Goal: Task Accomplishment & Management: Manage account settings

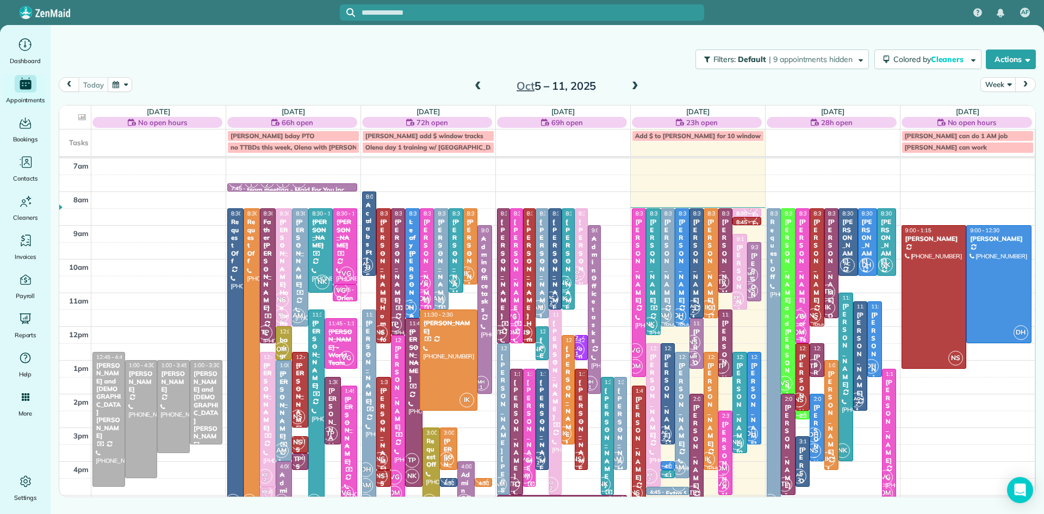
click at [680, 284] on div at bounding box center [683, 267] width 14 height 117
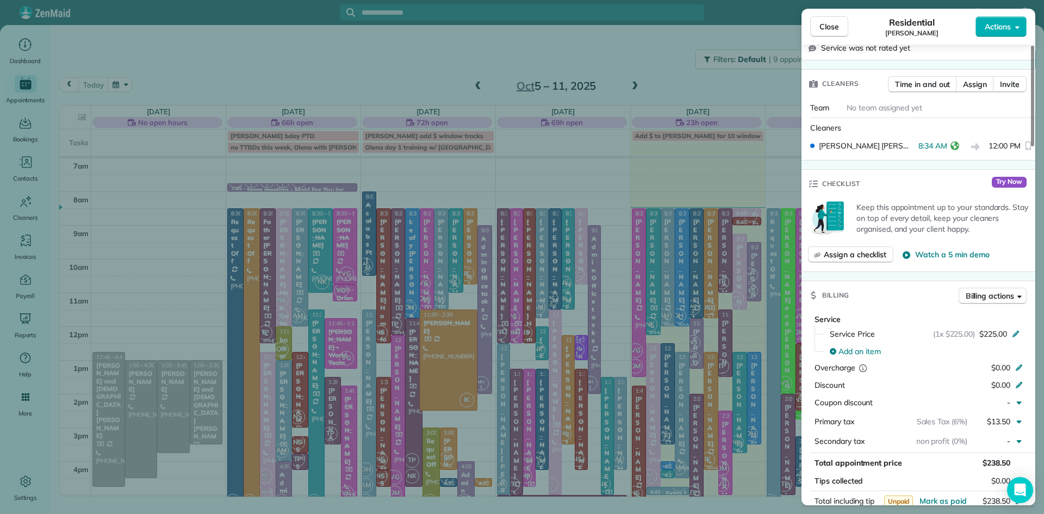
scroll to position [327, 0]
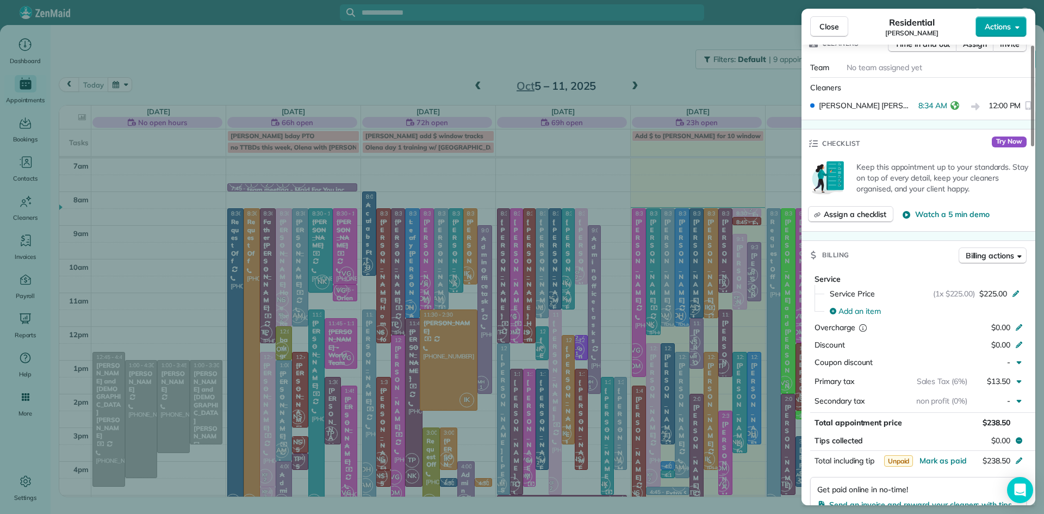
click at [985, 27] on span "Actions" at bounding box center [998, 26] width 26 height 11
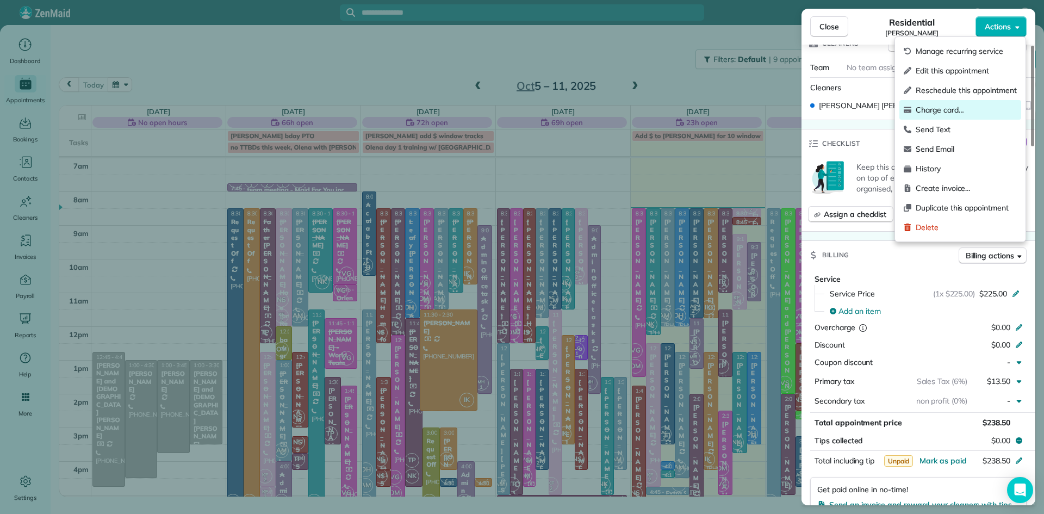
click at [941, 107] on span "Charge card…" at bounding box center [966, 109] width 101 height 11
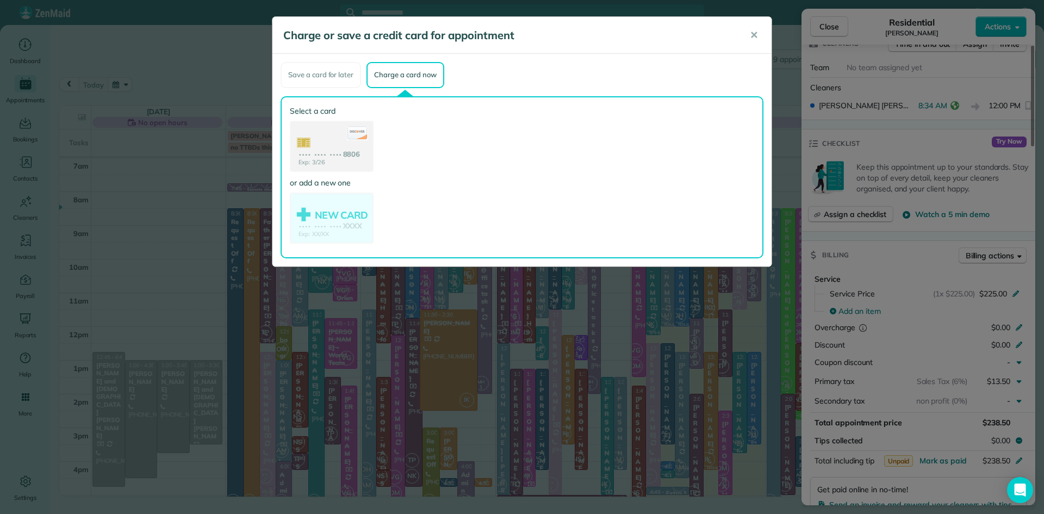
click at [315, 149] on use at bounding box center [332, 147] width 82 height 51
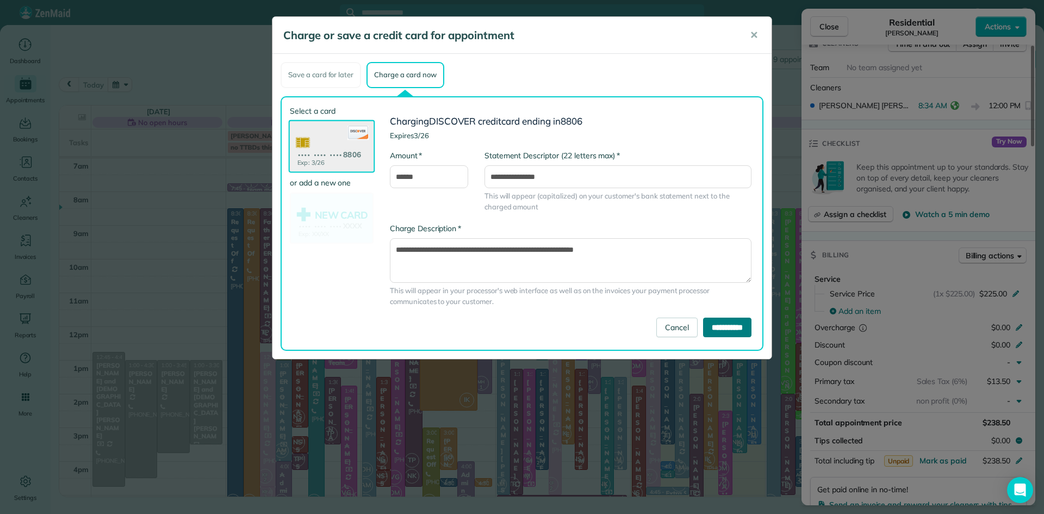
click at [705, 334] on input "**********" at bounding box center [727, 328] width 48 height 20
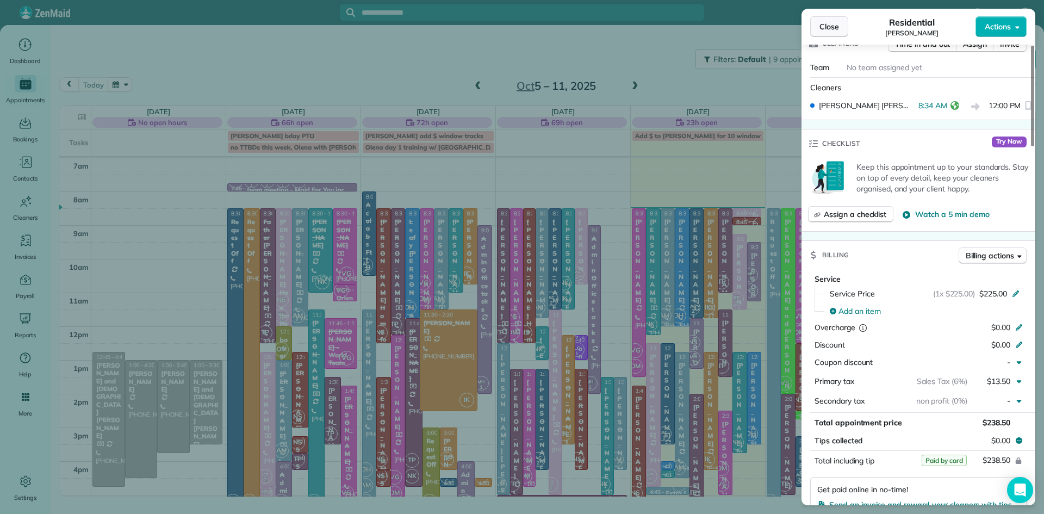
click at [822, 22] on span "Close" at bounding box center [830, 26] width 20 height 11
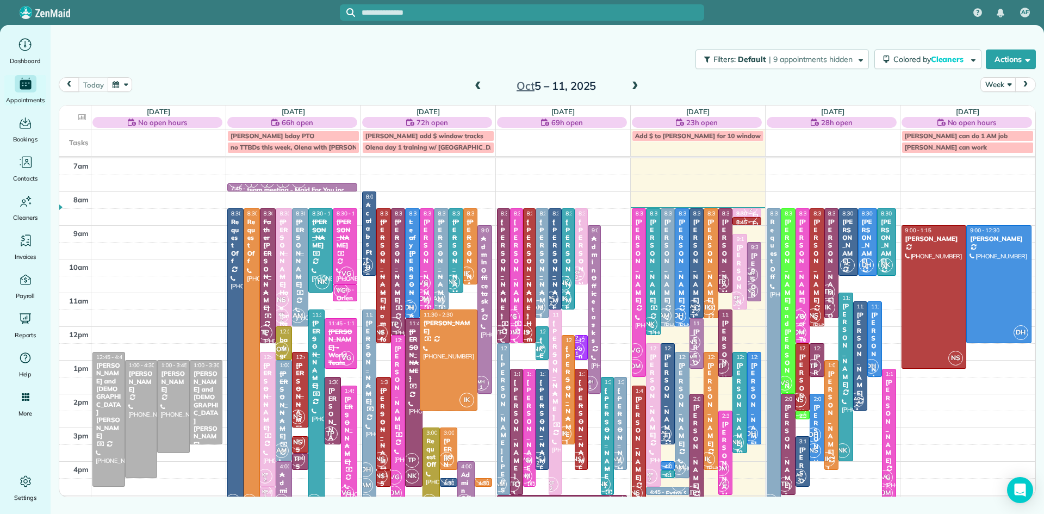
click at [698, 256] on div "[PERSON_NAME]" at bounding box center [697, 261] width 8 height 86
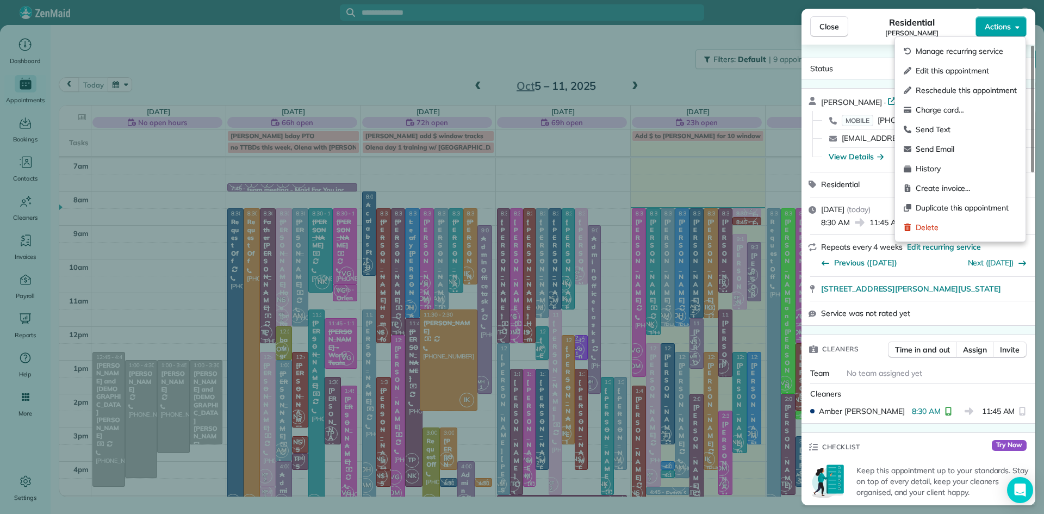
click at [1003, 28] on span "Actions" at bounding box center [998, 26] width 26 height 11
click at [937, 107] on span "Charge card…" at bounding box center [966, 109] width 101 height 11
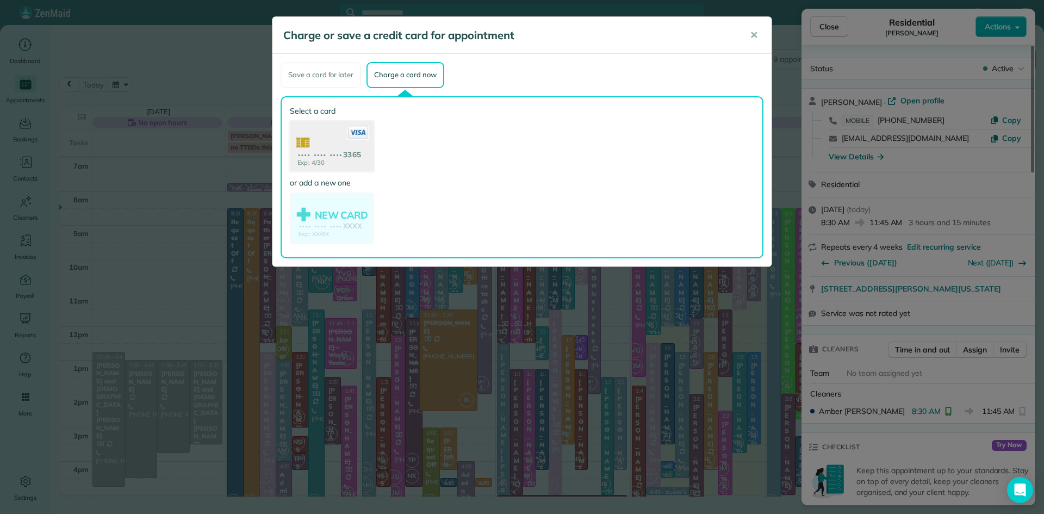
click at [350, 149] on use at bounding box center [332, 147] width 84 height 53
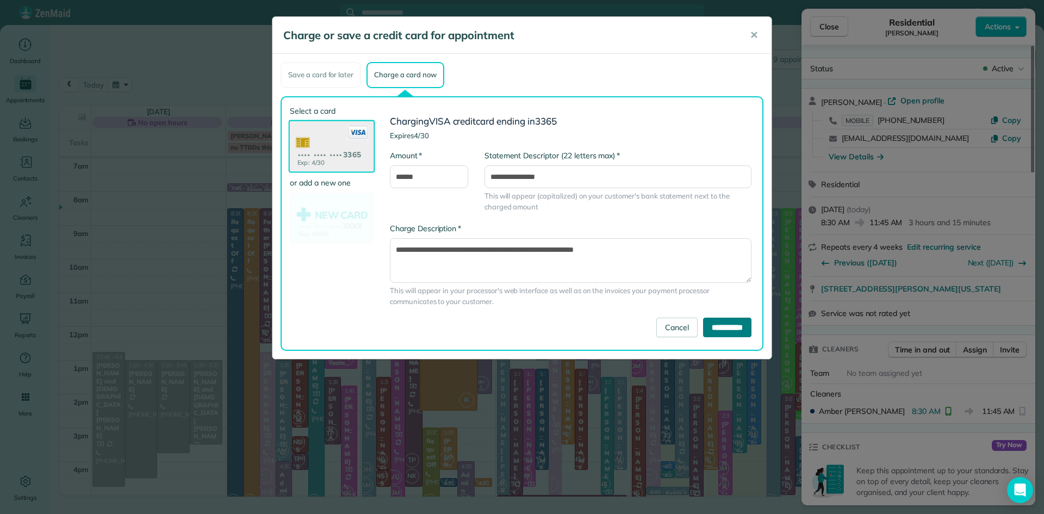
click at [724, 322] on input "**********" at bounding box center [727, 328] width 48 height 20
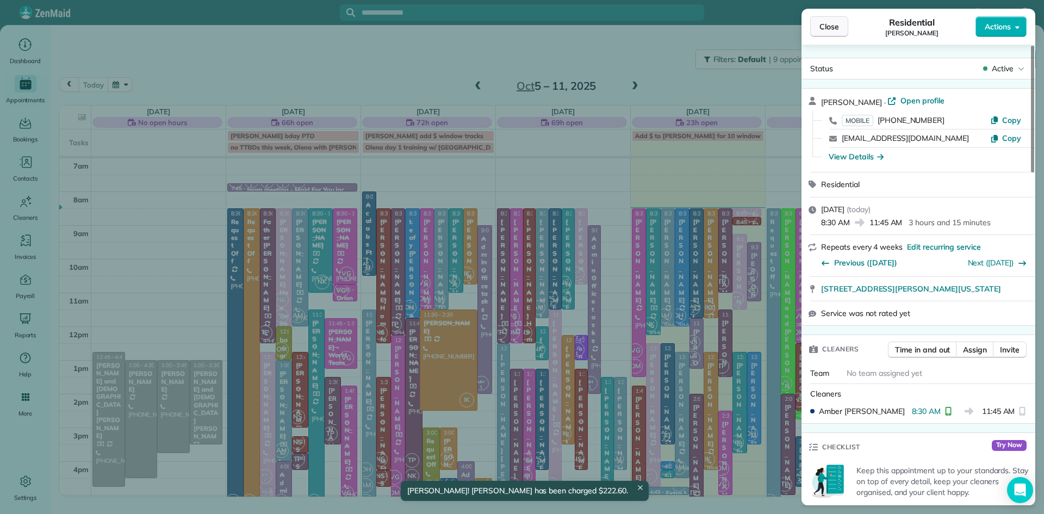
click at [840, 22] on button "Close" at bounding box center [829, 26] width 38 height 21
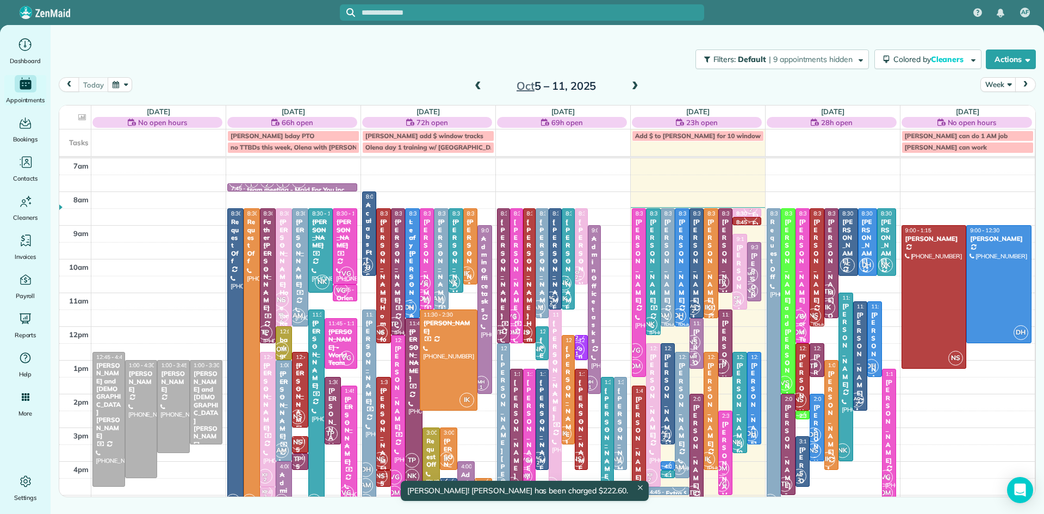
click at [712, 275] on div "[PERSON_NAME]" at bounding box center [711, 261] width 8 height 86
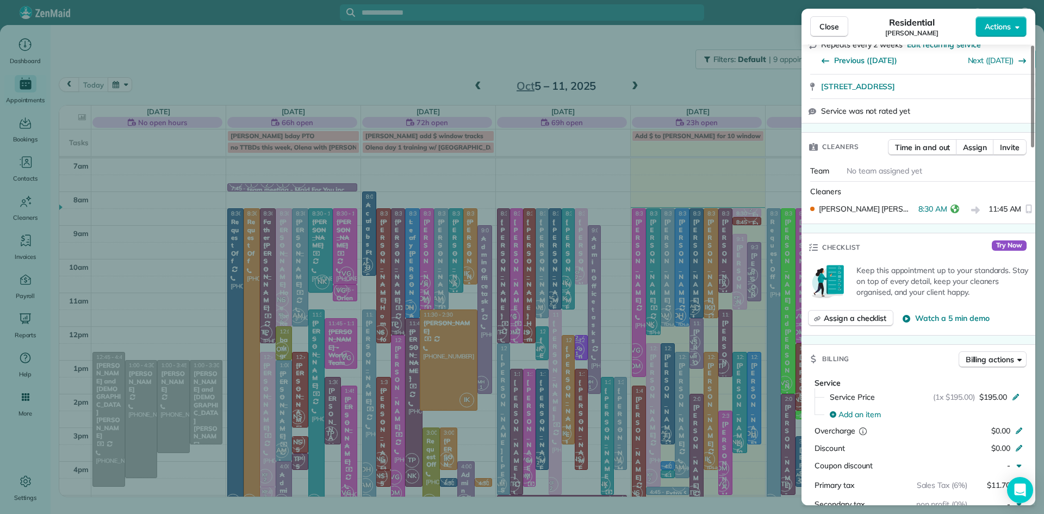
scroll to position [302, 0]
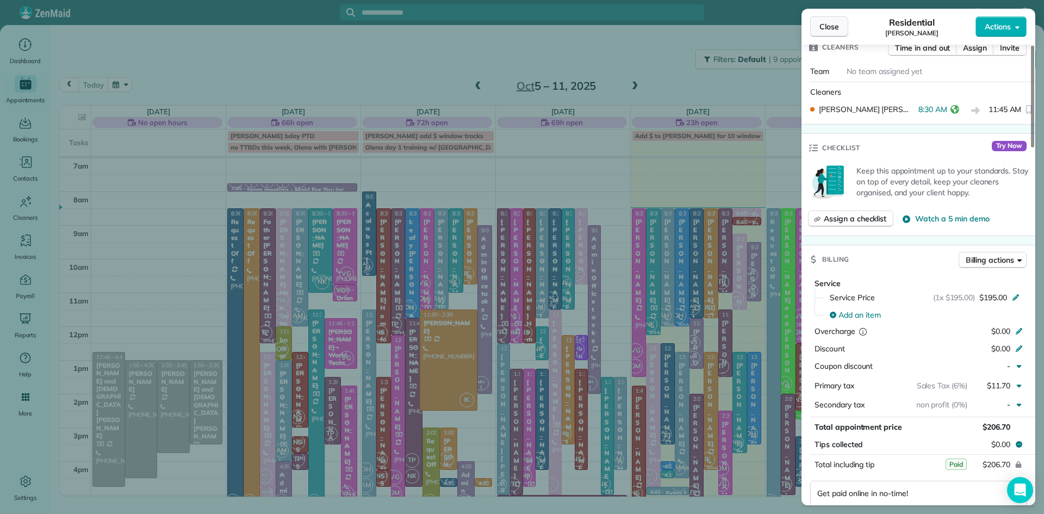
click at [818, 20] on button "Close" at bounding box center [829, 26] width 38 height 21
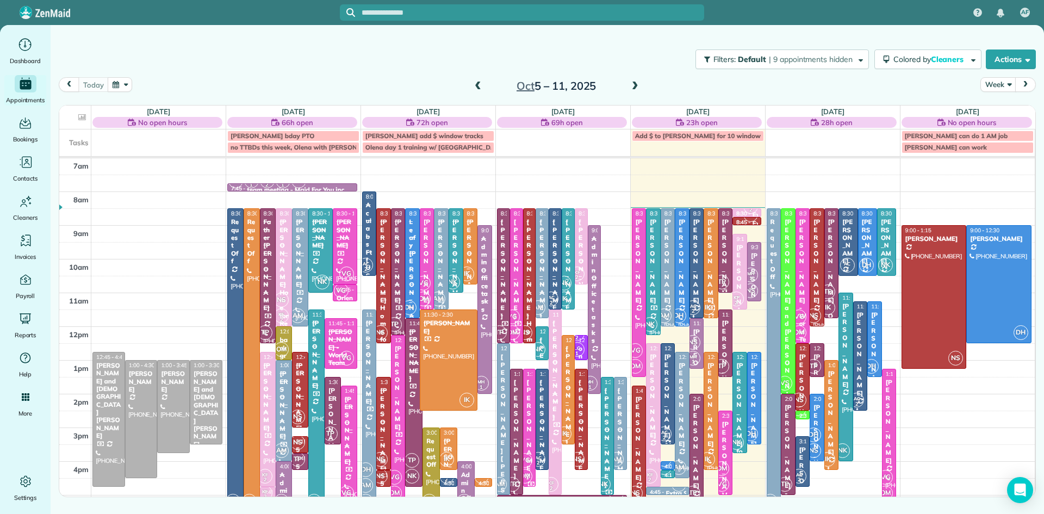
click at [726, 267] on div "[PERSON_NAME]" at bounding box center [726, 261] width 8 height 86
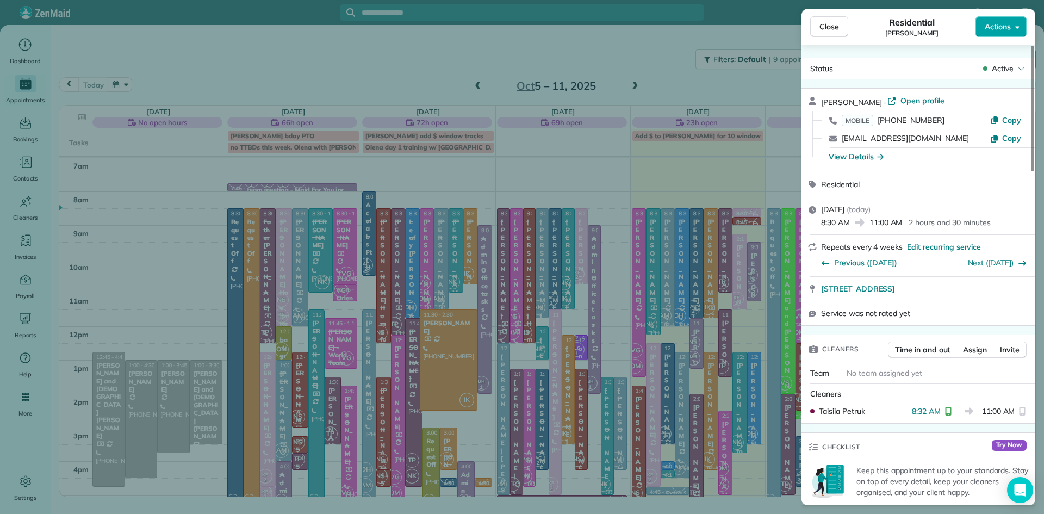
click at [998, 35] on button "Actions" at bounding box center [1001, 26] width 51 height 21
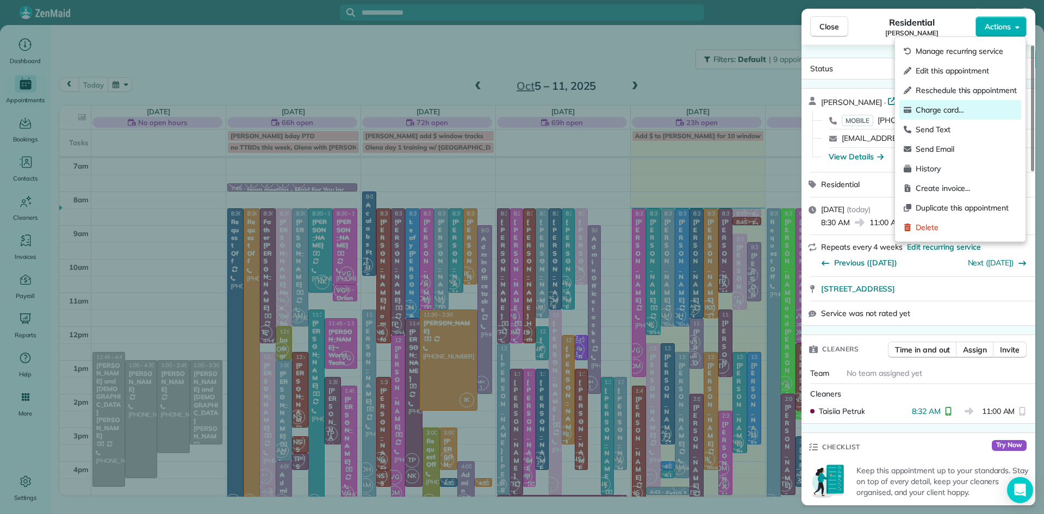
click at [941, 110] on span "Charge card…" at bounding box center [966, 109] width 101 height 11
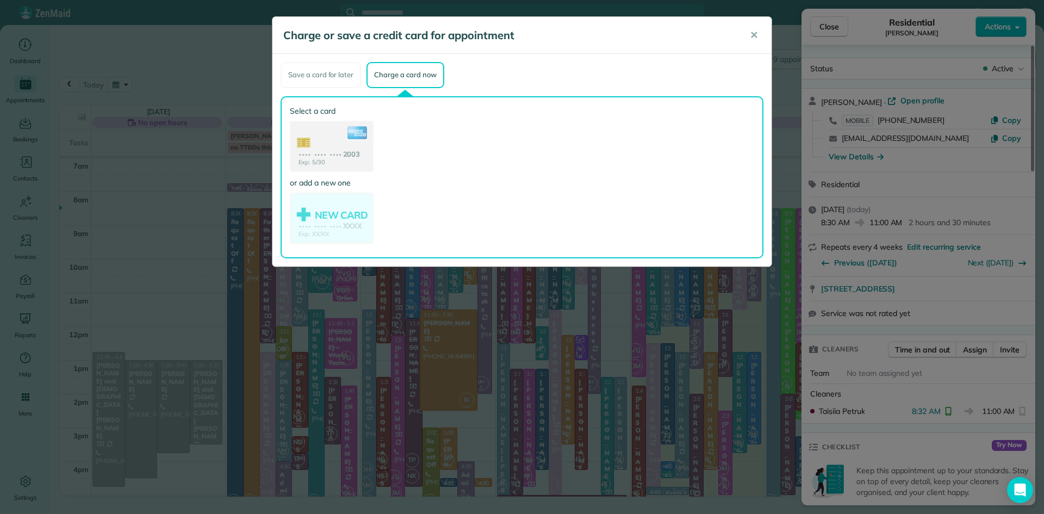
click at [336, 135] on use at bounding box center [332, 147] width 82 height 51
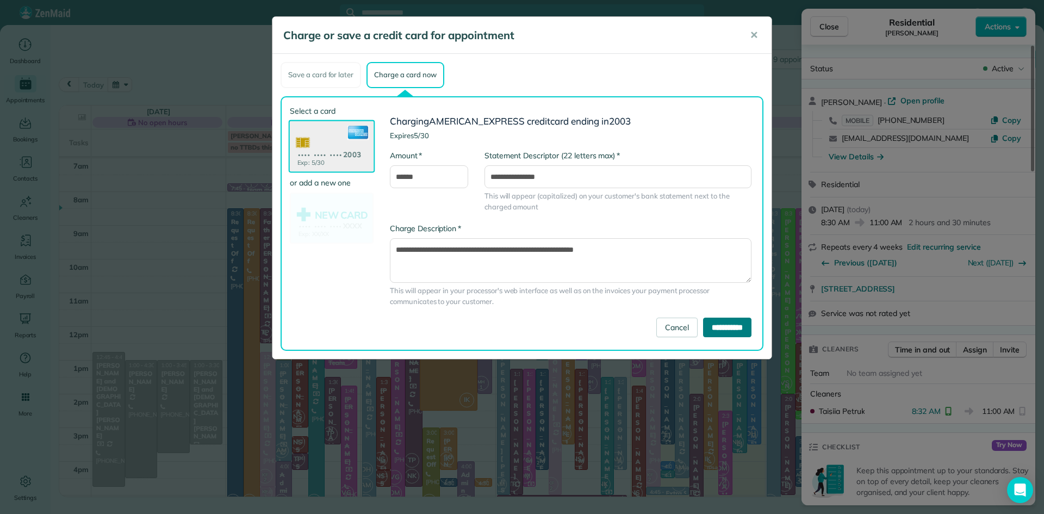
click at [703, 326] on input "**********" at bounding box center [727, 328] width 48 height 20
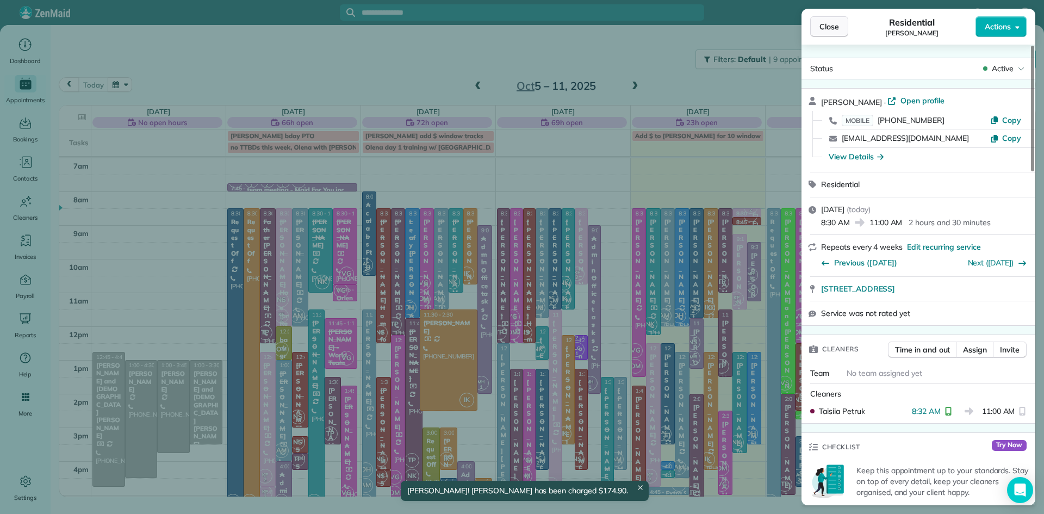
click at [816, 30] on button "Close" at bounding box center [829, 26] width 38 height 21
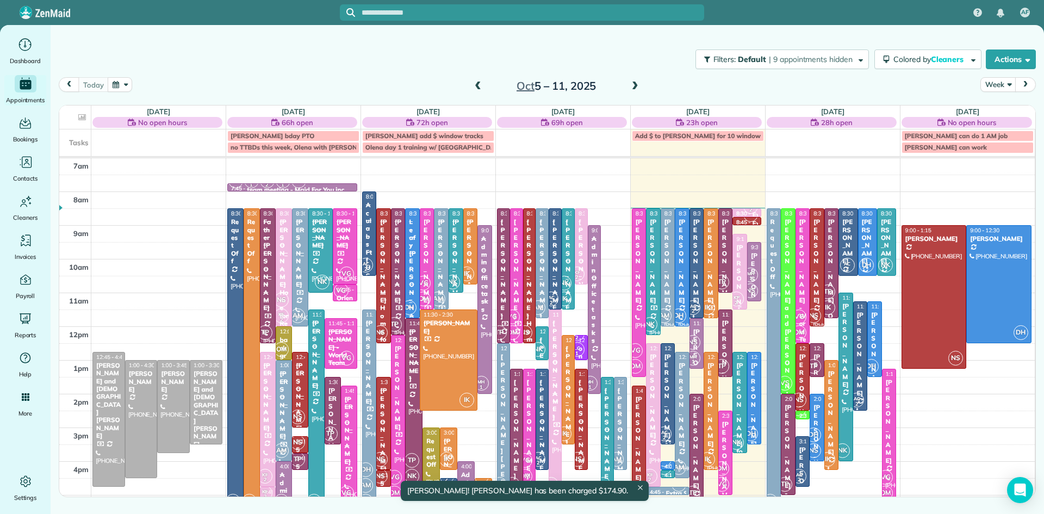
click at [738, 264] on div "[PERSON_NAME]" at bounding box center [740, 287] width 8 height 86
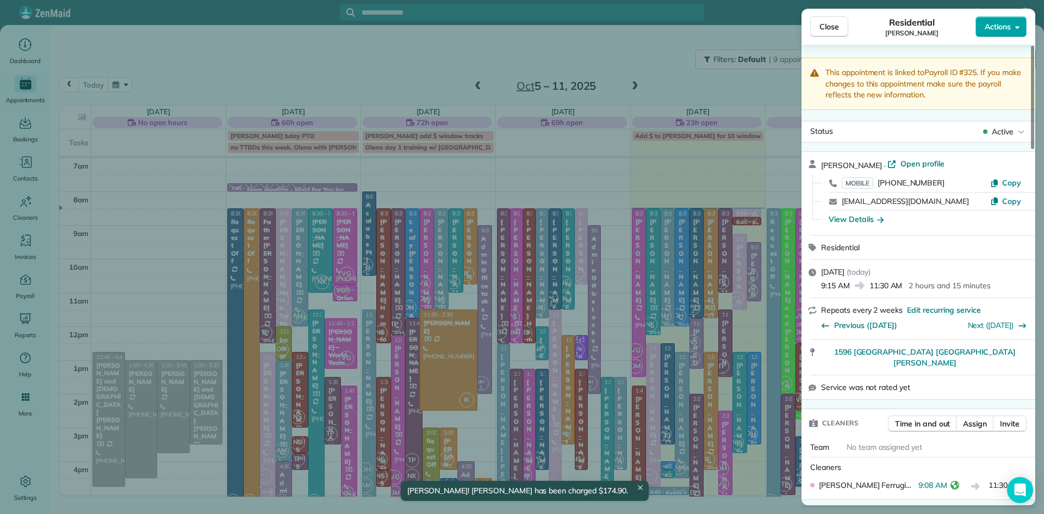
click at [994, 24] on span "Actions" at bounding box center [998, 26] width 26 height 11
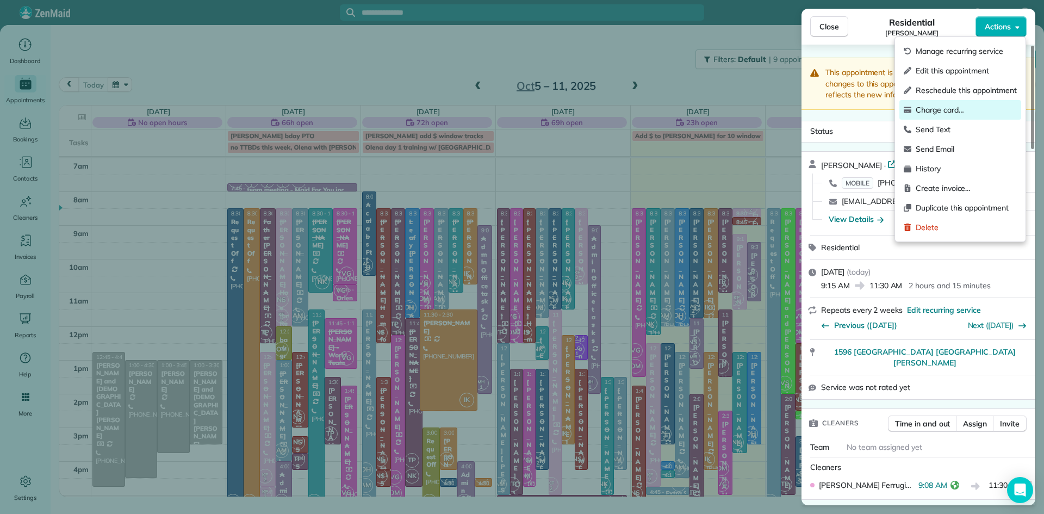
click at [929, 108] on span "Charge card…" at bounding box center [966, 109] width 101 height 11
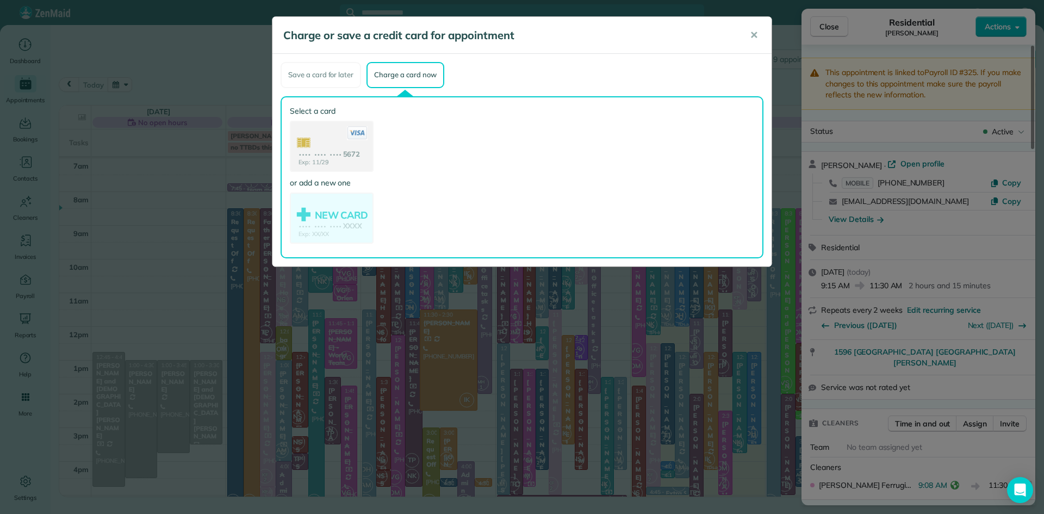
click at [337, 160] on use at bounding box center [332, 147] width 82 height 51
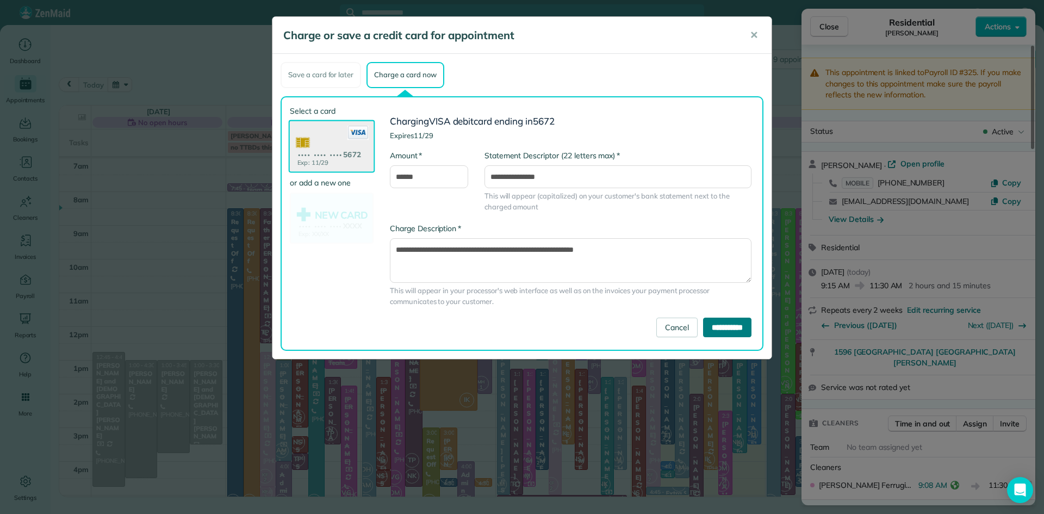
click at [709, 329] on input "**********" at bounding box center [727, 328] width 48 height 20
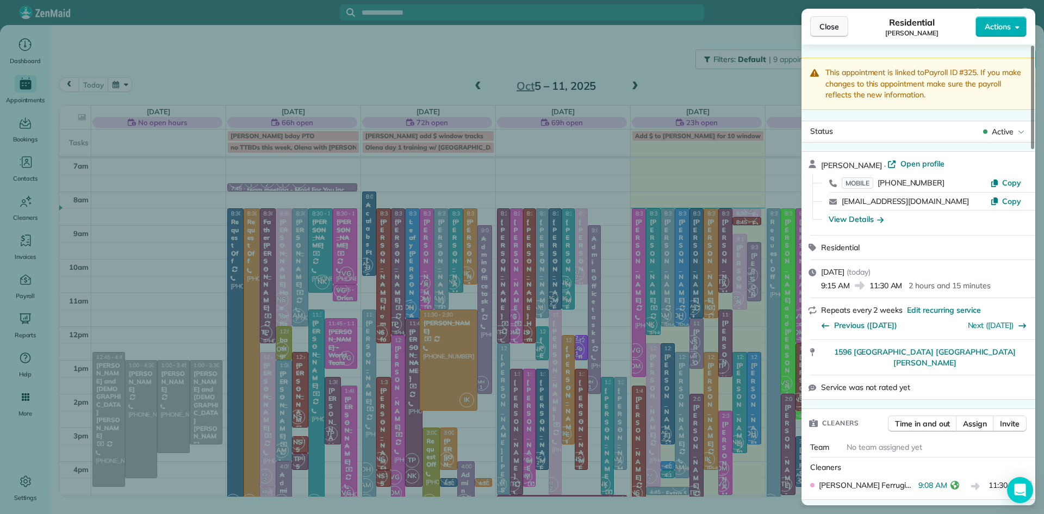
click at [828, 28] on span "Close" at bounding box center [830, 26] width 20 height 11
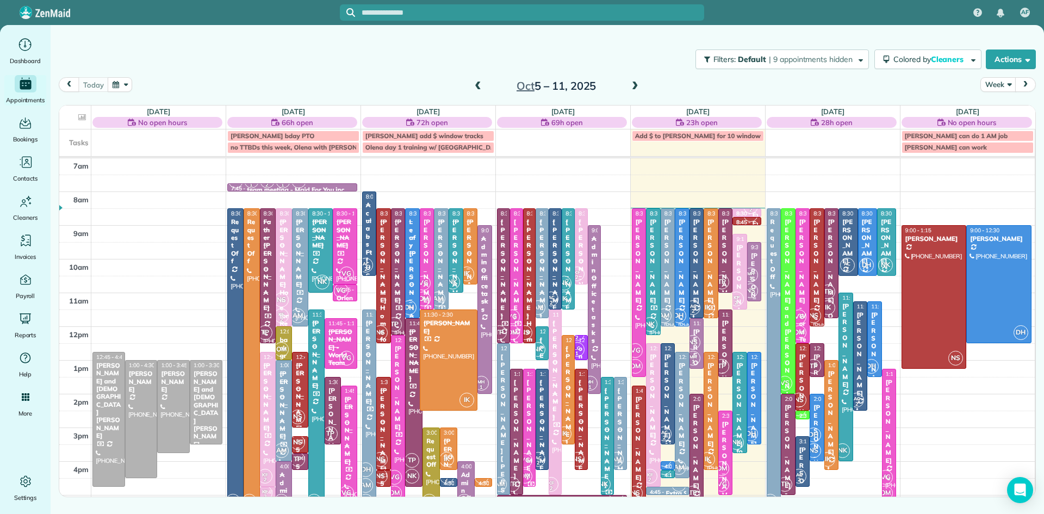
click at [754, 280] on small "1" at bounding box center [751, 279] width 14 height 10
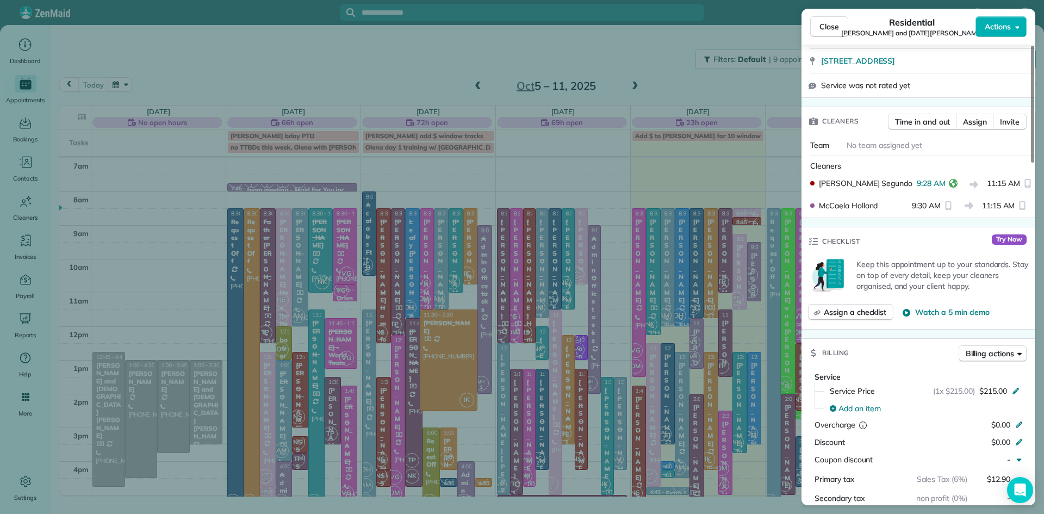
scroll to position [296, 0]
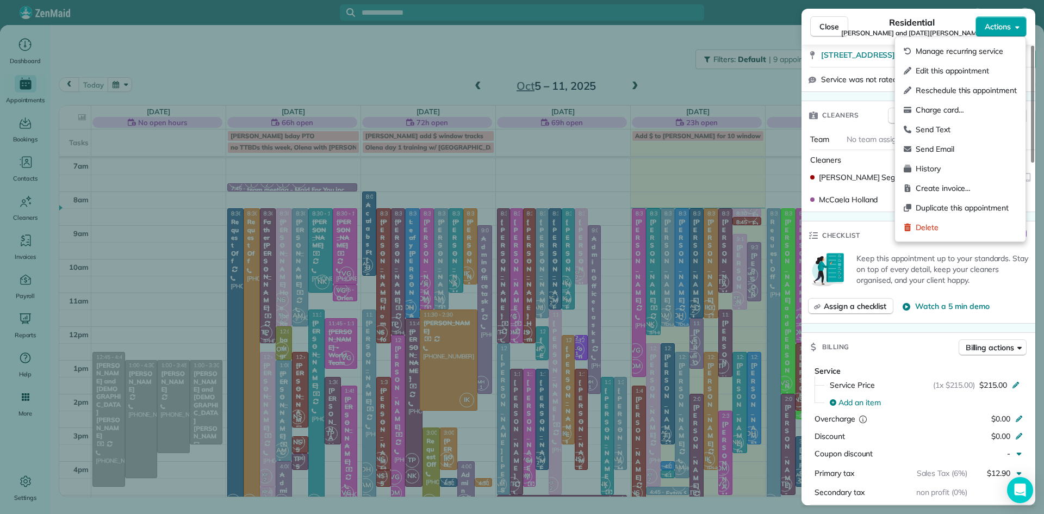
click at [994, 29] on span "Actions" at bounding box center [998, 26] width 26 height 11
click at [946, 108] on span "Charge card…" at bounding box center [966, 109] width 101 height 11
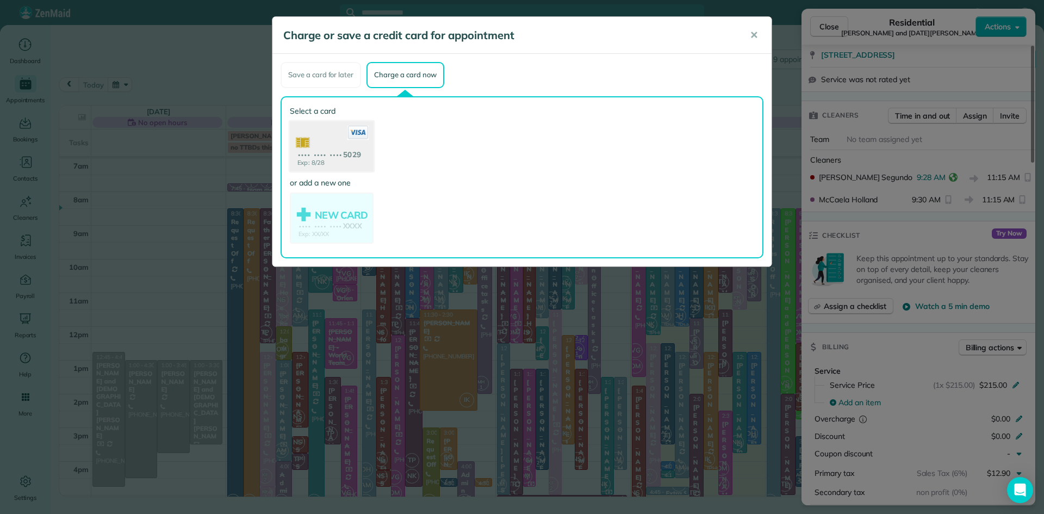
click at [340, 135] on use at bounding box center [332, 147] width 84 height 53
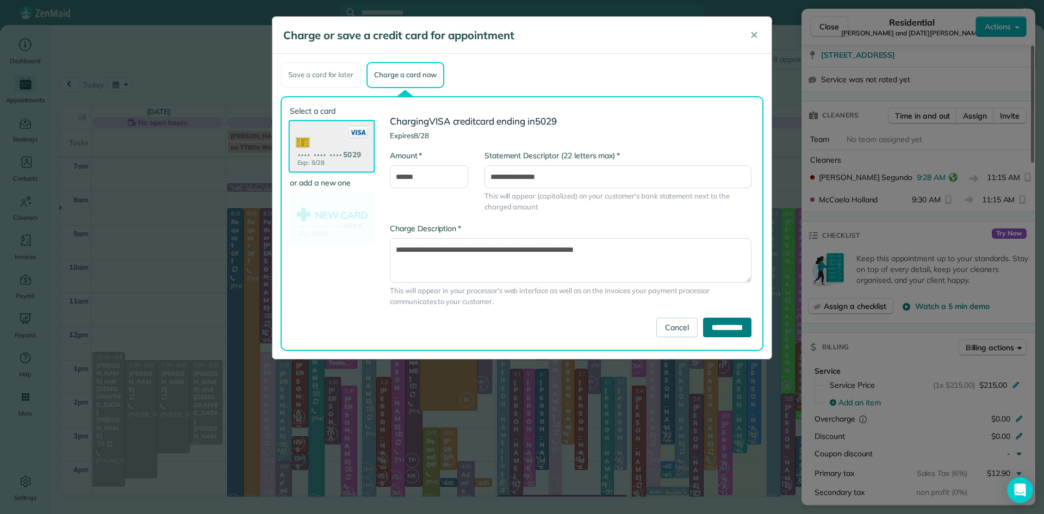
click at [709, 323] on input "**********" at bounding box center [727, 328] width 48 height 20
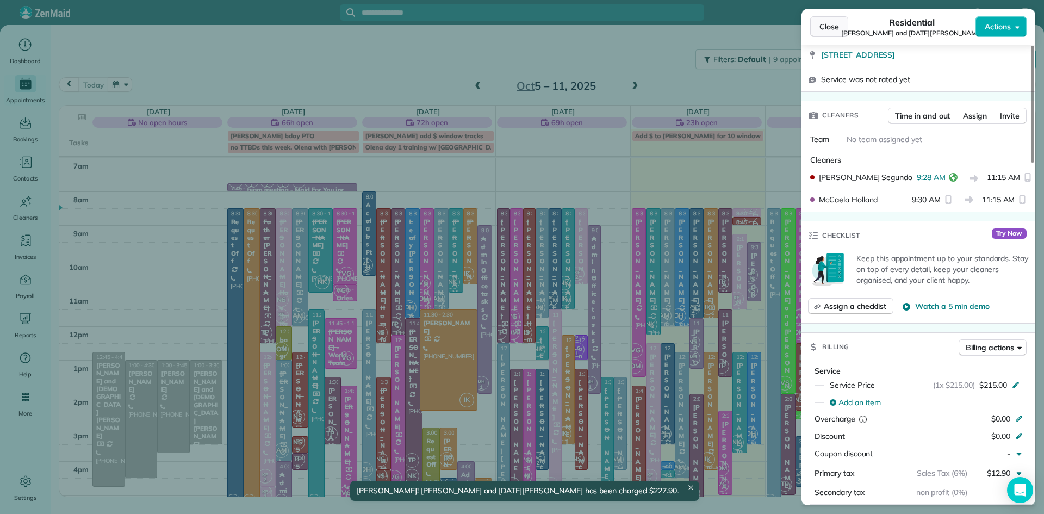
click at [820, 24] on span "Close" at bounding box center [830, 26] width 20 height 11
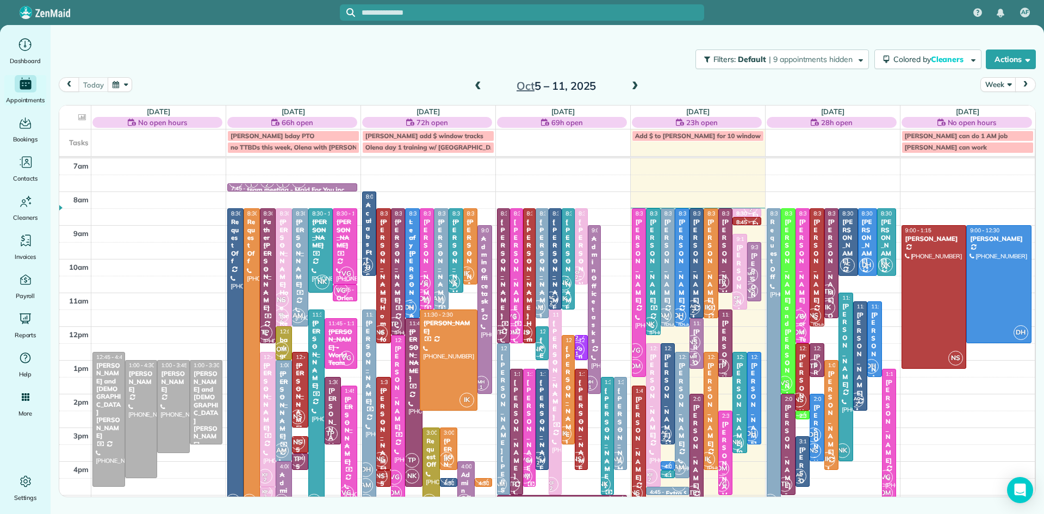
click at [727, 347] on div "[PERSON_NAME]" at bounding box center [726, 362] width 8 height 86
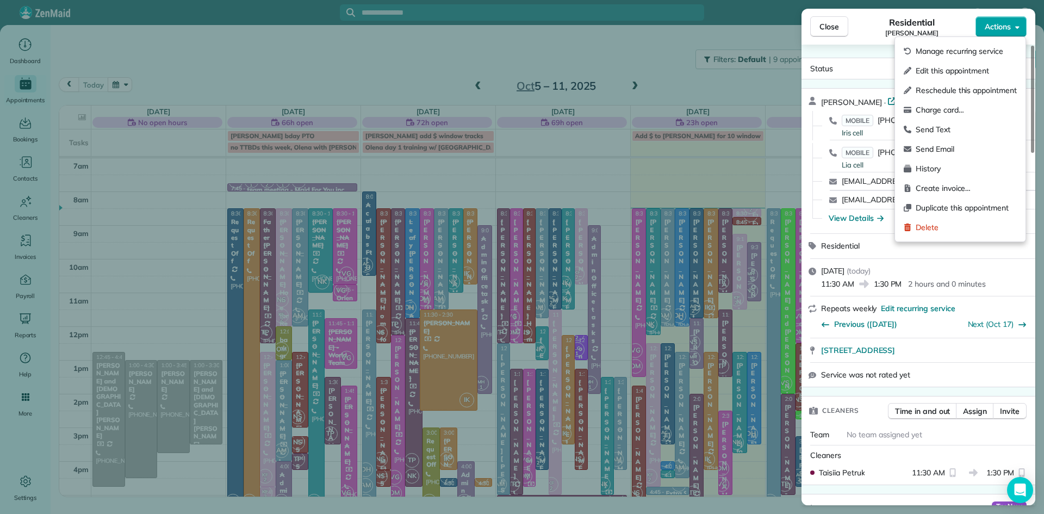
click at [1016, 28] on icon "button" at bounding box center [1018, 27] width 4 height 8
click at [927, 110] on span "Charge card…" at bounding box center [966, 109] width 101 height 11
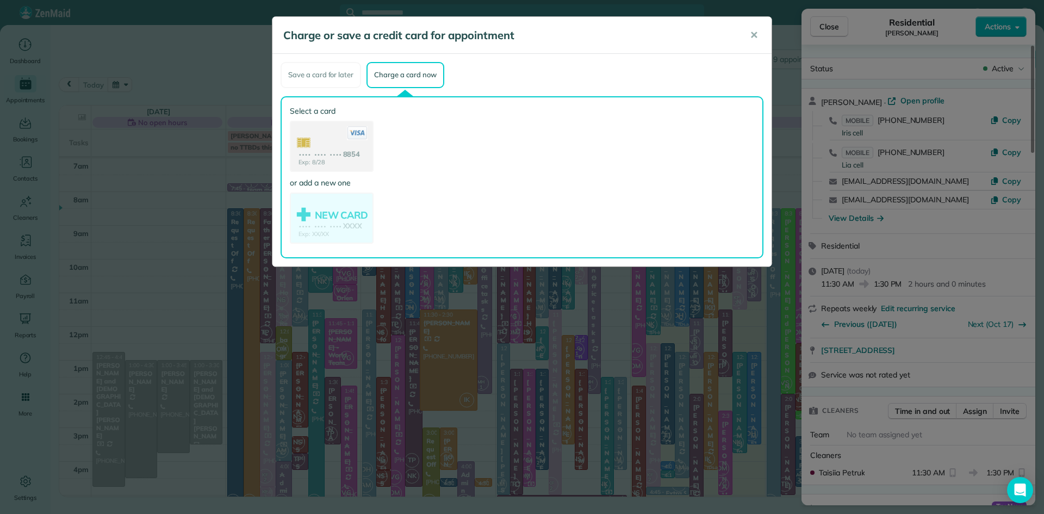
click at [344, 154] on use at bounding box center [332, 147] width 82 height 51
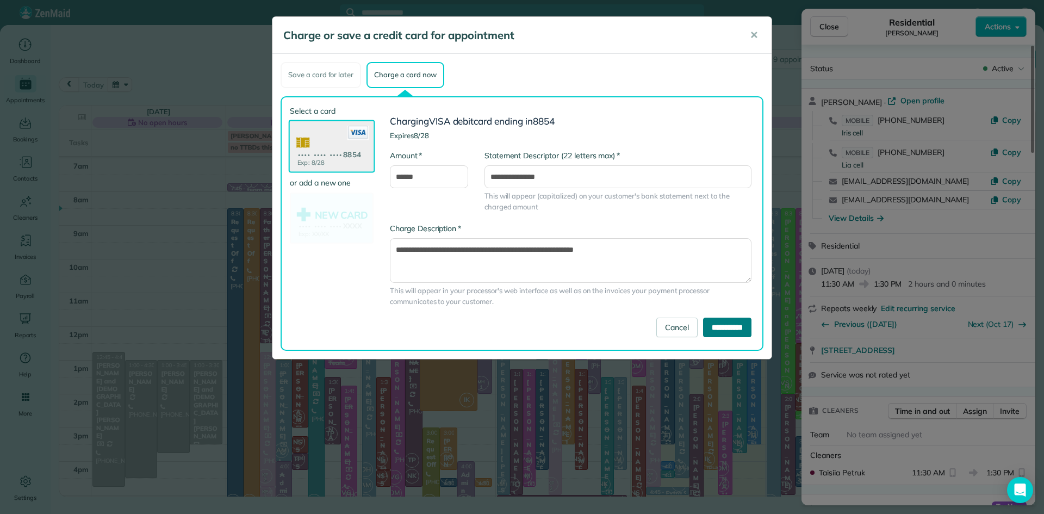
click at [703, 325] on input "**********" at bounding box center [727, 328] width 48 height 20
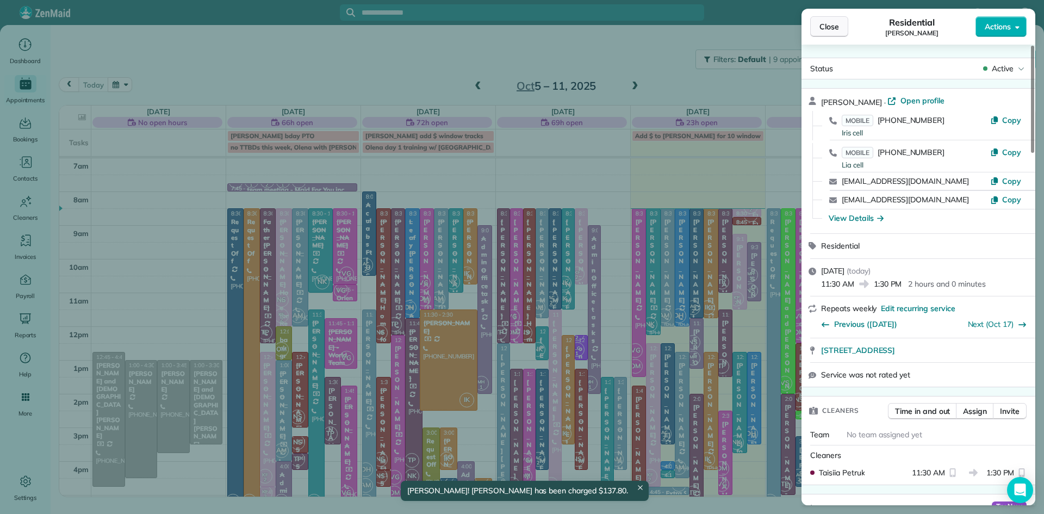
click at [833, 29] on span "Close" at bounding box center [830, 26] width 20 height 11
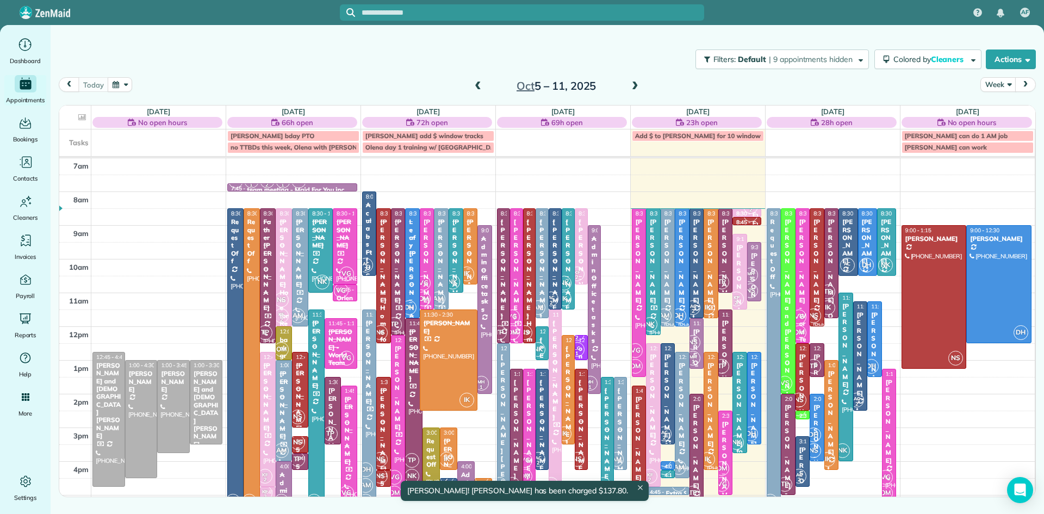
click at [693, 344] on span "NS" at bounding box center [693, 342] width 15 height 15
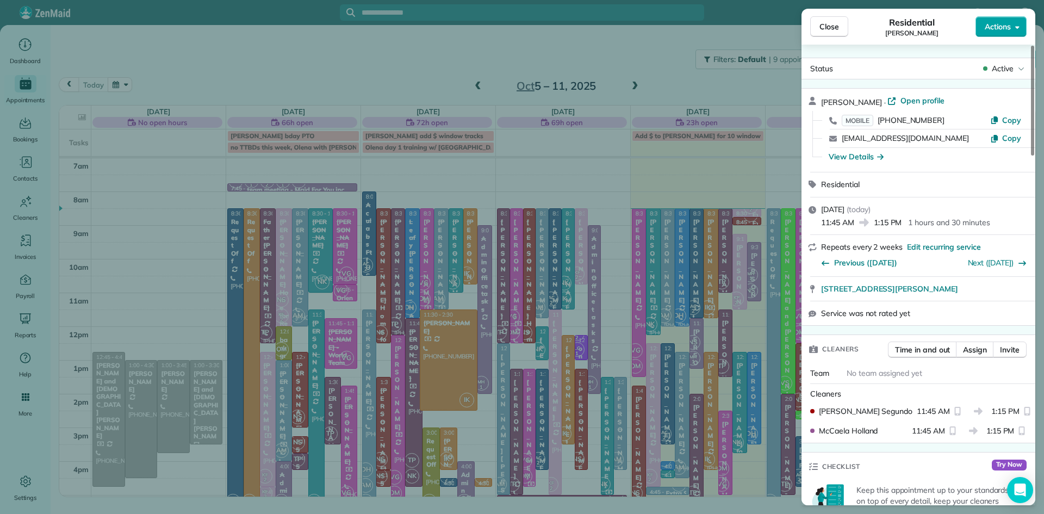
click at [999, 28] on span "Actions" at bounding box center [998, 26] width 26 height 11
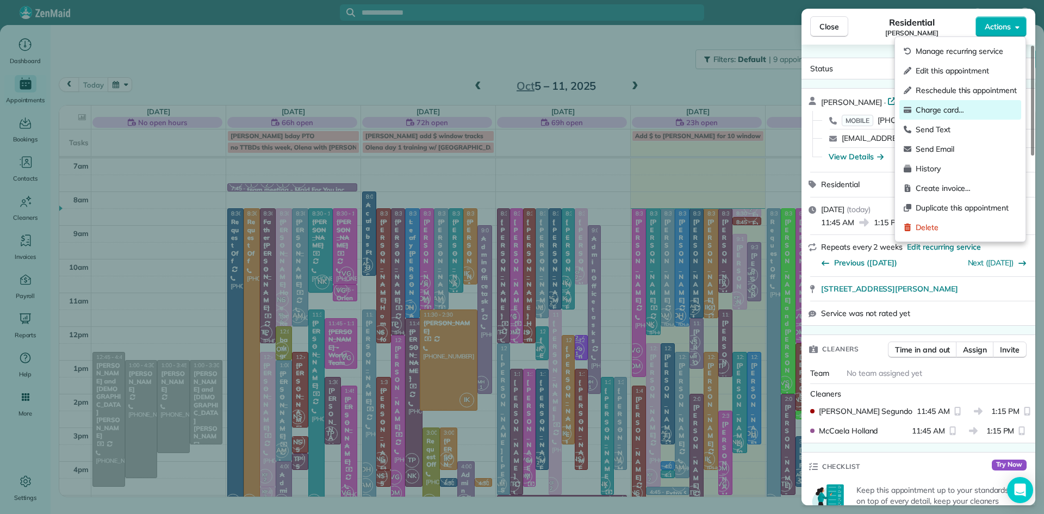
click at [951, 107] on span "Charge card…" at bounding box center [966, 109] width 101 height 11
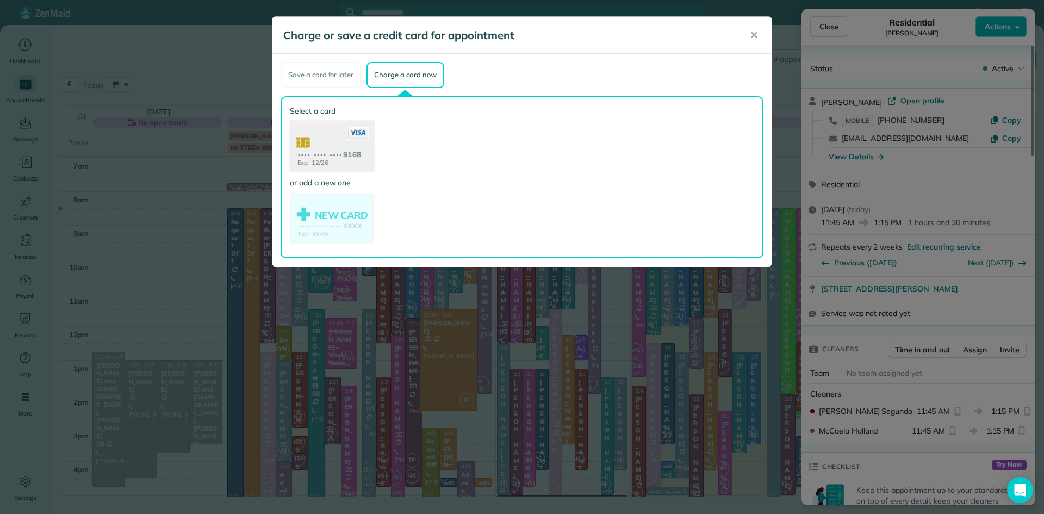
click at [329, 152] on use at bounding box center [332, 147] width 84 height 53
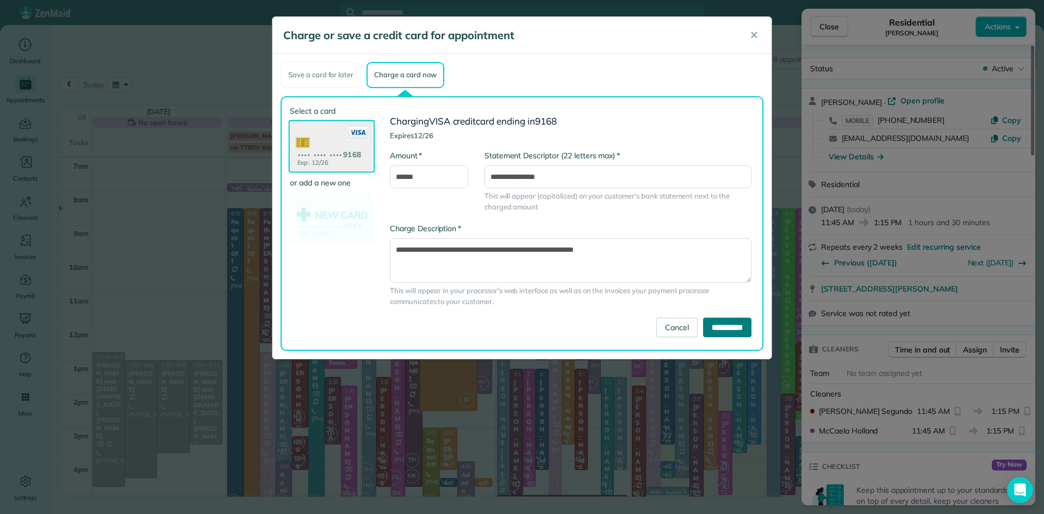
click at [733, 331] on input "**********" at bounding box center [727, 328] width 48 height 20
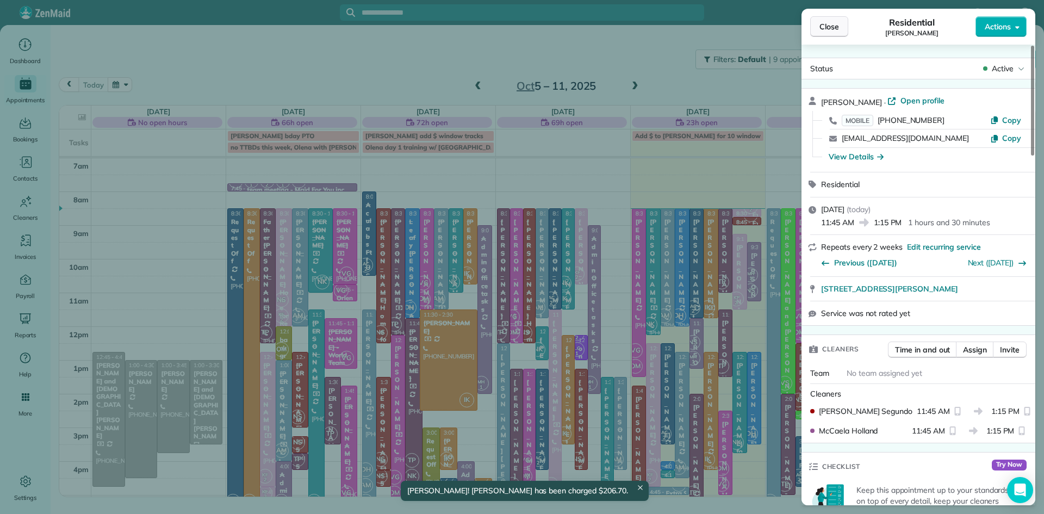
click at [834, 24] on span "Close" at bounding box center [830, 26] width 20 height 11
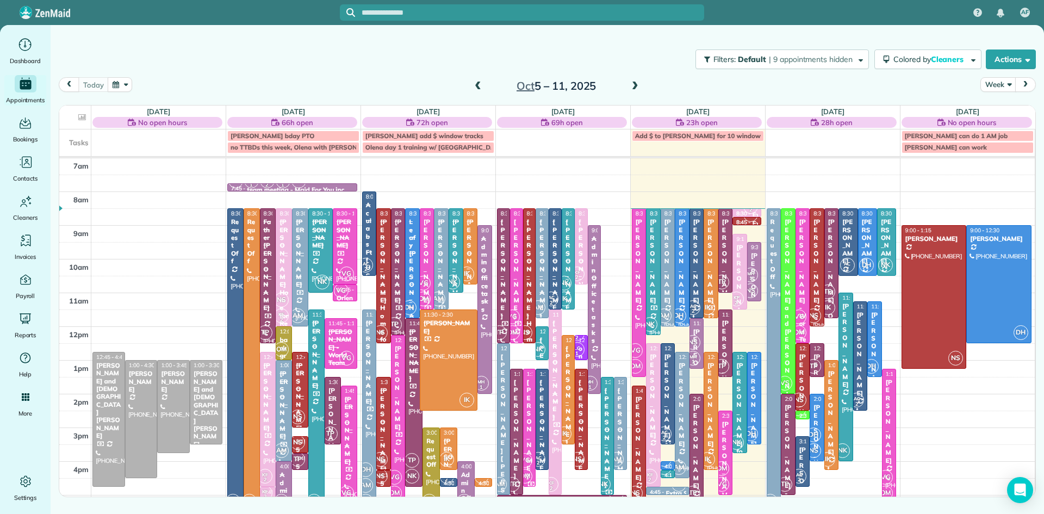
click at [638, 427] on div "[PERSON_NAME]" at bounding box center [639, 438] width 8 height 86
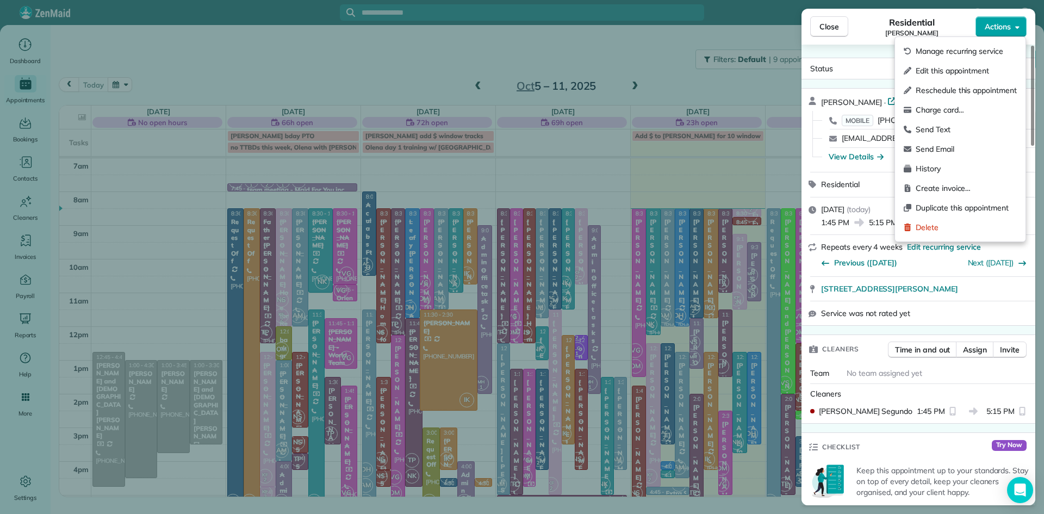
click at [982, 28] on button "Actions" at bounding box center [1001, 26] width 51 height 21
click at [951, 107] on span "Charge card…" at bounding box center [966, 109] width 101 height 11
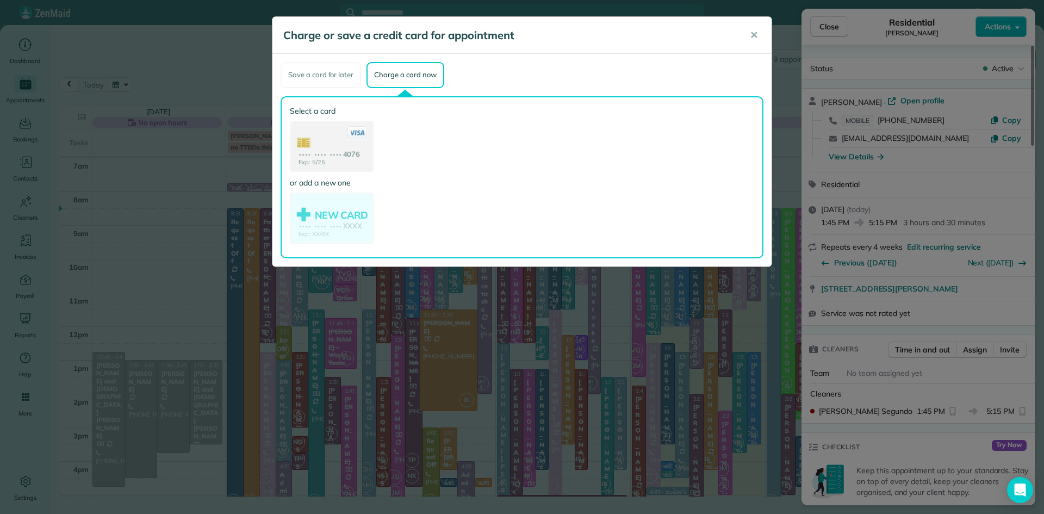
click at [342, 133] on use at bounding box center [332, 147] width 82 height 51
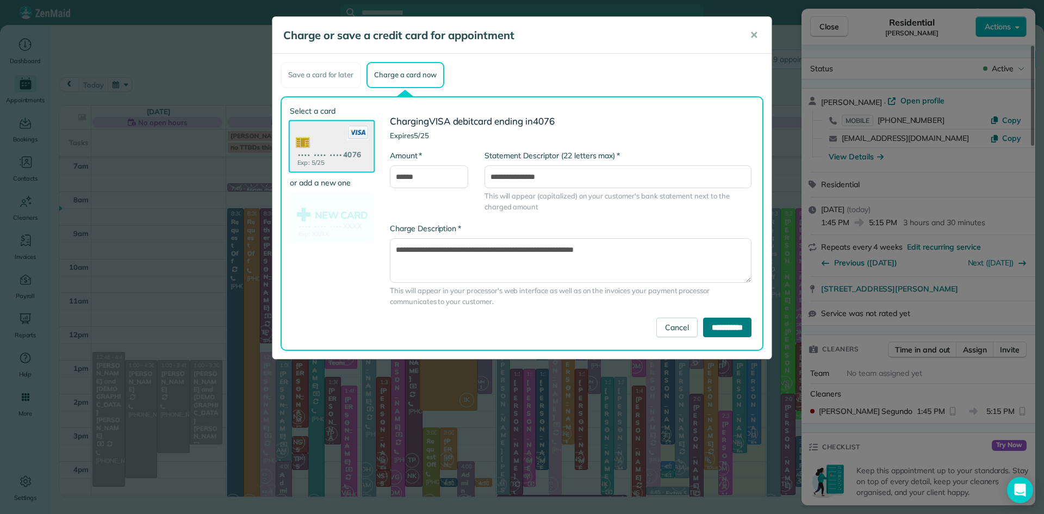
click at [708, 327] on input "**********" at bounding box center [727, 328] width 48 height 20
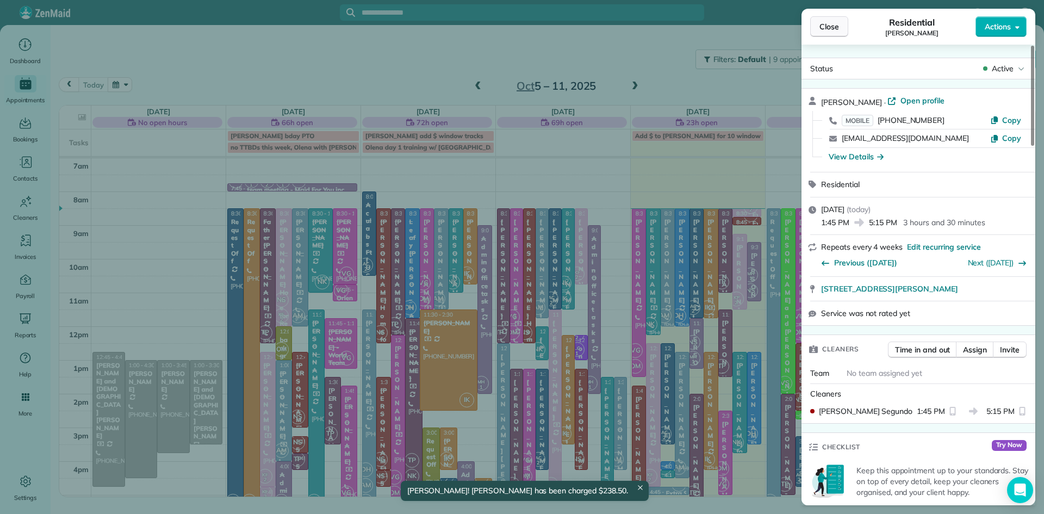
click at [834, 28] on span "Close" at bounding box center [830, 26] width 20 height 11
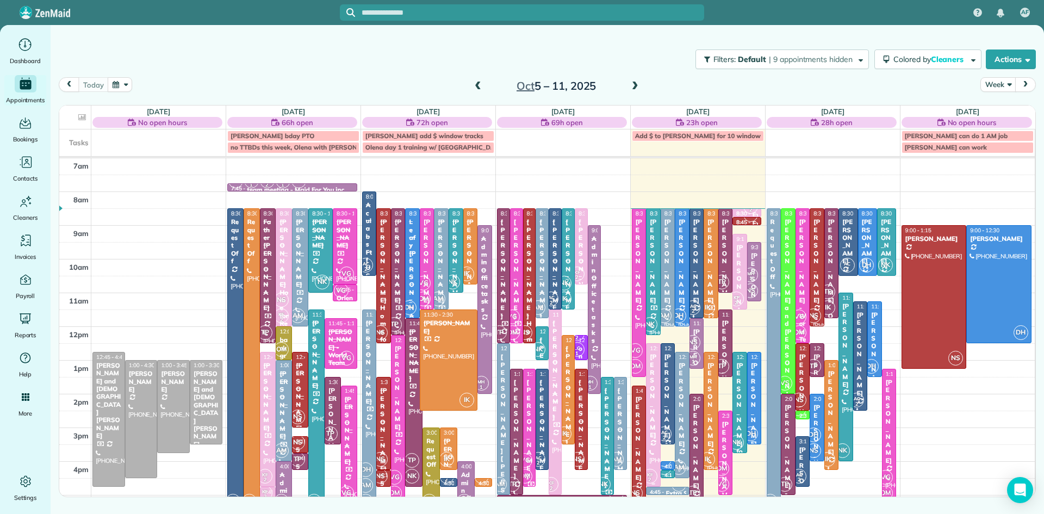
click at [654, 447] on div at bounding box center [654, 415] width 14 height 143
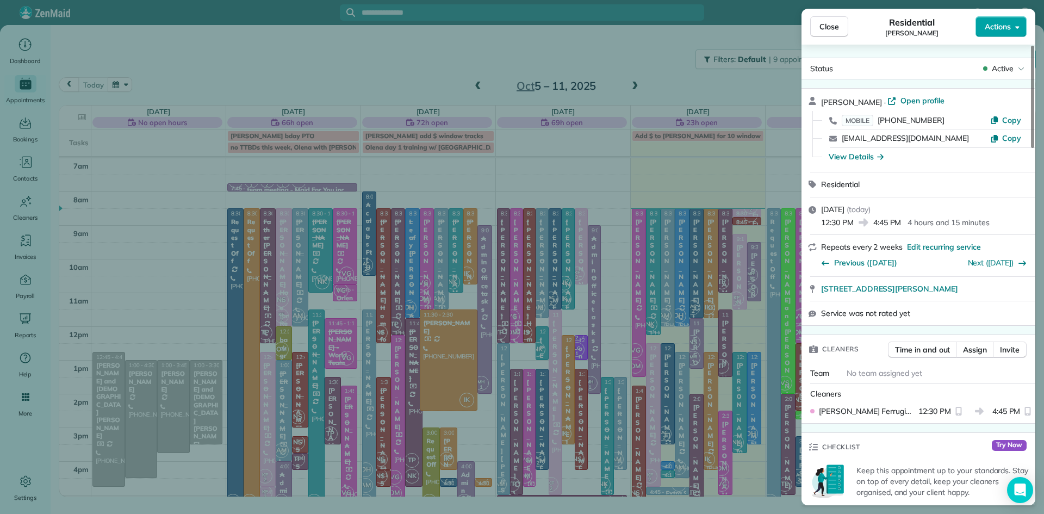
click at [991, 24] on span "Actions" at bounding box center [998, 26] width 26 height 11
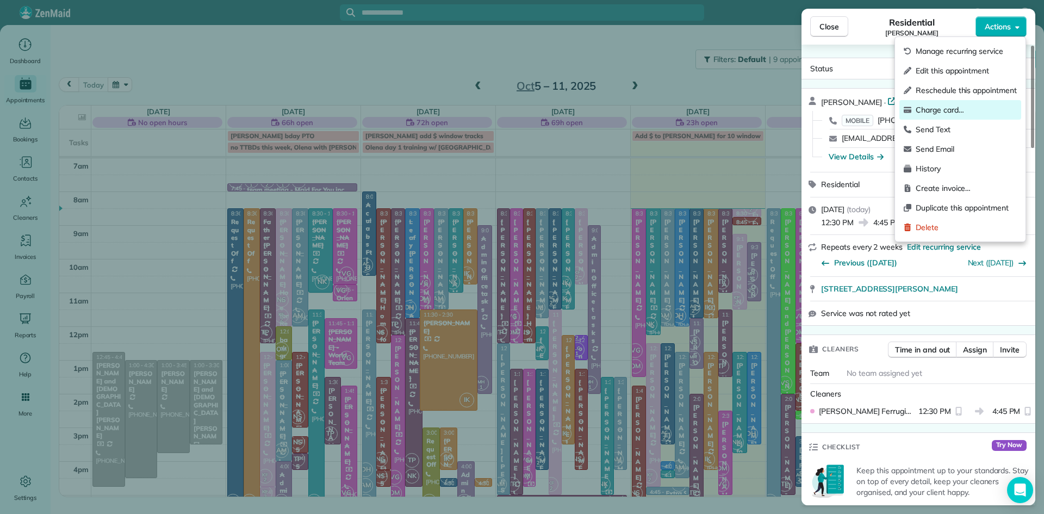
click at [947, 107] on span "Charge card…" at bounding box center [966, 109] width 101 height 11
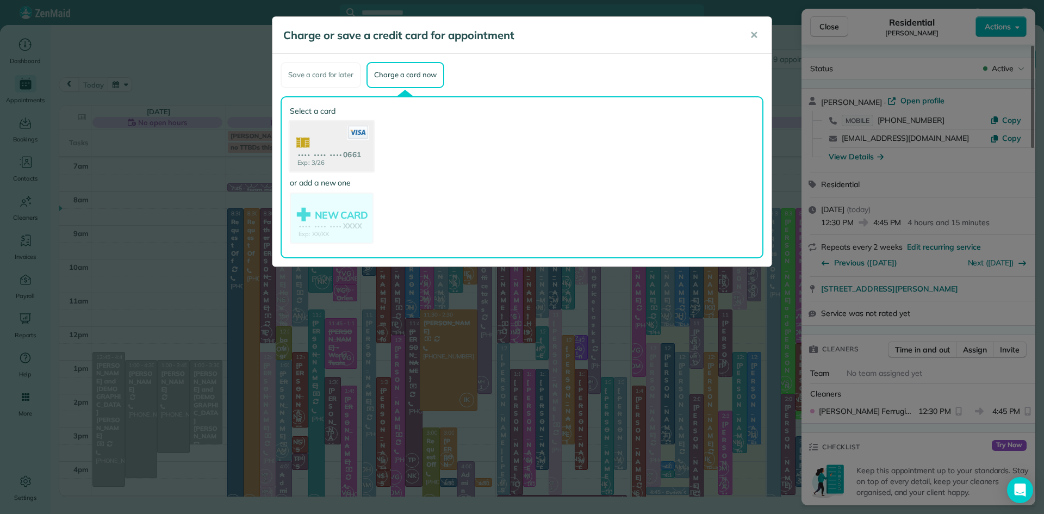
click at [336, 137] on use at bounding box center [332, 147] width 84 height 53
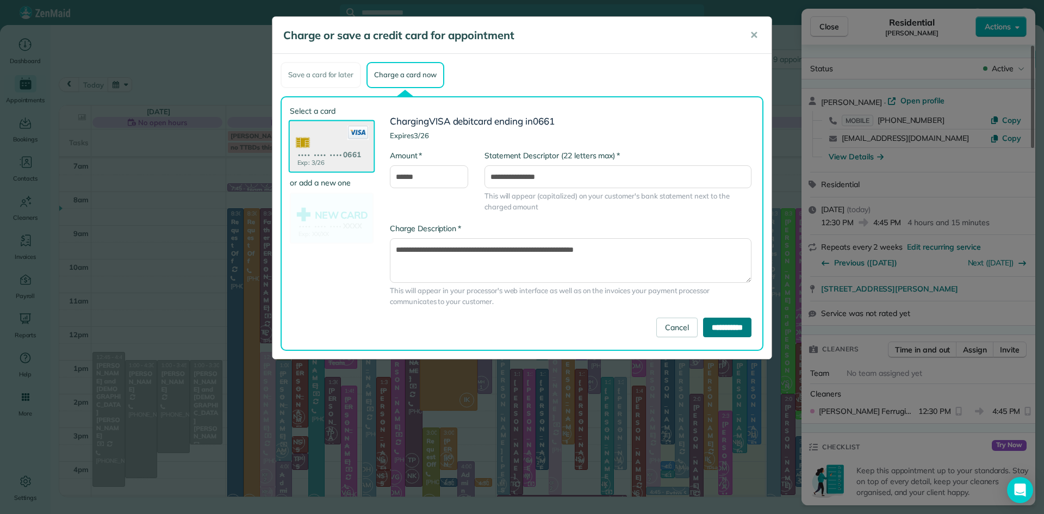
click at [727, 326] on input "**********" at bounding box center [727, 328] width 48 height 20
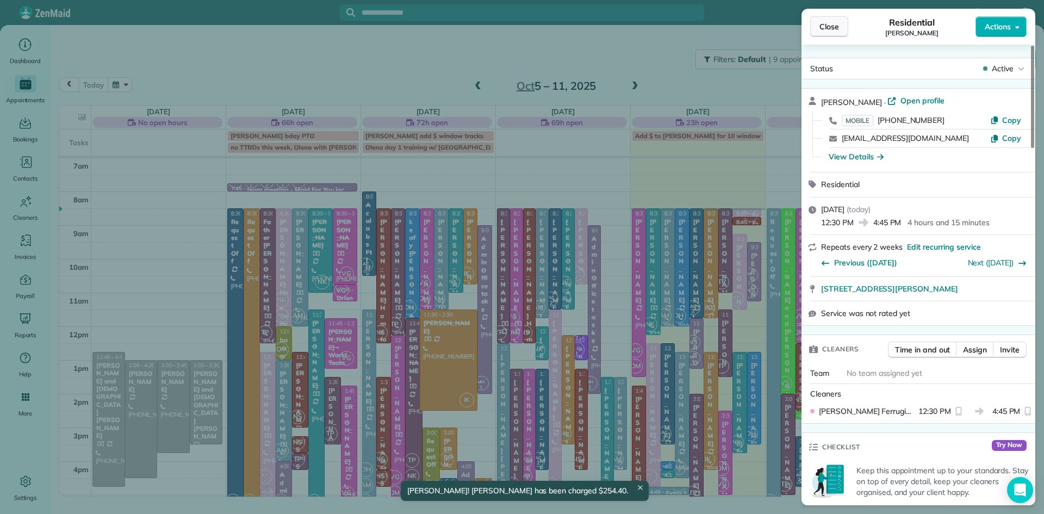
click at [824, 22] on span "Close" at bounding box center [830, 26] width 20 height 11
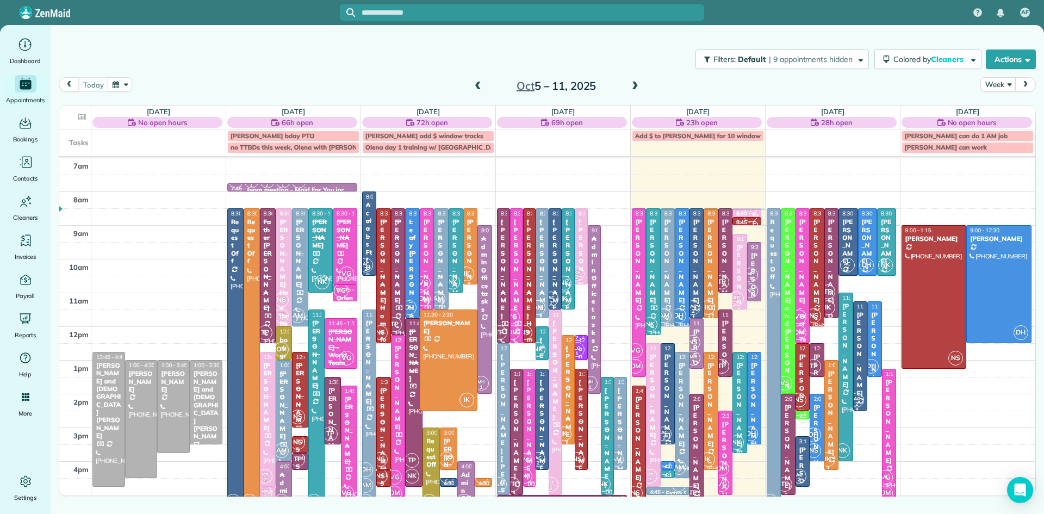
click at [669, 403] on div at bounding box center [668, 394] width 14 height 100
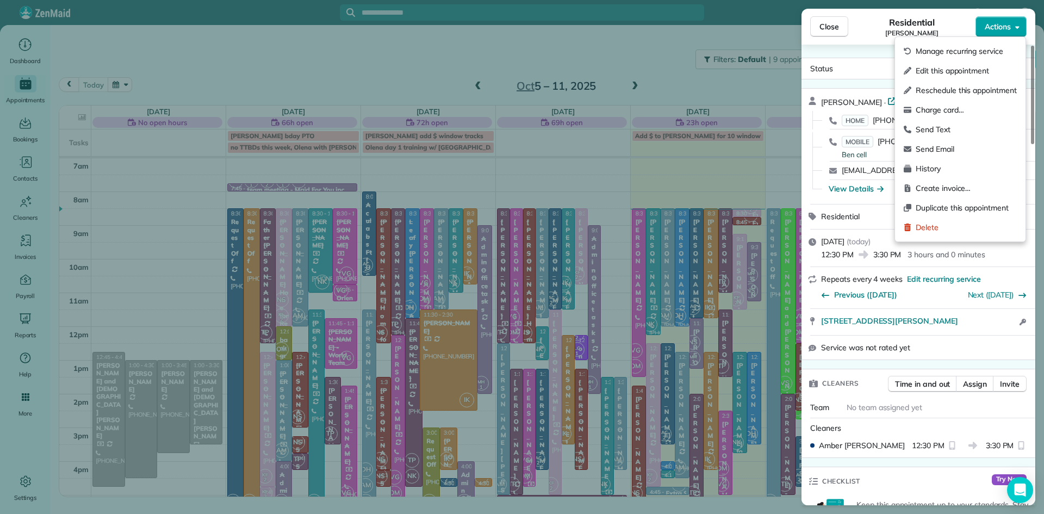
click at [994, 26] on span "Actions" at bounding box center [998, 26] width 26 height 11
click at [935, 114] on span "Charge card…" at bounding box center [966, 109] width 101 height 11
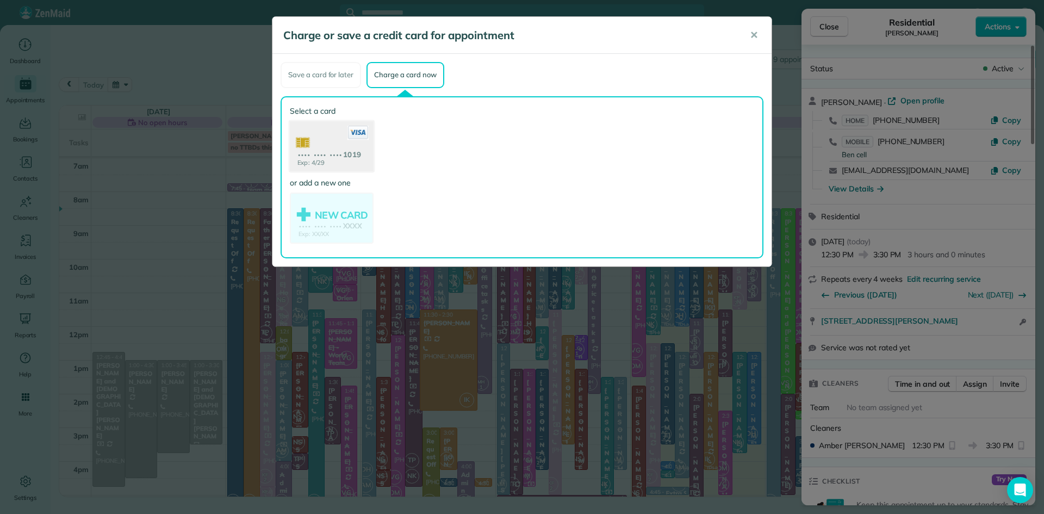
click at [345, 170] on use at bounding box center [332, 147] width 84 height 53
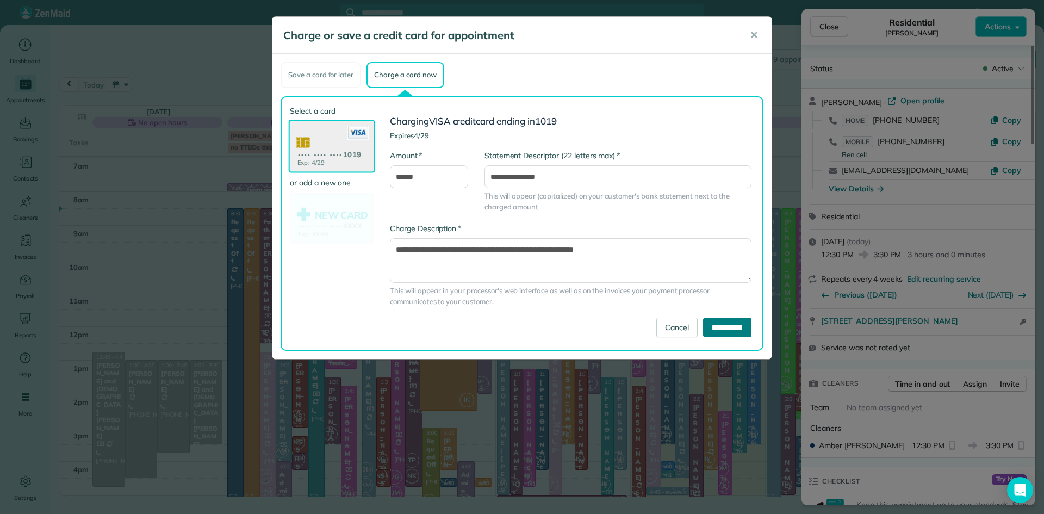
click at [717, 327] on input "**********" at bounding box center [727, 328] width 48 height 20
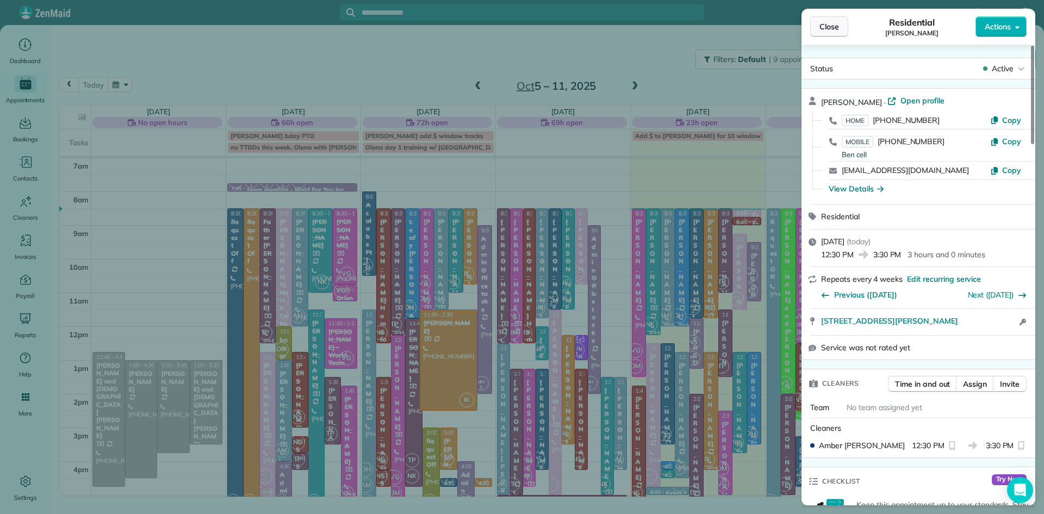
click at [836, 24] on span "Close" at bounding box center [830, 26] width 20 height 11
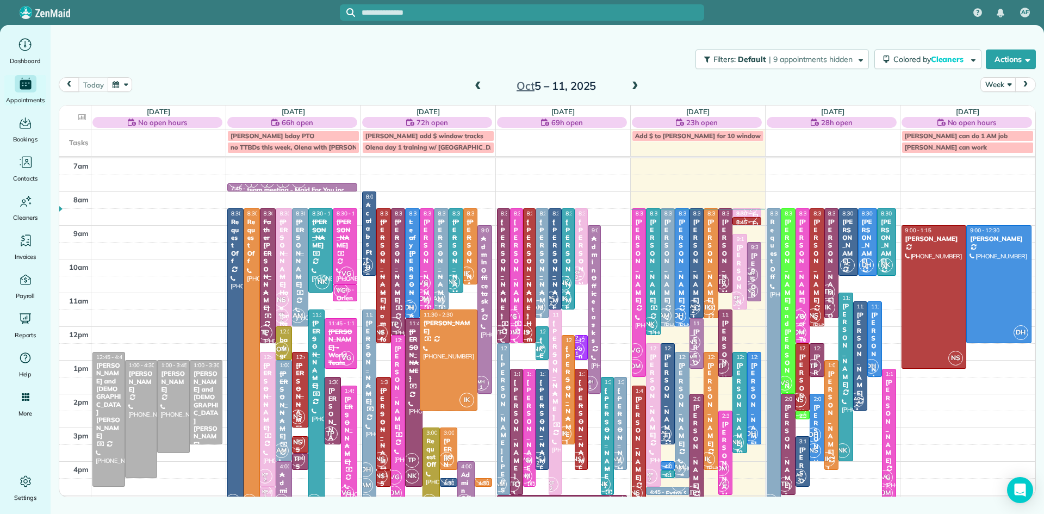
click at [679, 405] on div "[PERSON_NAME]" at bounding box center [682, 405] width 8 height 86
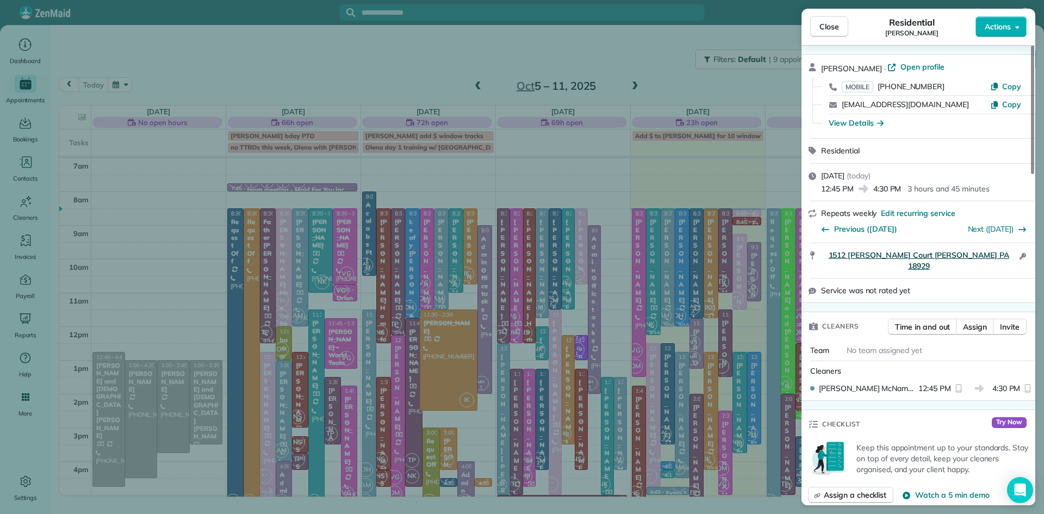
scroll to position [441, 0]
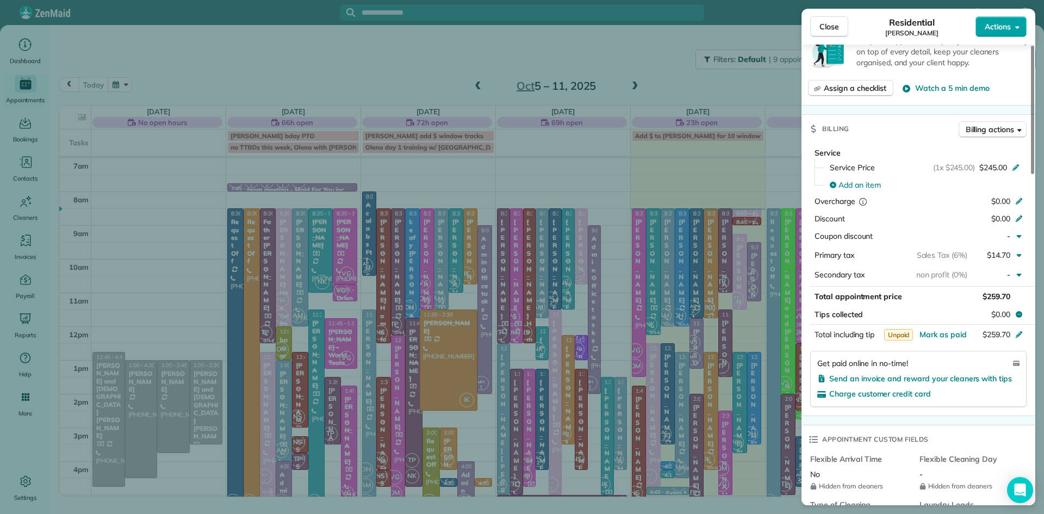
click at [1010, 29] on span "Actions" at bounding box center [998, 26] width 26 height 11
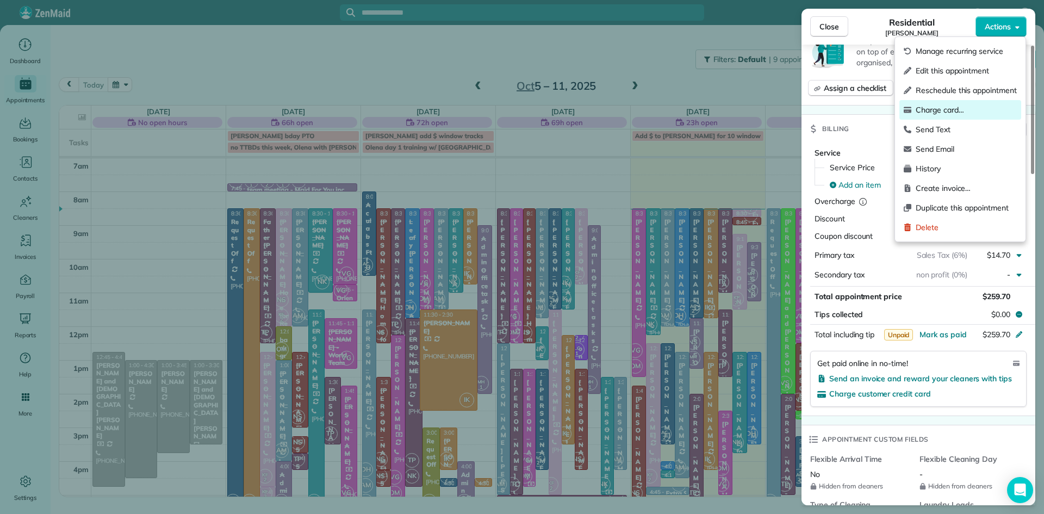
click at [948, 110] on span "Charge card…" at bounding box center [966, 109] width 101 height 11
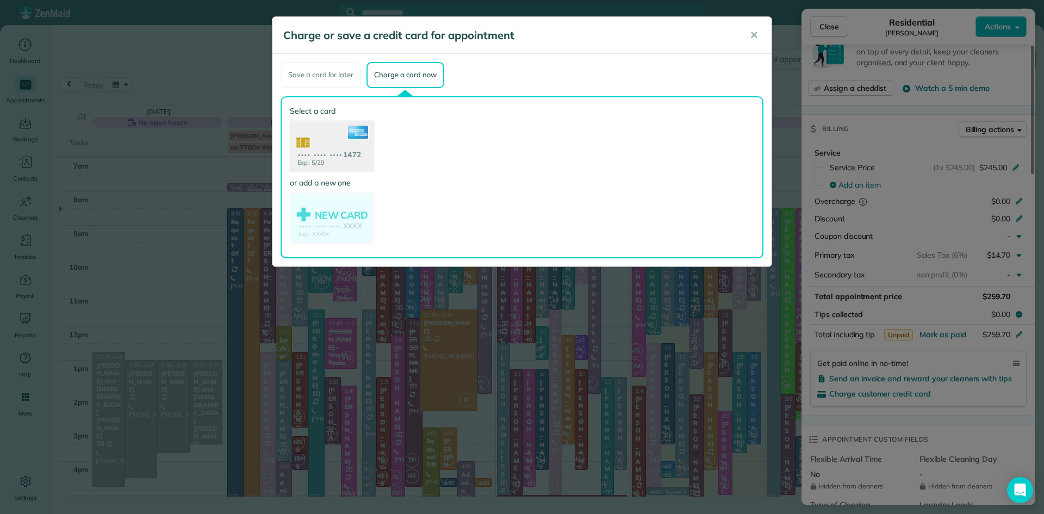
click at [323, 150] on use at bounding box center [332, 147] width 84 height 53
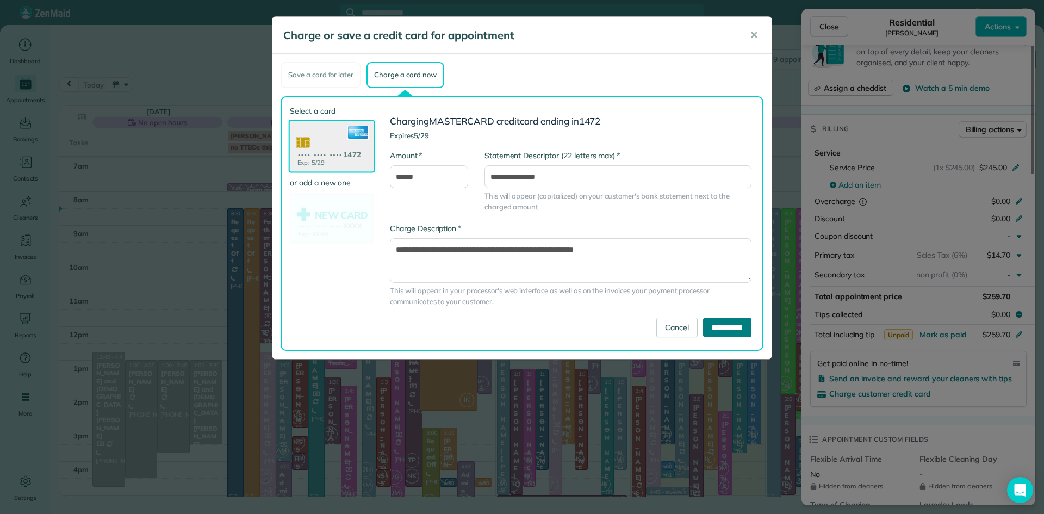
click at [727, 325] on input "**********" at bounding box center [727, 328] width 48 height 20
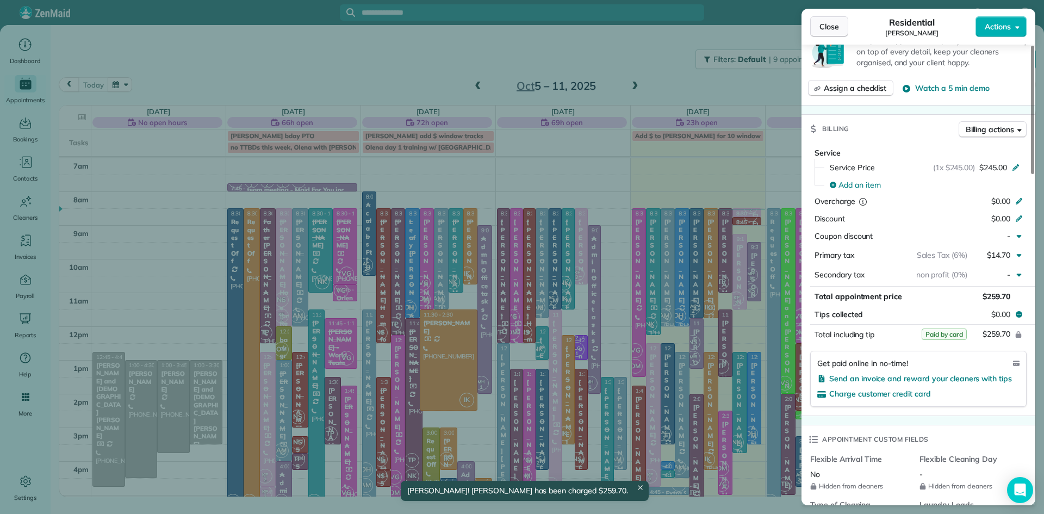
click at [830, 30] on span "Close" at bounding box center [830, 26] width 20 height 11
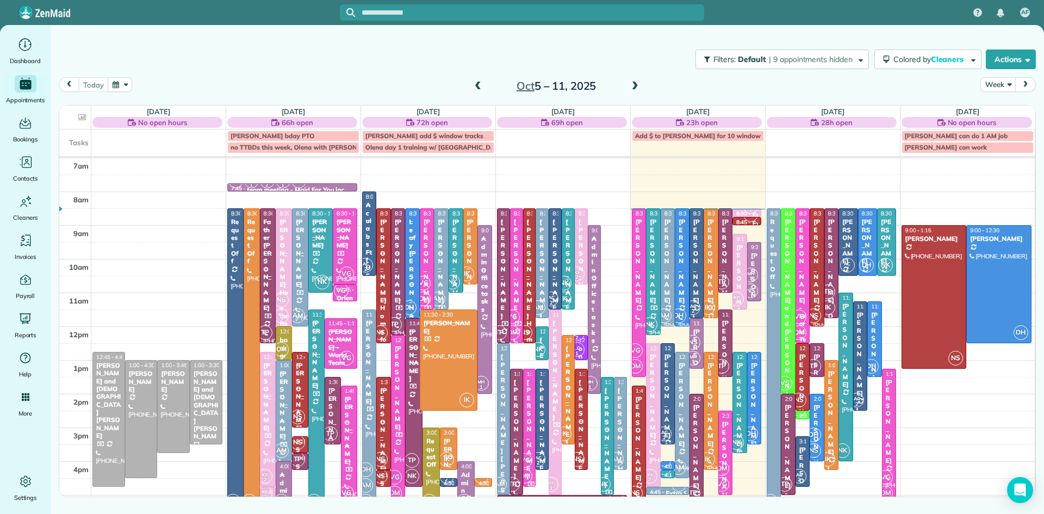
click at [741, 442] on span "NK" at bounding box center [736, 442] width 15 height 15
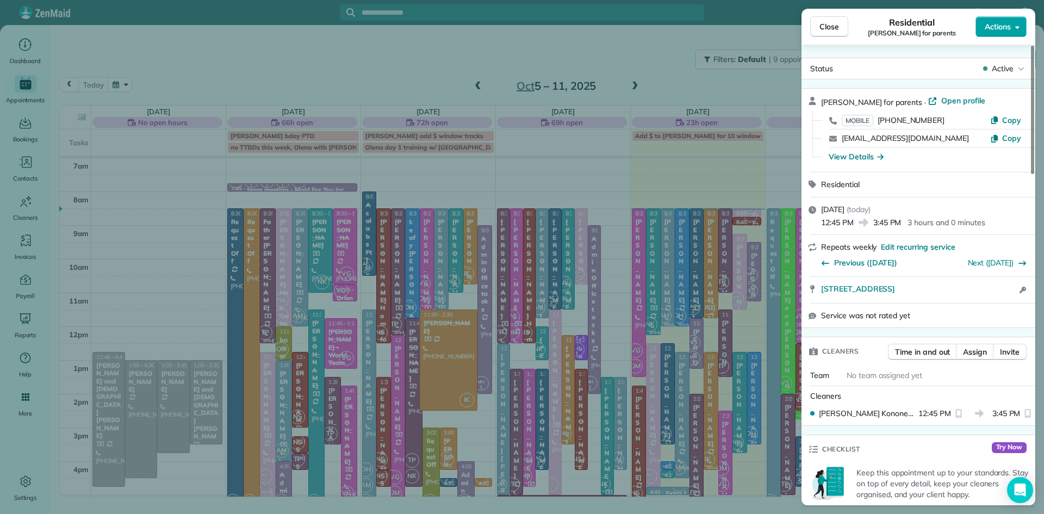
click at [1000, 27] on span "Actions" at bounding box center [998, 26] width 26 height 11
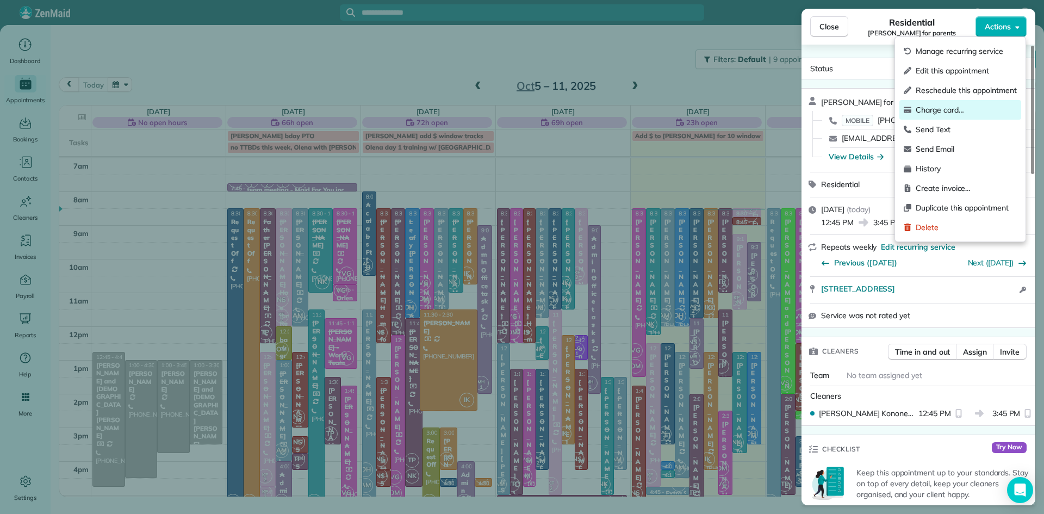
click at [955, 106] on span "Charge card…" at bounding box center [966, 109] width 101 height 11
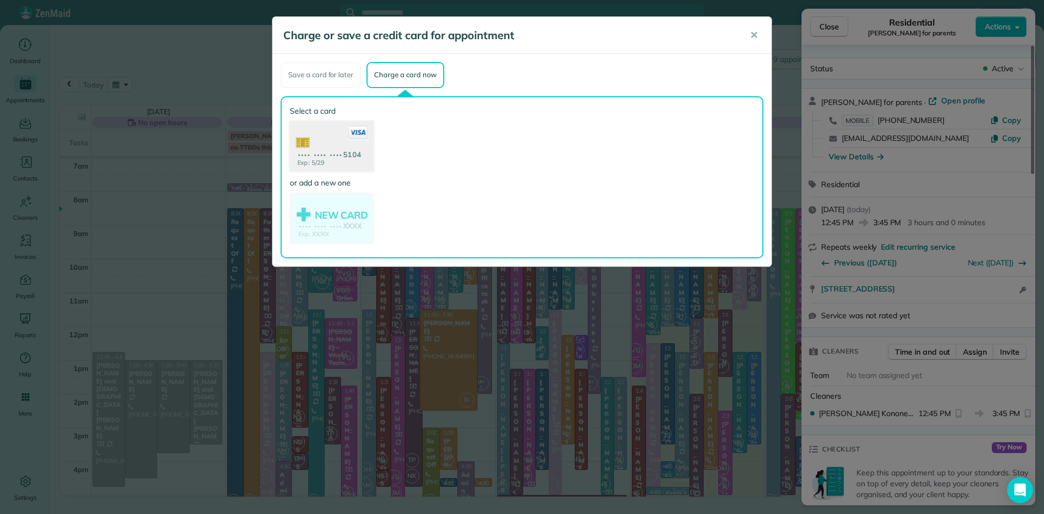
click at [352, 153] on use at bounding box center [332, 147] width 84 height 53
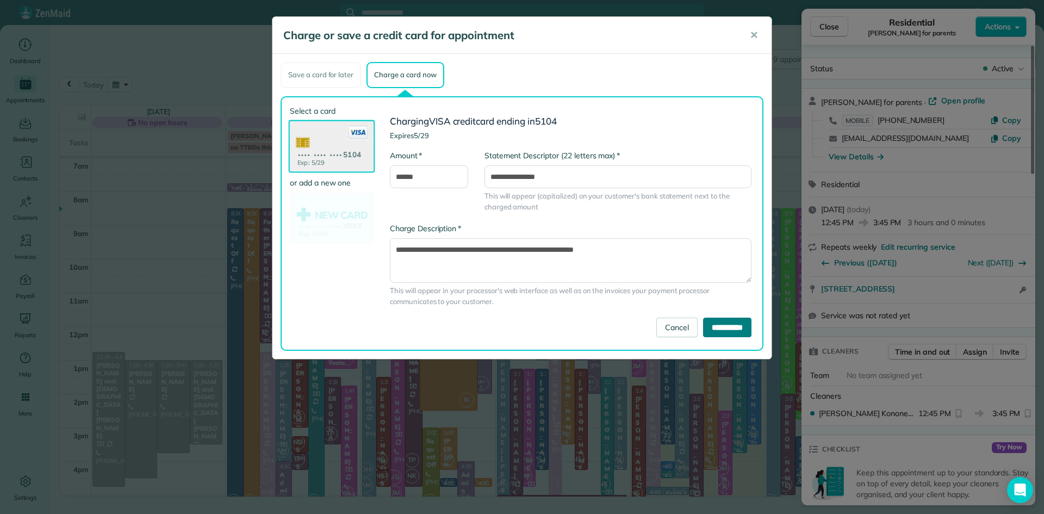
click at [738, 328] on input "**********" at bounding box center [727, 328] width 48 height 20
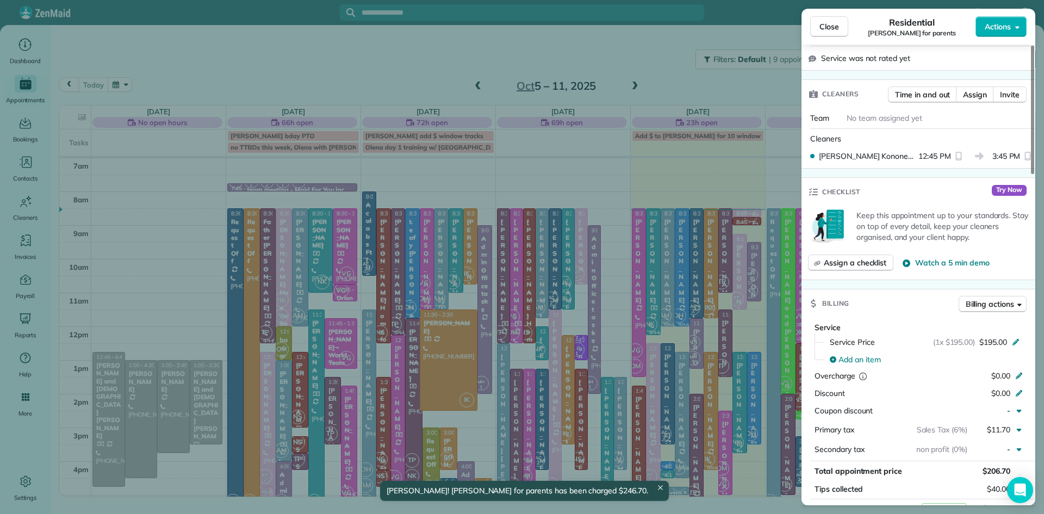
scroll to position [279, 0]
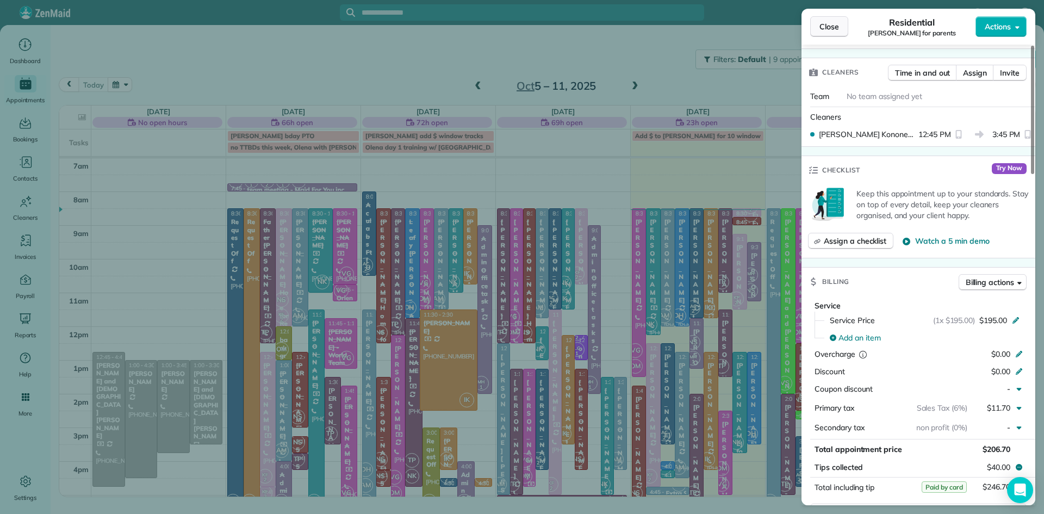
click at [825, 27] on span "Close" at bounding box center [830, 26] width 20 height 11
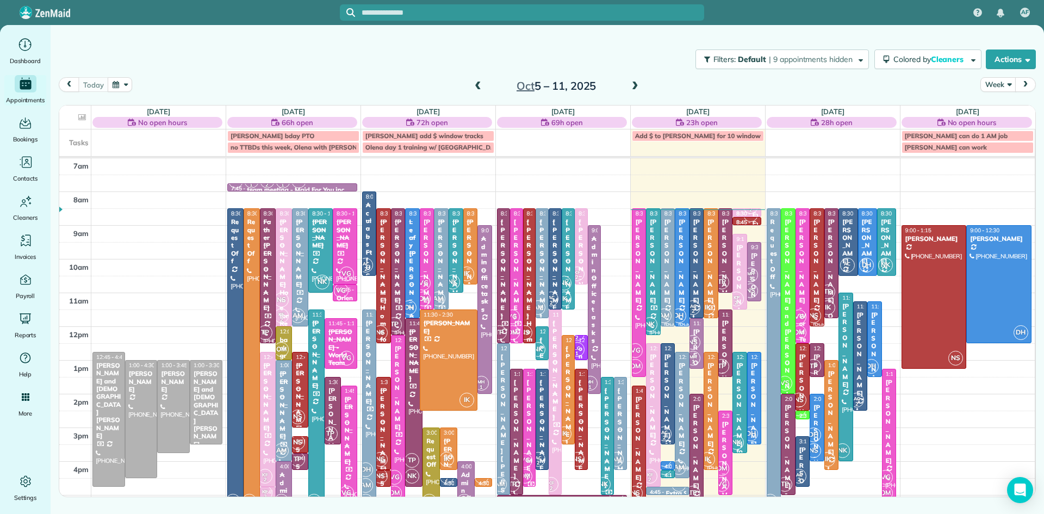
click at [698, 445] on div "[PERSON_NAME]" at bounding box center [697, 447] width 8 height 86
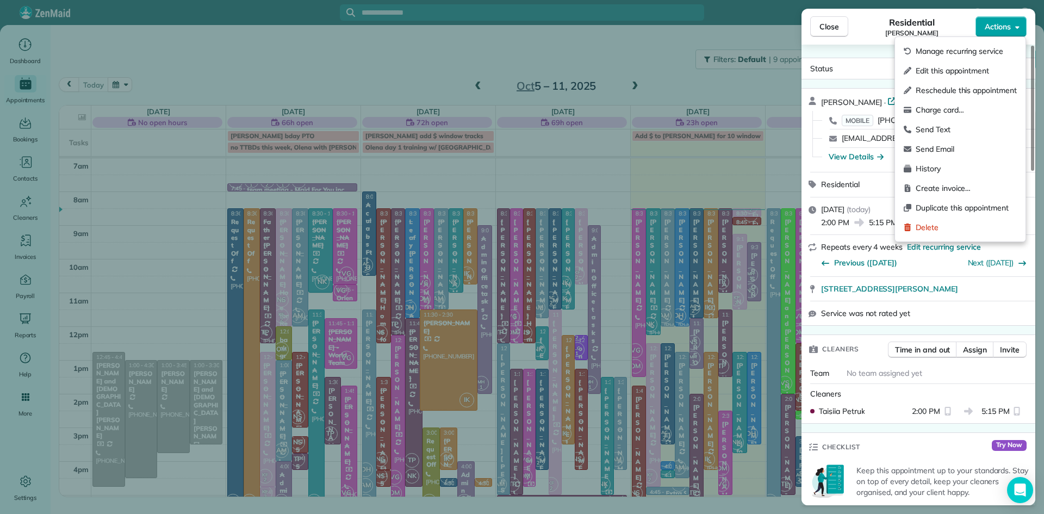
click at [1004, 31] on span "Actions" at bounding box center [998, 26] width 26 height 11
click at [954, 107] on span "Charge card…" at bounding box center [966, 109] width 101 height 11
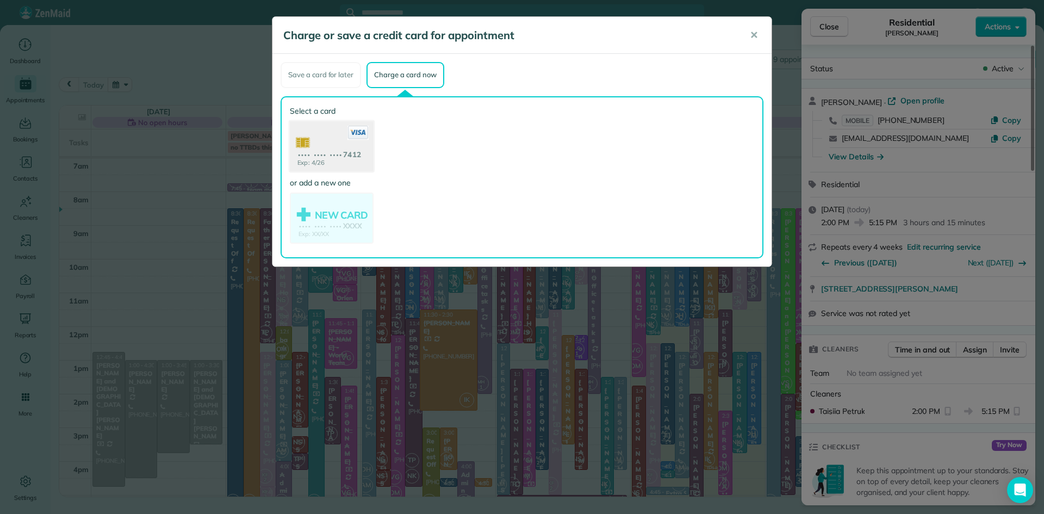
click at [345, 150] on use at bounding box center [332, 147] width 84 height 53
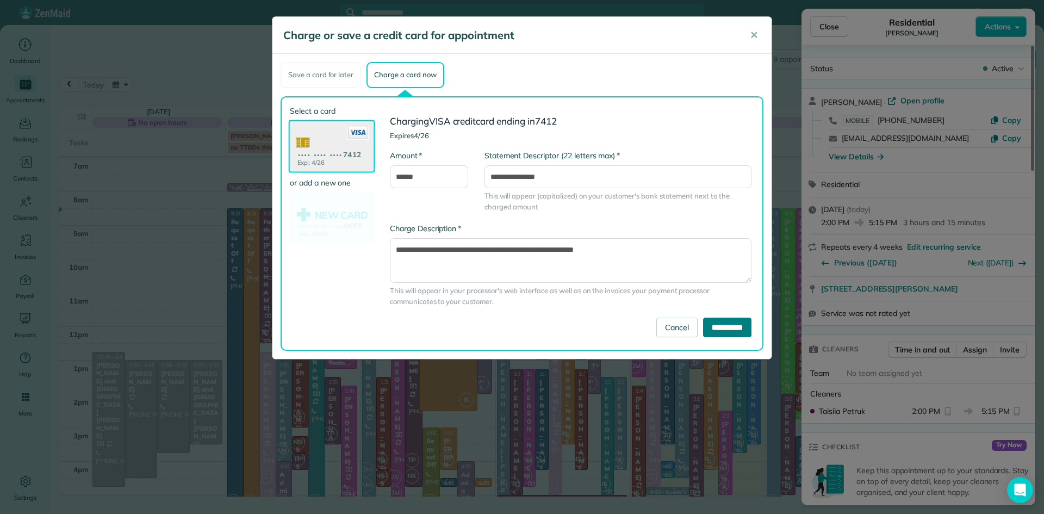
click at [703, 327] on input "**********" at bounding box center [727, 328] width 48 height 20
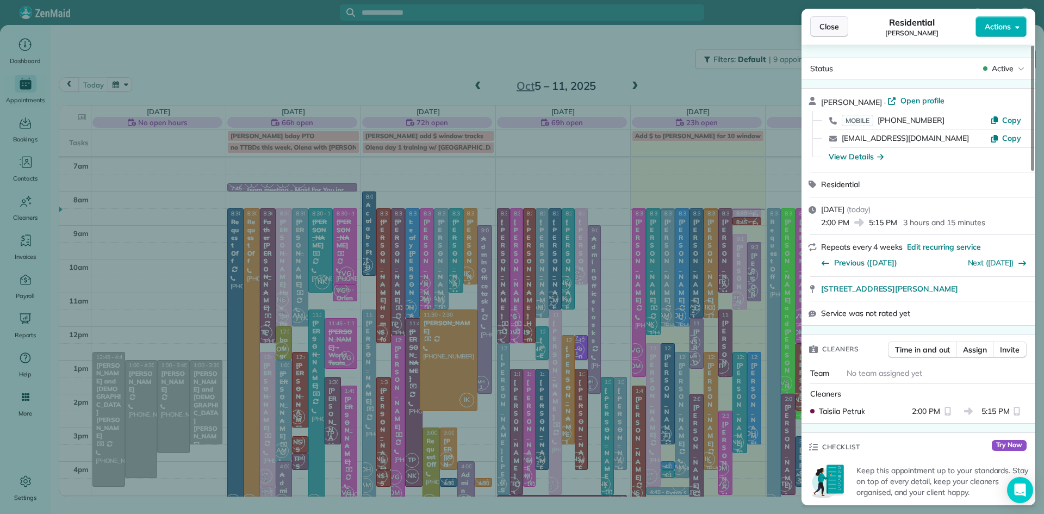
click at [833, 22] on span "Close" at bounding box center [830, 26] width 20 height 11
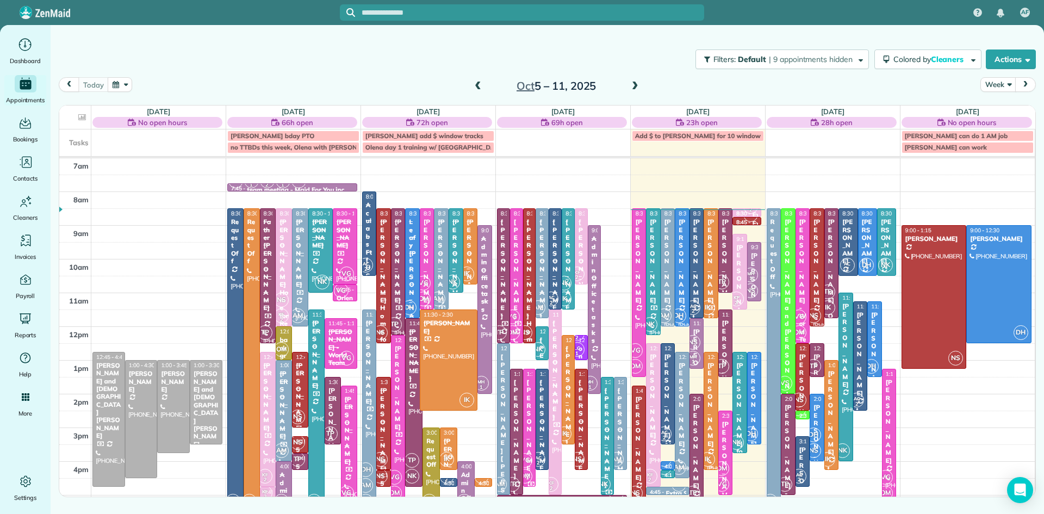
click at [710, 408] on div "[PERSON_NAME]" at bounding box center [711, 405] width 8 height 86
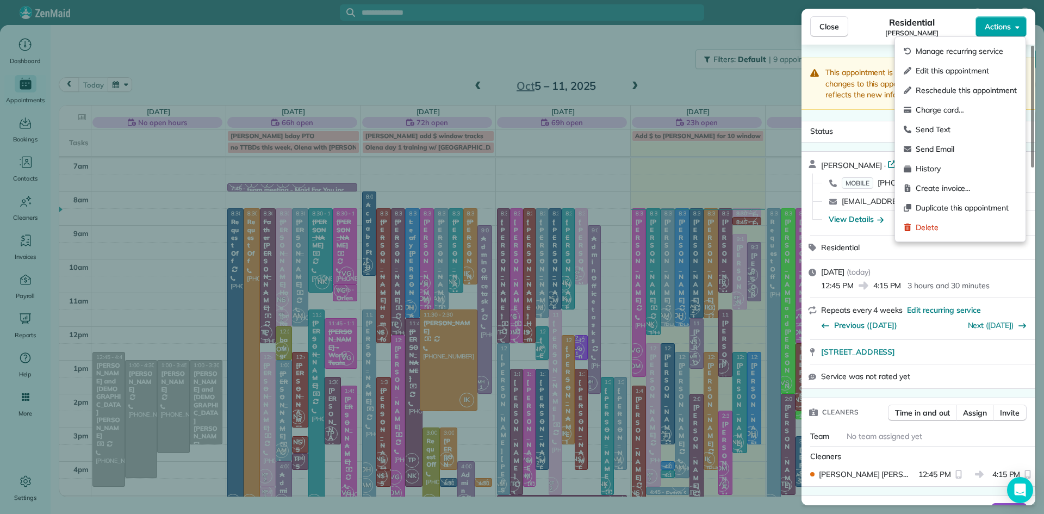
click at [990, 27] on span "Actions" at bounding box center [998, 26] width 26 height 11
click at [948, 114] on span "Charge card…" at bounding box center [966, 109] width 101 height 11
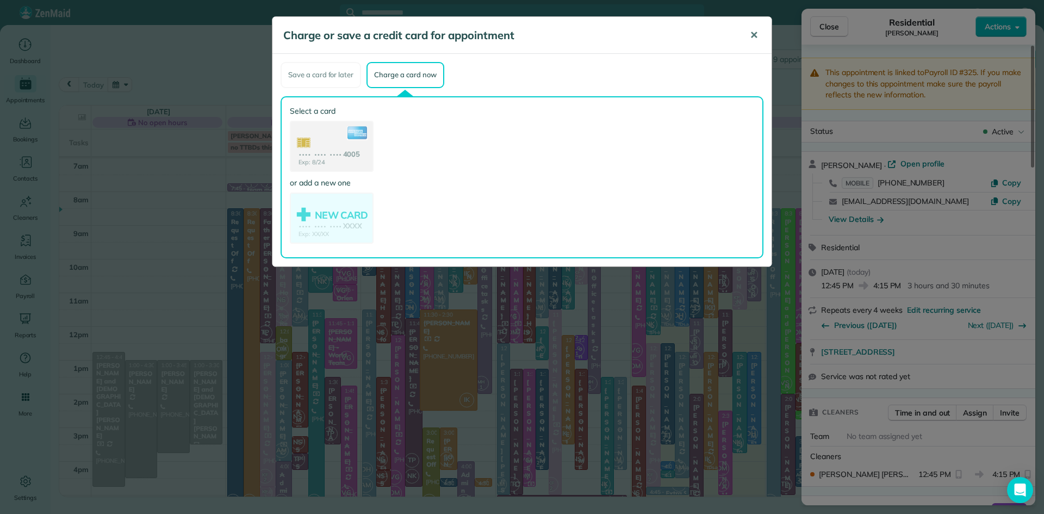
click at [757, 35] on span "✕" at bounding box center [754, 35] width 8 height 13
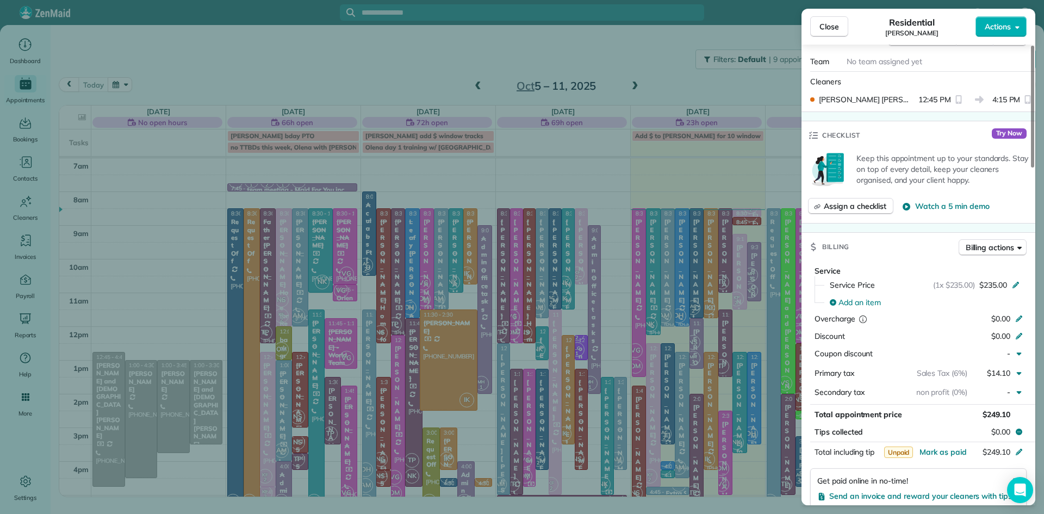
scroll to position [400, 0]
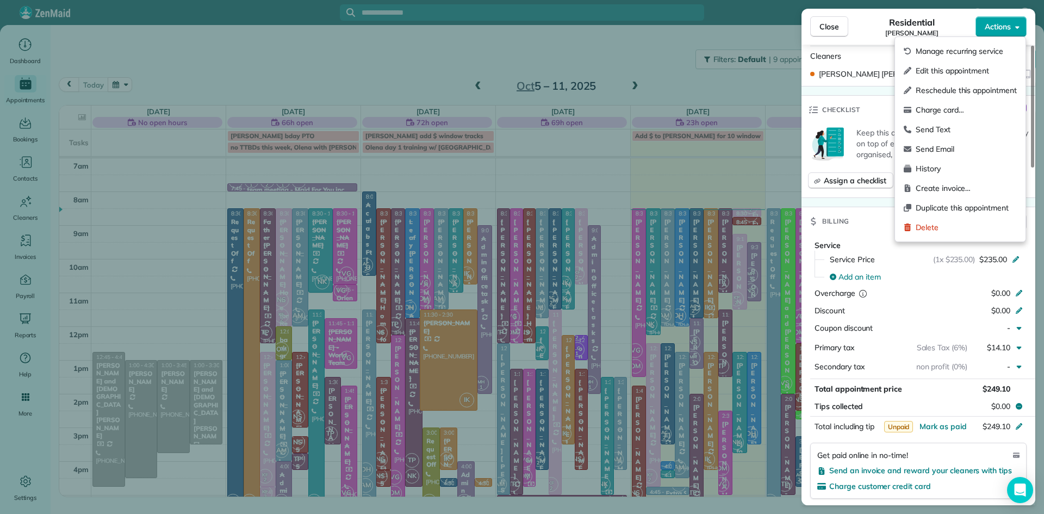
click at [1003, 27] on span "Actions" at bounding box center [998, 26] width 26 height 11
click at [955, 112] on span "Charge card…" at bounding box center [966, 109] width 101 height 11
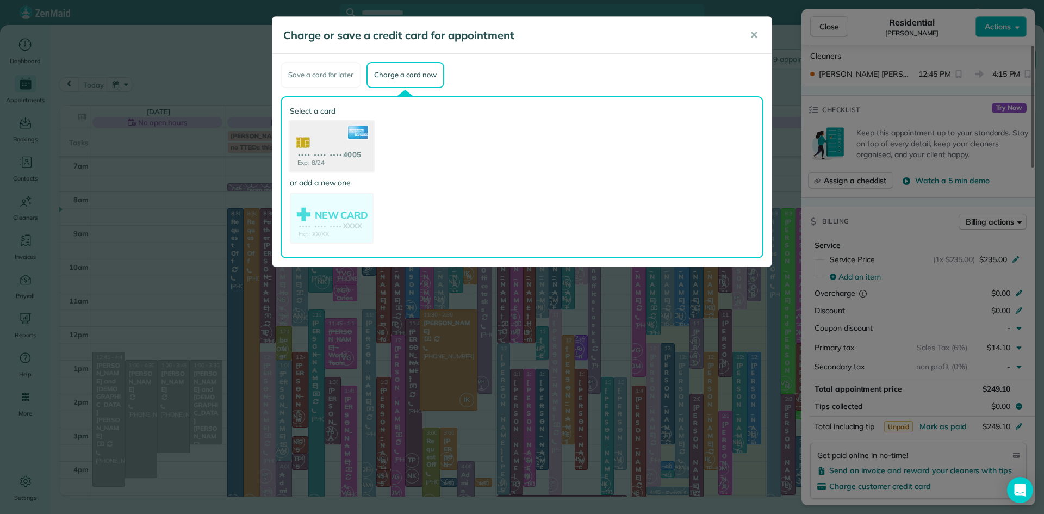
click at [314, 145] on use at bounding box center [332, 147] width 84 height 53
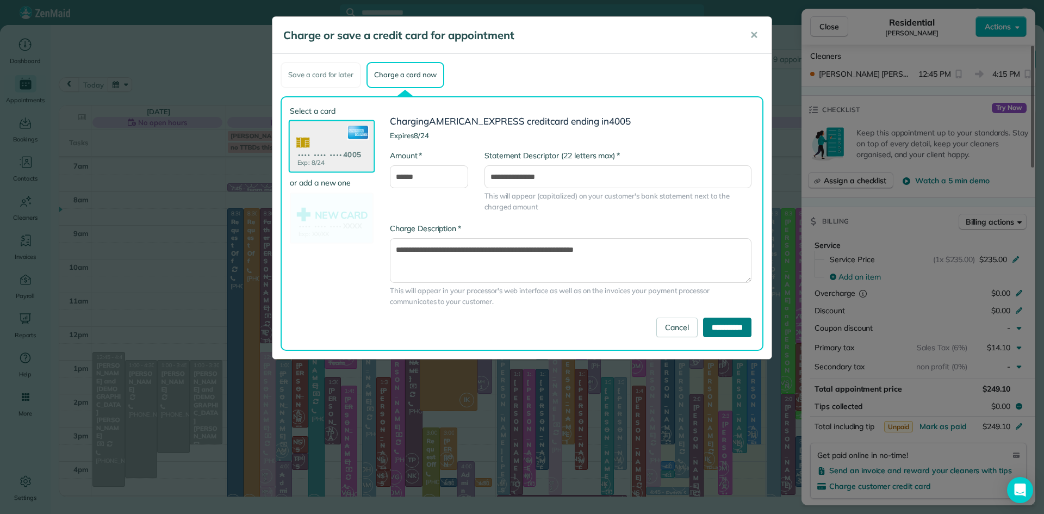
click at [738, 326] on input "**********" at bounding box center [727, 328] width 48 height 20
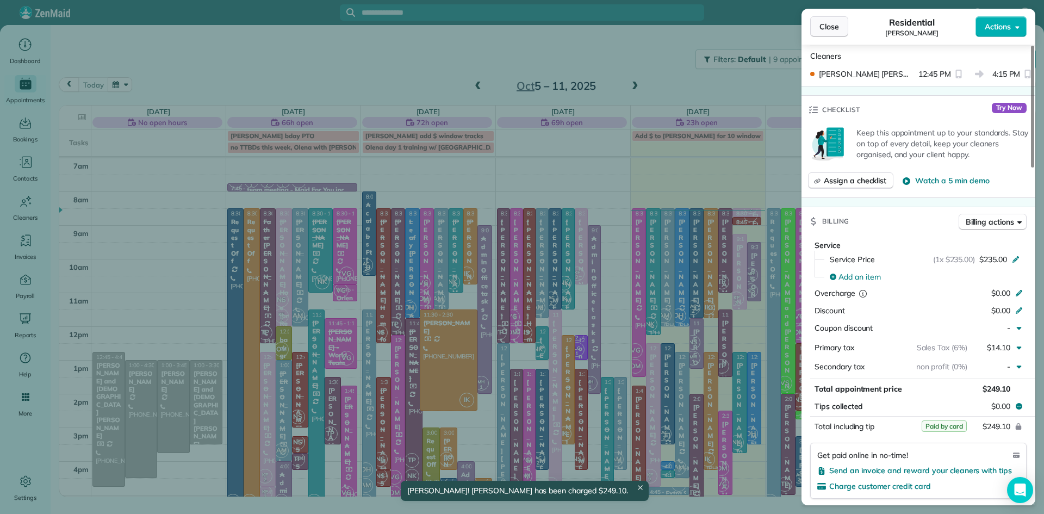
click at [826, 27] on span "Close" at bounding box center [830, 26] width 20 height 11
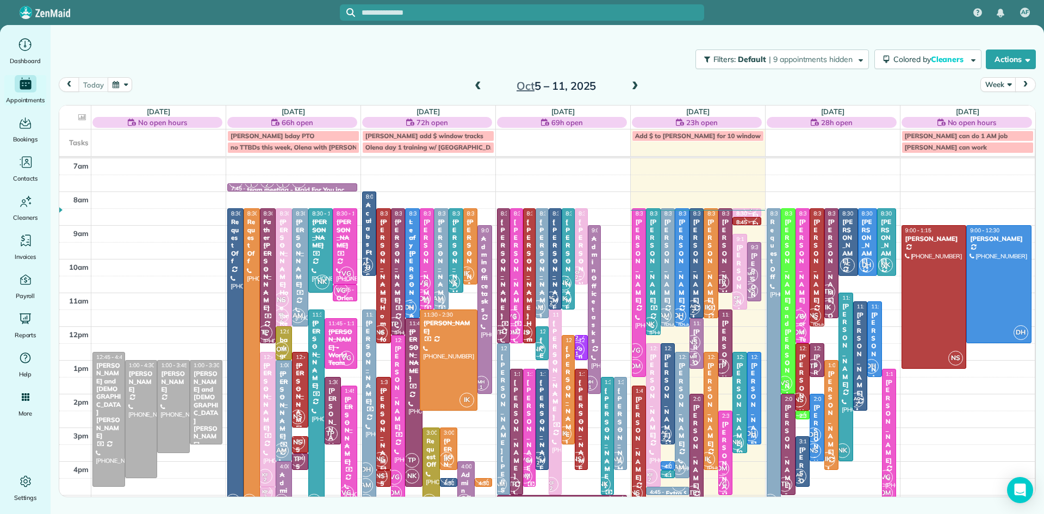
click at [725, 479] on span "VG" at bounding box center [722, 484] width 15 height 15
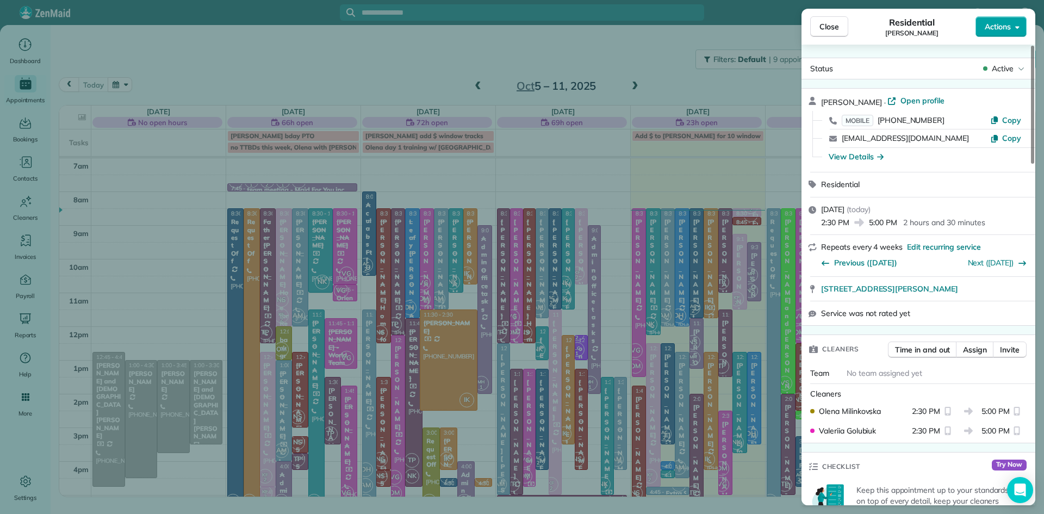
click at [989, 22] on span "Actions" at bounding box center [998, 26] width 26 height 11
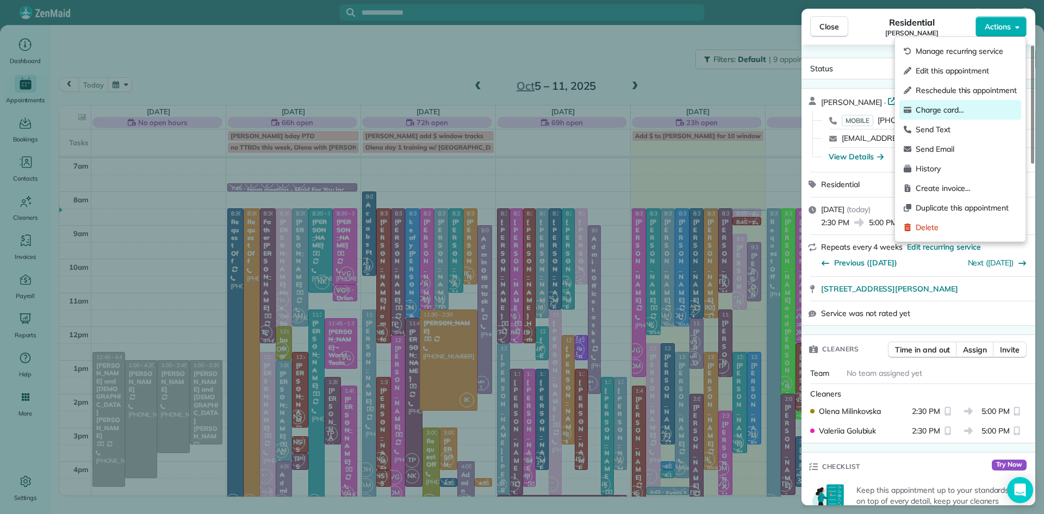
click at [933, 109] on span "Charge card…" at bounding box center [966, 109] width 101 height 11
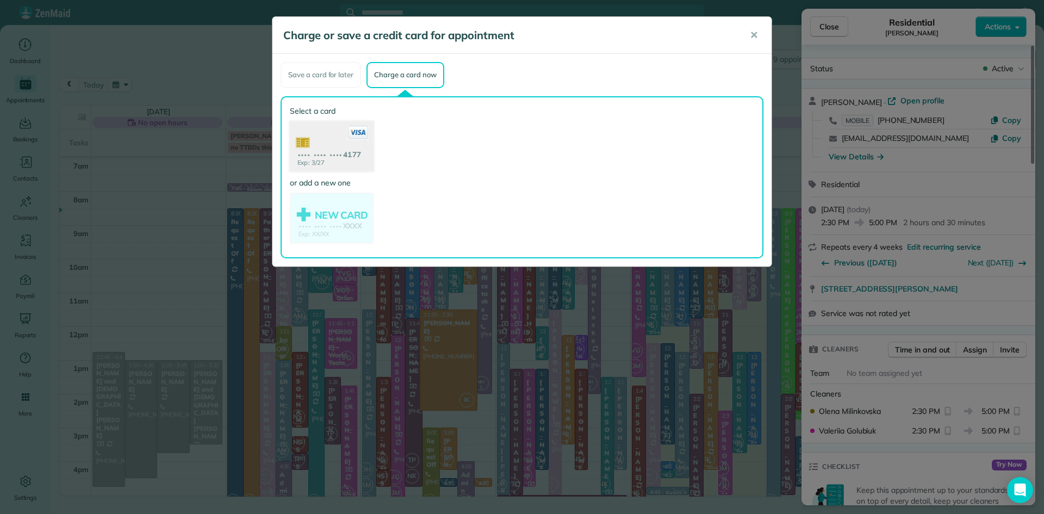
click at [337, 146] on use at bounding box center [332, 147] width 84 height 53
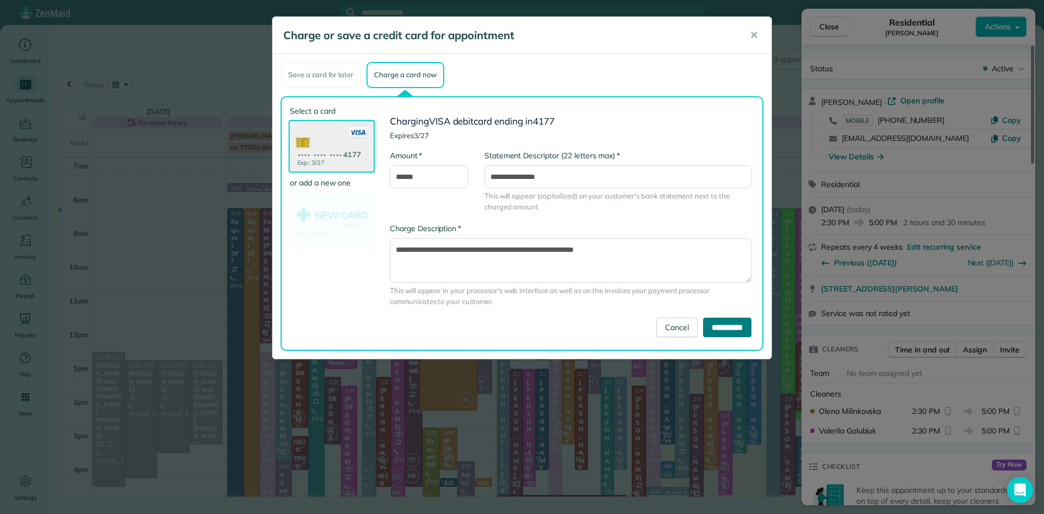
click at [729, 329] on input "**********" at bounding box center [727, 328] width 48 height 20
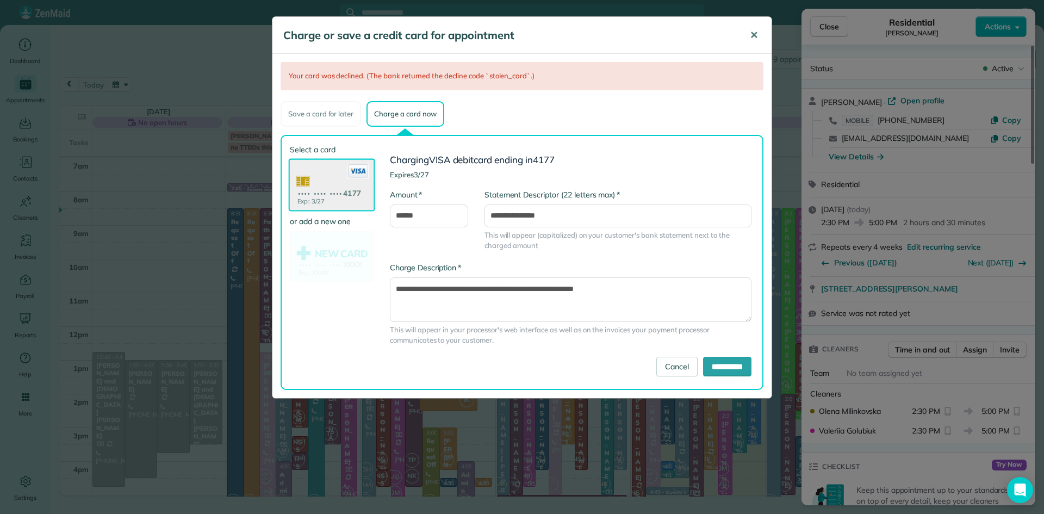
click at [753, 34] on span "✕" at bounding box center [754, 35] width 8 height 13
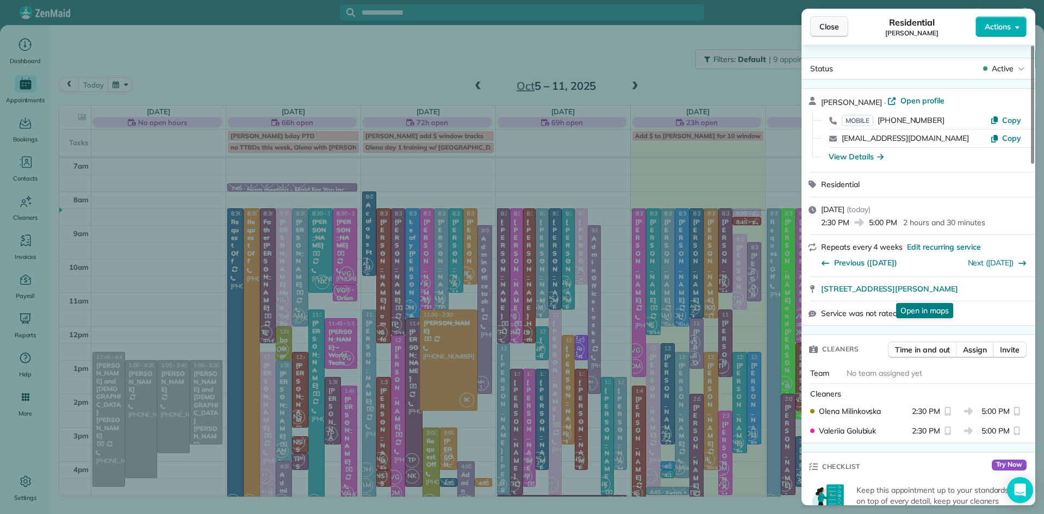
click at [826, 25] on span "Close" at bounding box center [830, 26] width 20 height 11
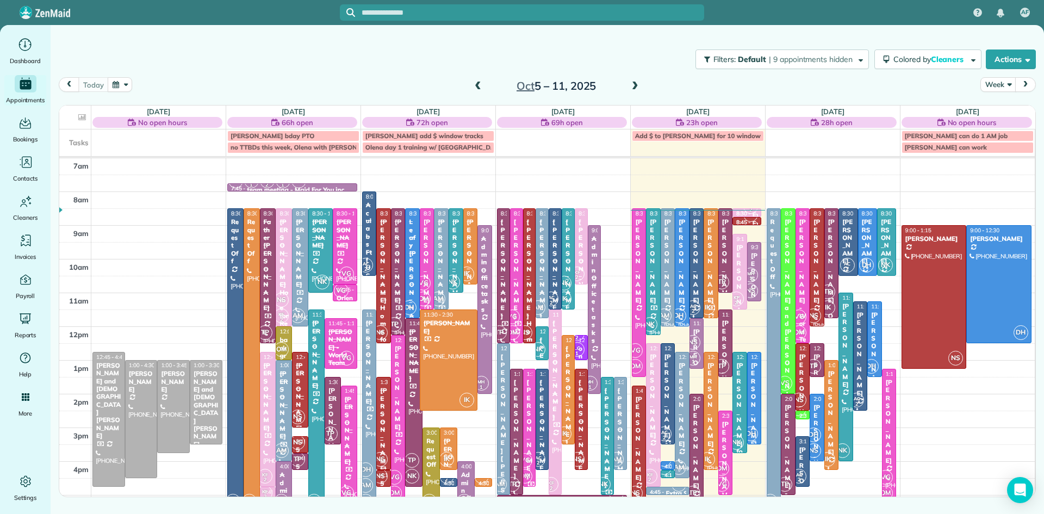
click at [753, 412] on div "[PERSON_NAME]" at bounding box center [755, 405] width 8 height 86
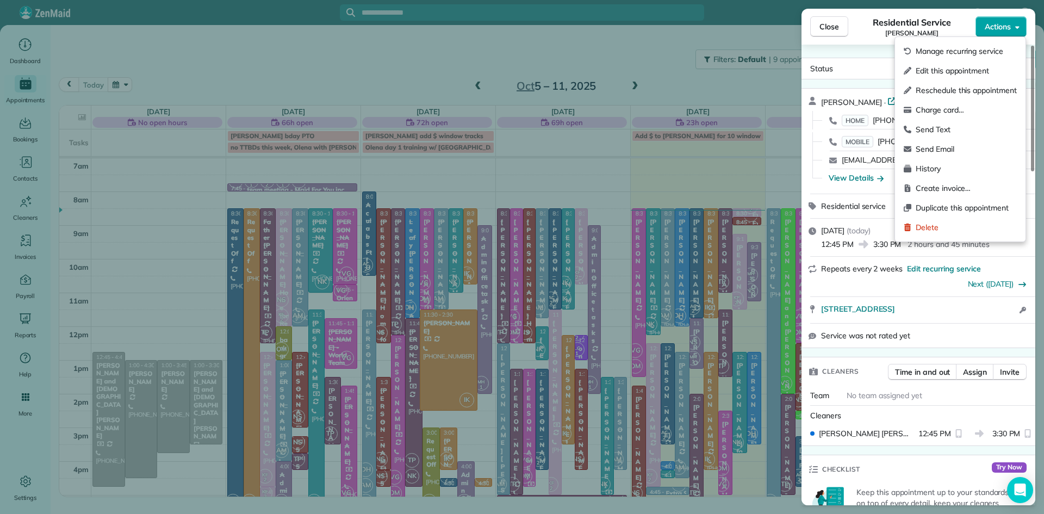
click at [1010, 18] on button "Actions" at bounding box center [1001, 26] width 51 height 21
click at [957, 109] on span "Charge card…" at bounding box center [966, 109] width 101 height 11
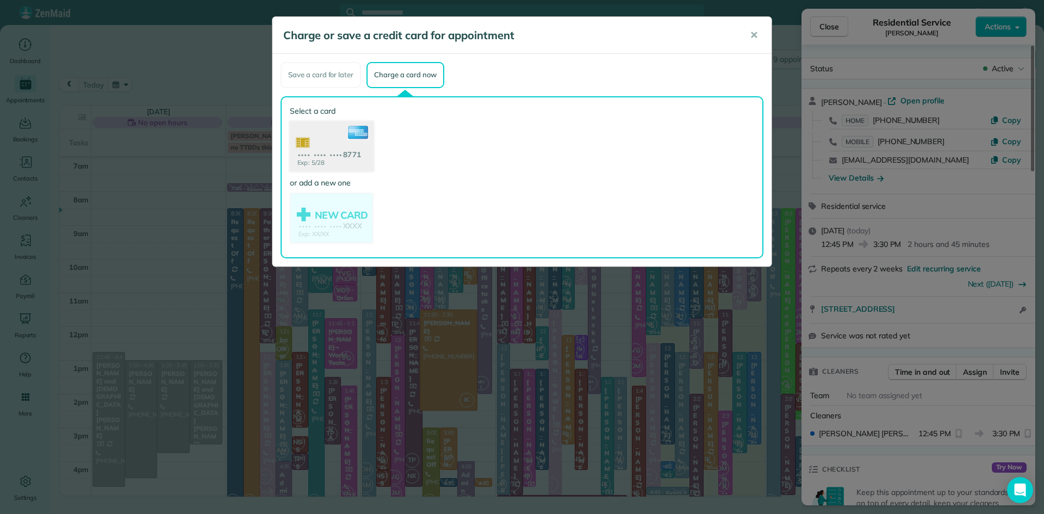
click at [360, 150] on use at bounding box center [332, 147] width 84 height 53
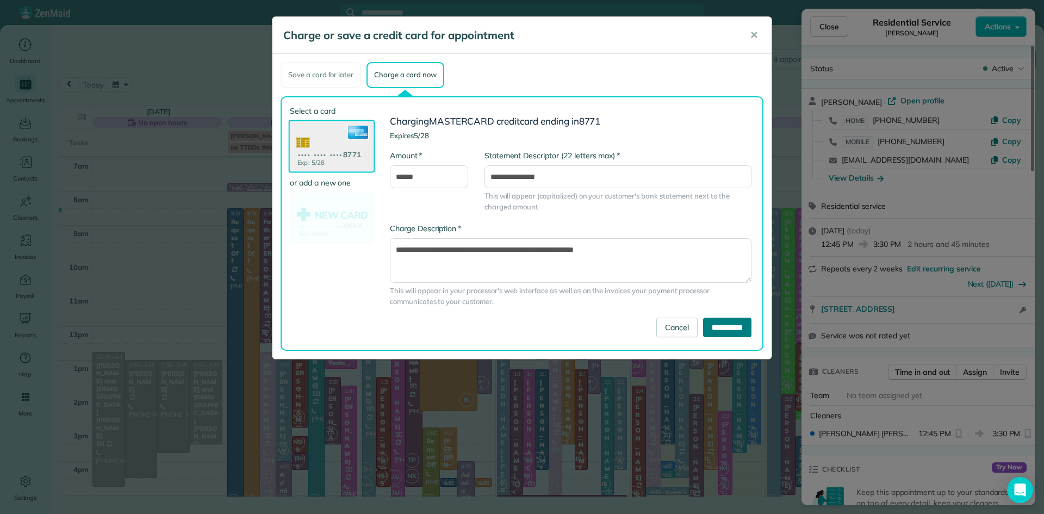
click at [703, 328] on input "**********" at bounding box center [727, 328] width 48 height 20
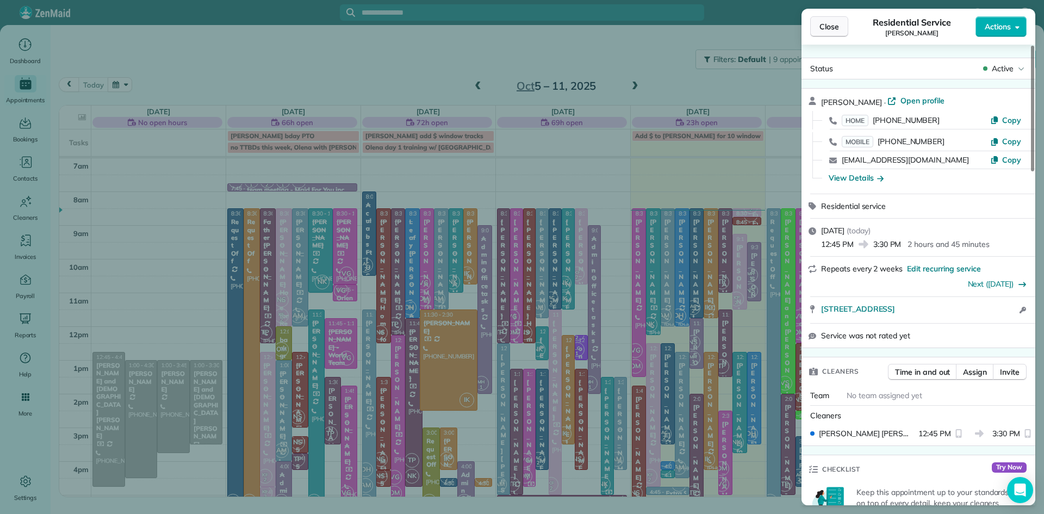
click at [827, 18] on button "Close" at bounding box center [829, 26] width 38 height 21
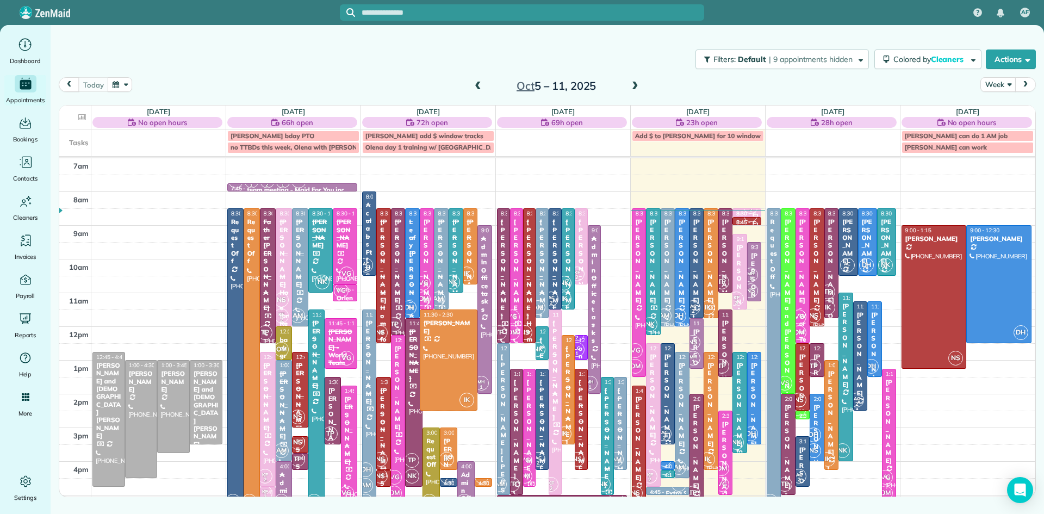
click at [723, 484] on span "VG" at bounding box center [722, 484] width 15 height 15
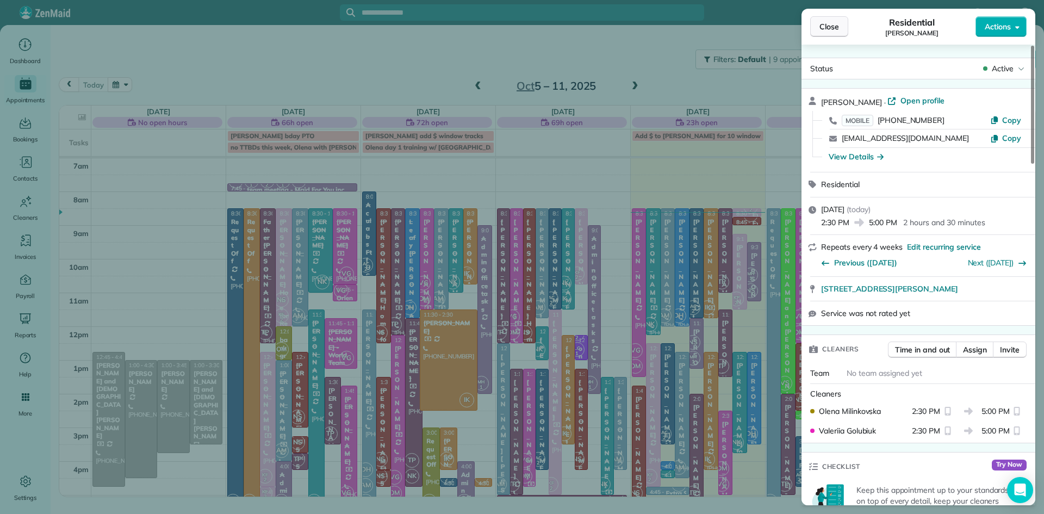
click at [822, 30] on span "Close" at bounding box center [830, 26] width 20 height 11
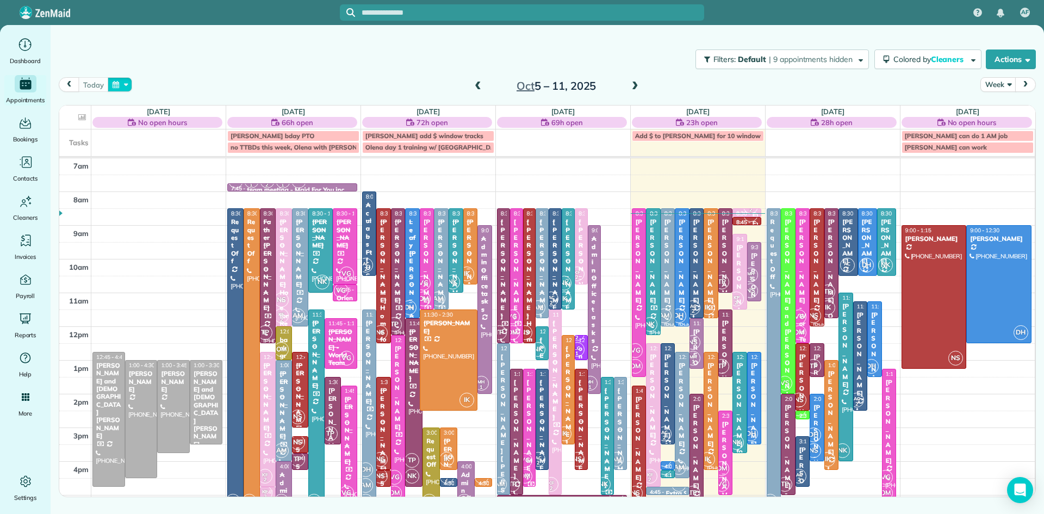
click at [115, 83] on button "button" at bounding box center [120, 84] width 25 height 15
click at [723, 467] on span "OM" at bounding box center [722, 468] width 15 height 15
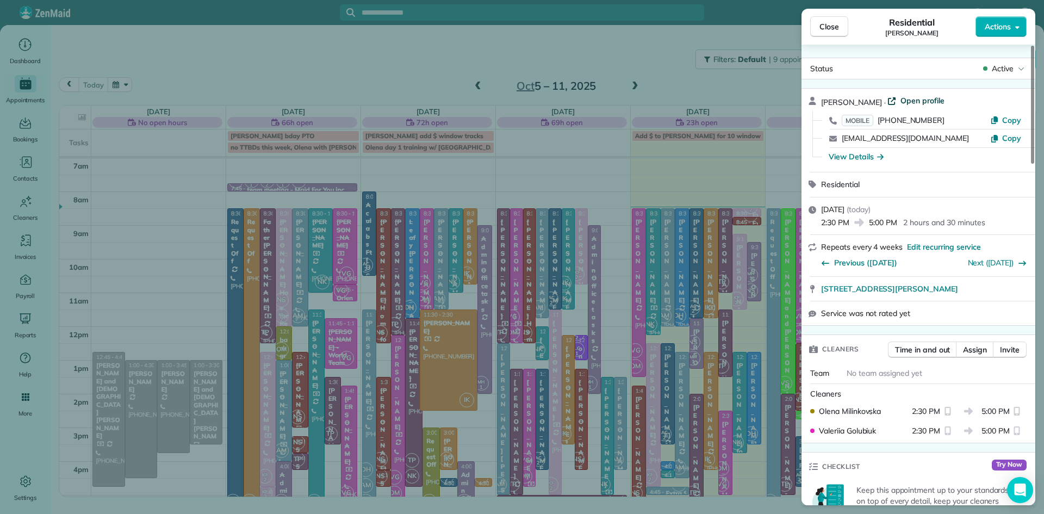
click at [926, 98] on span "Open profile" at bounding box center [923, 100] width 44 height 11
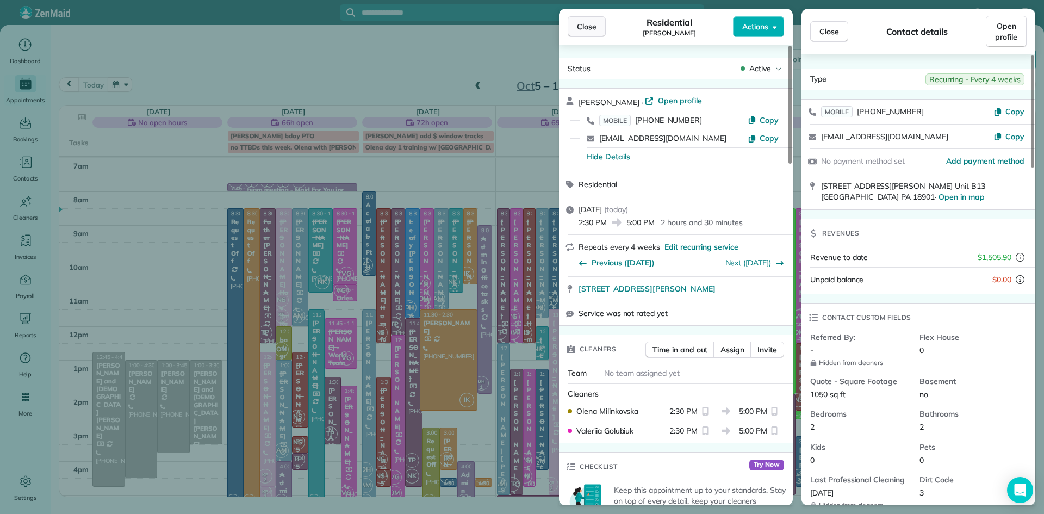
click at [587, 24] on span "Close" at bounding box center [587, 26] width 20 height 11
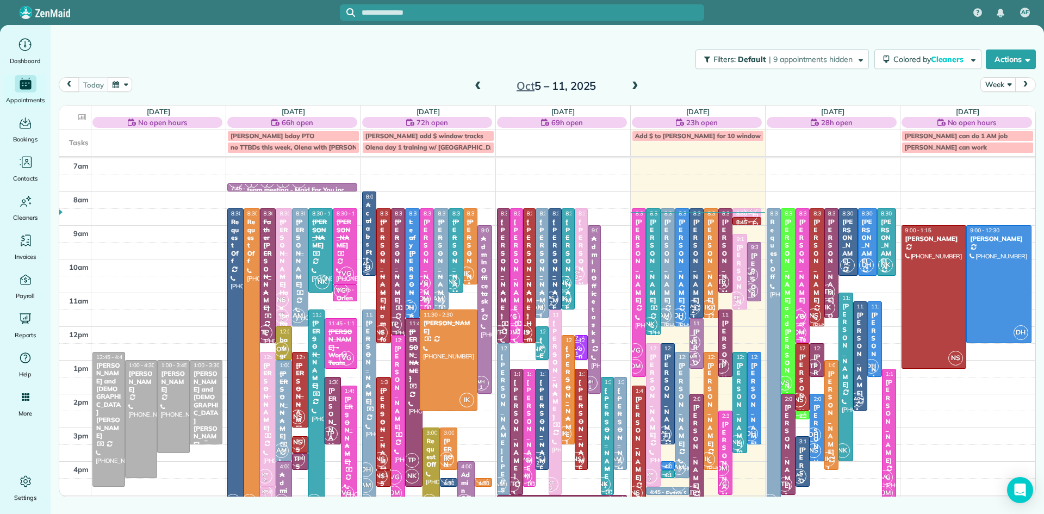
click at [213, 406] on div "[PERSON_NAME] and [DEMOGRAPHIC_DATA][PERSON_NAME]" at bounding box center [206, 409] width 26 height 78
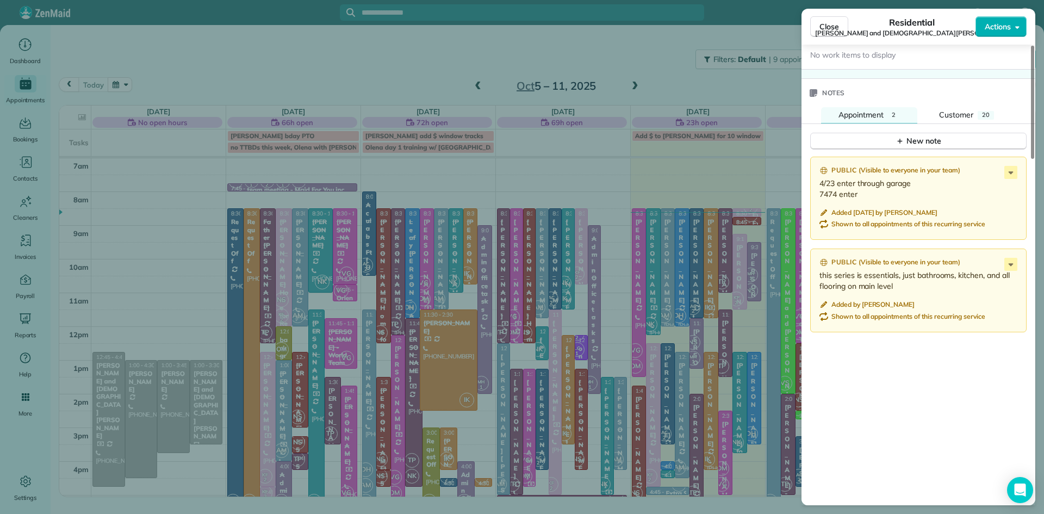
scroll to position [1321, 0]
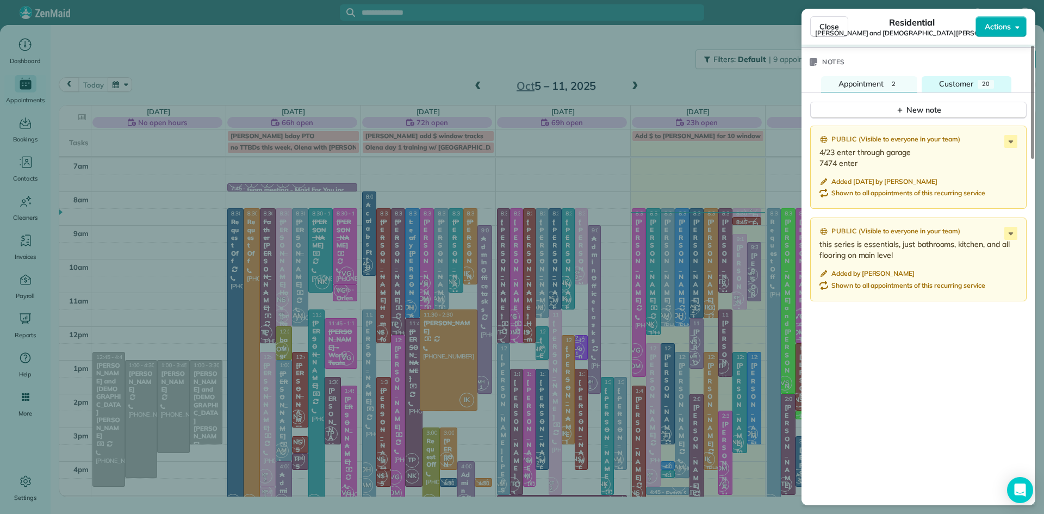
click at [957, 89] on span "Customer" at bounding box center [956, 84] width 34 height 10
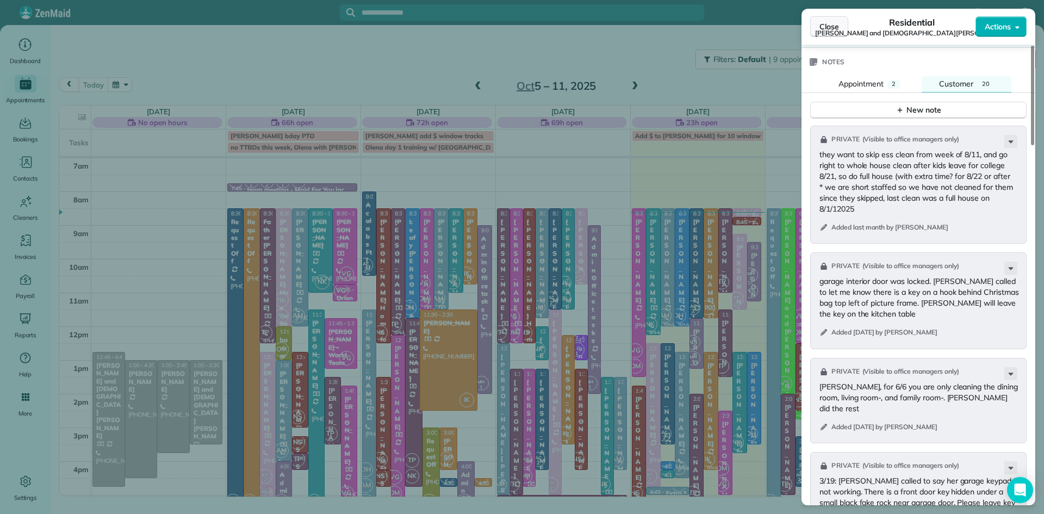
click at [820, 30] on span "Close" at bounding box center [830, 26] width 20 height 11
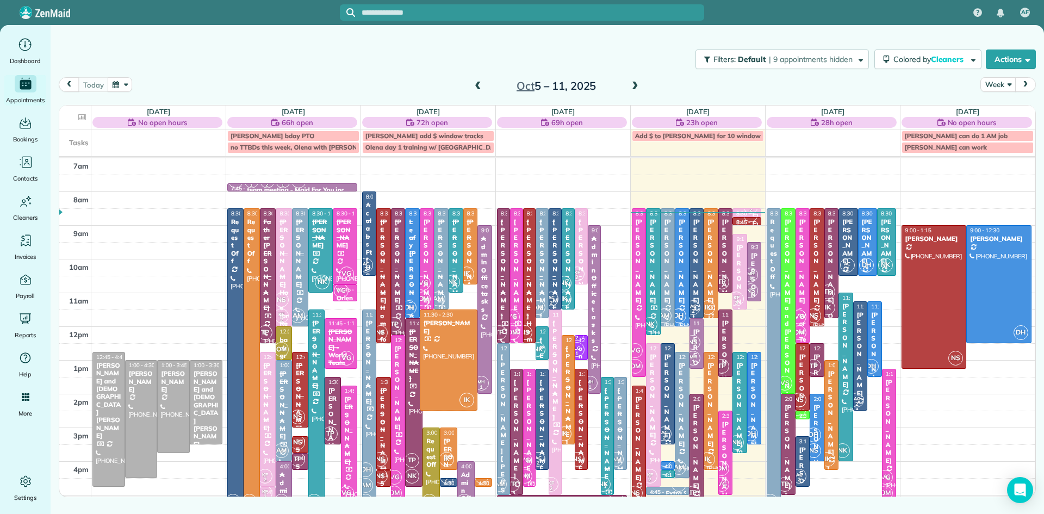
click at [750, 431] on span "DH" at bounding box center [751, 433] width 15 height 15
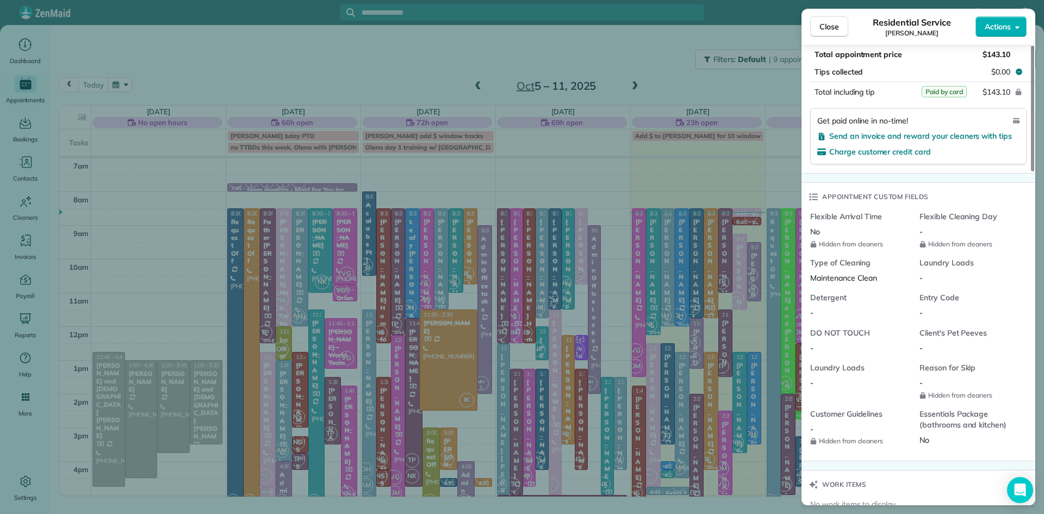
scroll to position [924, 0]
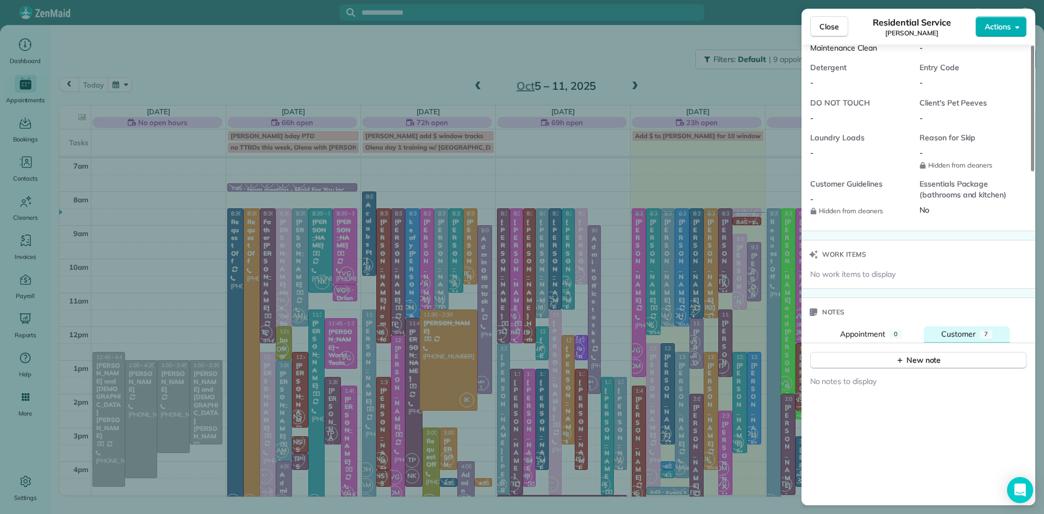
click at [945, 339] on span "Customer" at bounding box center [959, 334] width 34 height 10
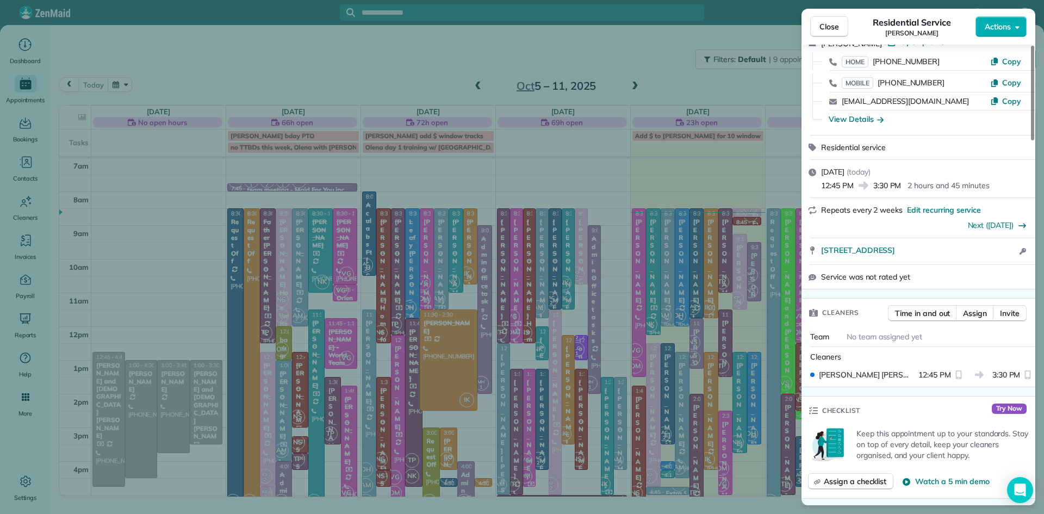
scroll to position [0, 0]
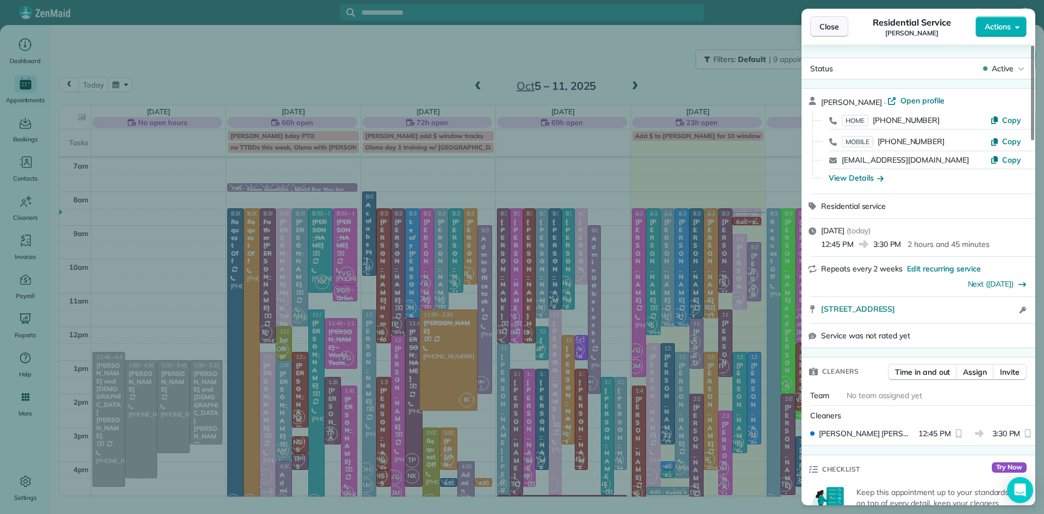
click at [830, 30] on span "Close" at bounding box center [830, 26] width 20 height 11
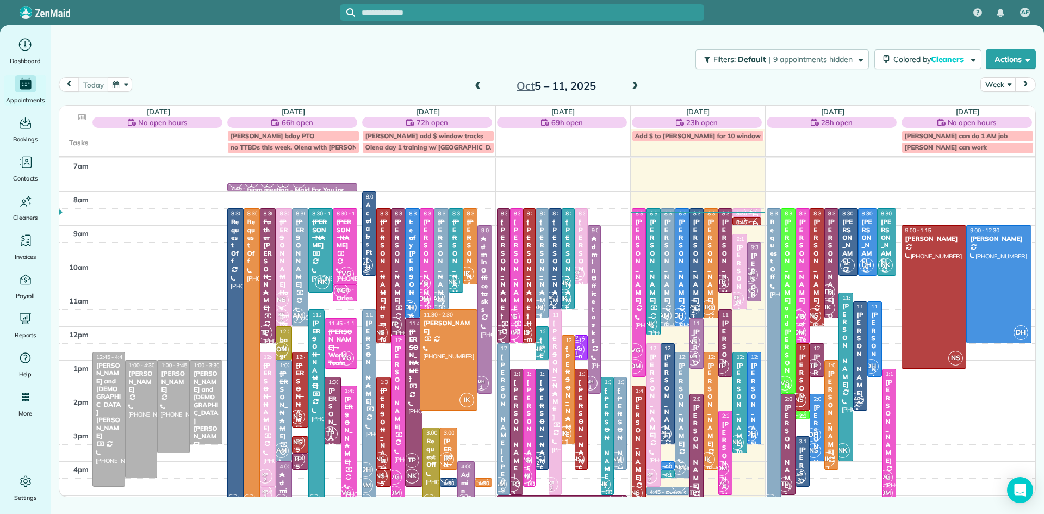
click at [636, 85] on span at bounding box center [635, 87] width 12 height 10
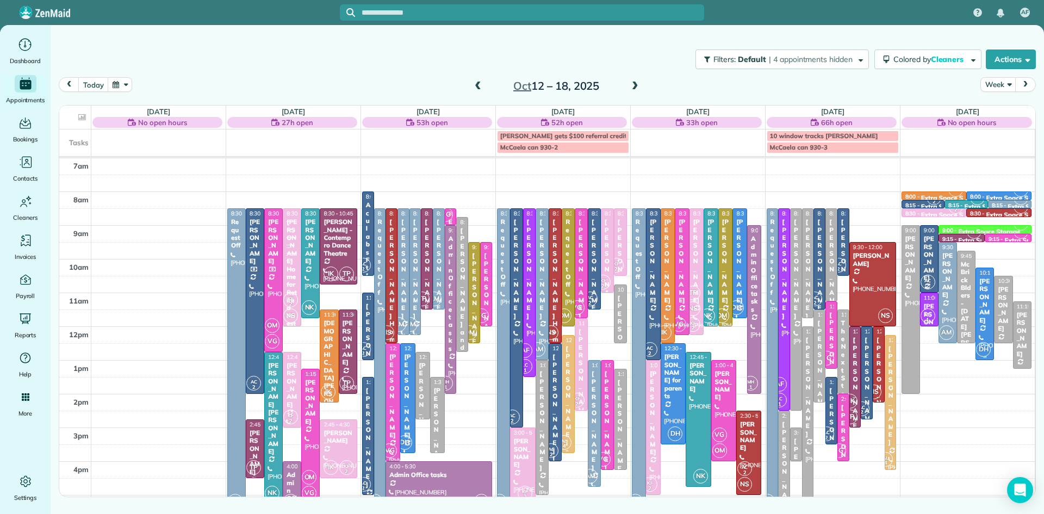
click at [986, 343] on span "DH" at bounding box center [983, 349] width 15 height 15
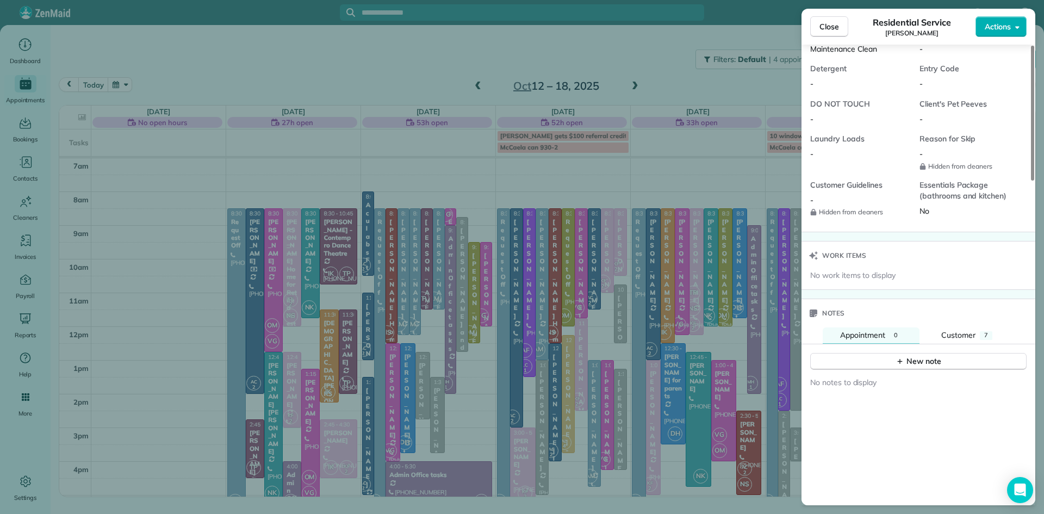
scroll to position [932, 0]
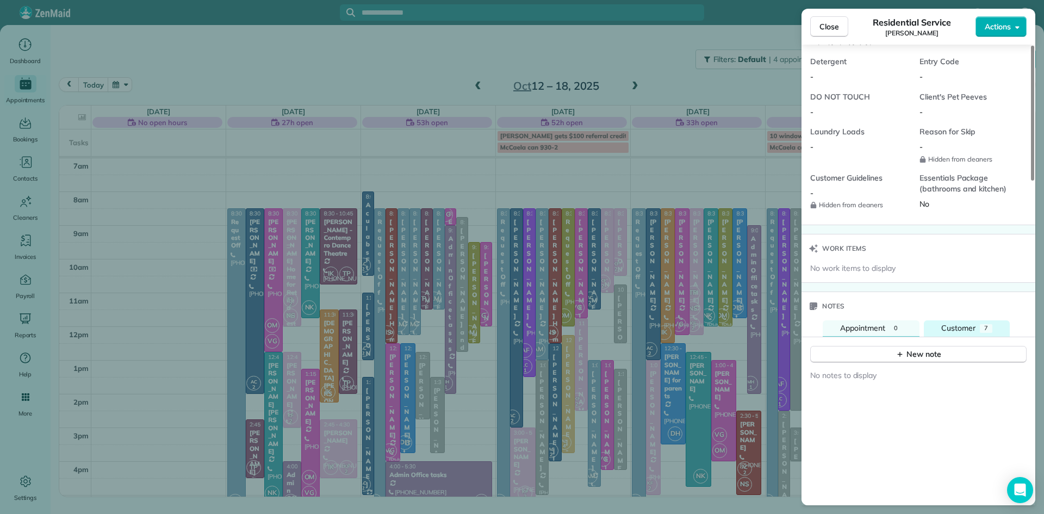
click at [949, 333] on span "Customer" at bounding box center [959, 328] width 34 height 10
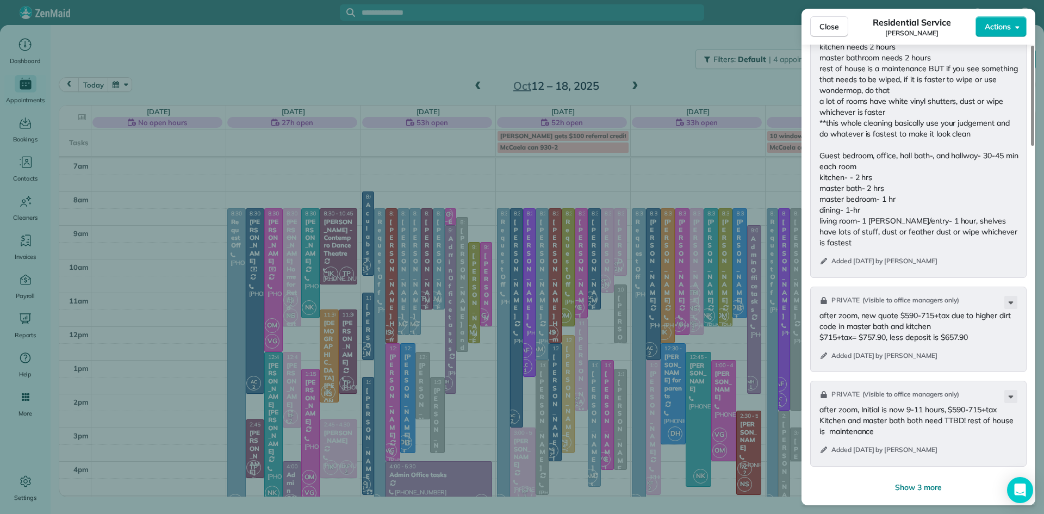
scroll to position [1536, 0]
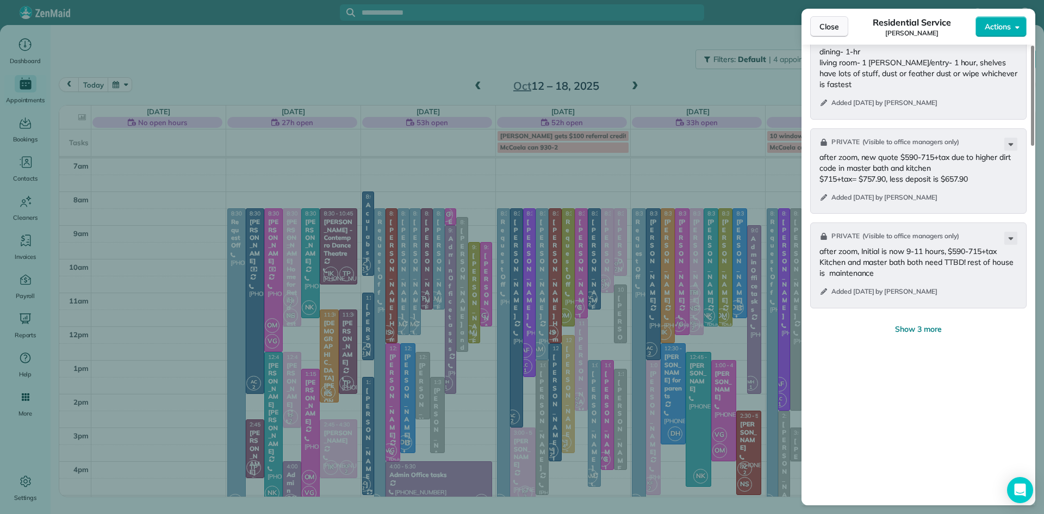
click at [839, 29] on button "Close" at bounding box center [829, 26] width 38 height 21
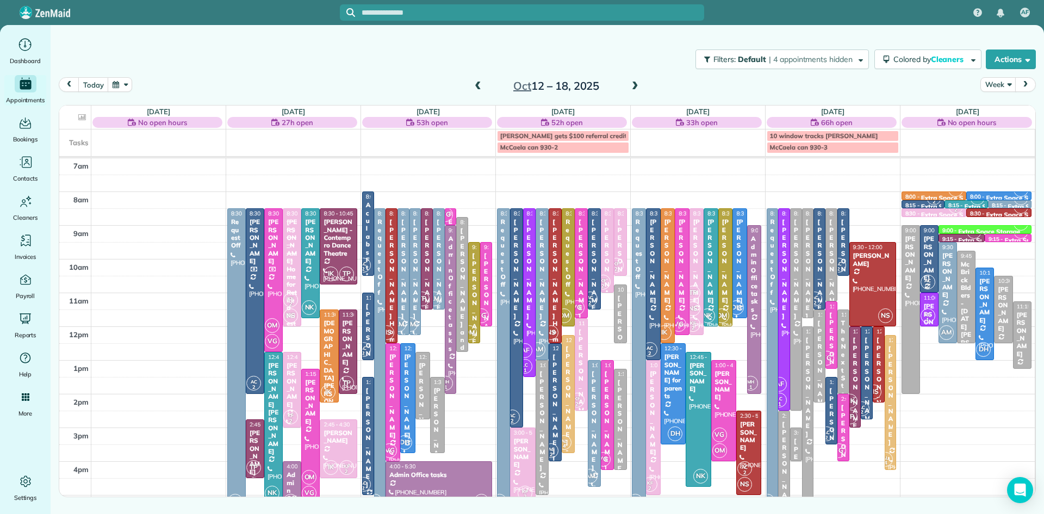
click at [634, 84] on span at bounding box center [635, 87] width 12 height 10
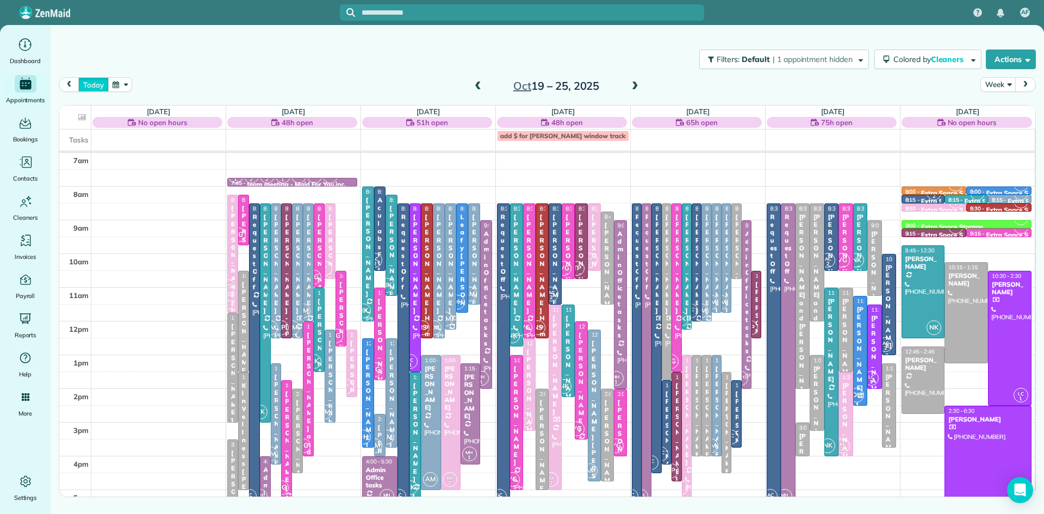
click at [91, 81] on button "today" at bounding box center [93, 84] width 30 height 15
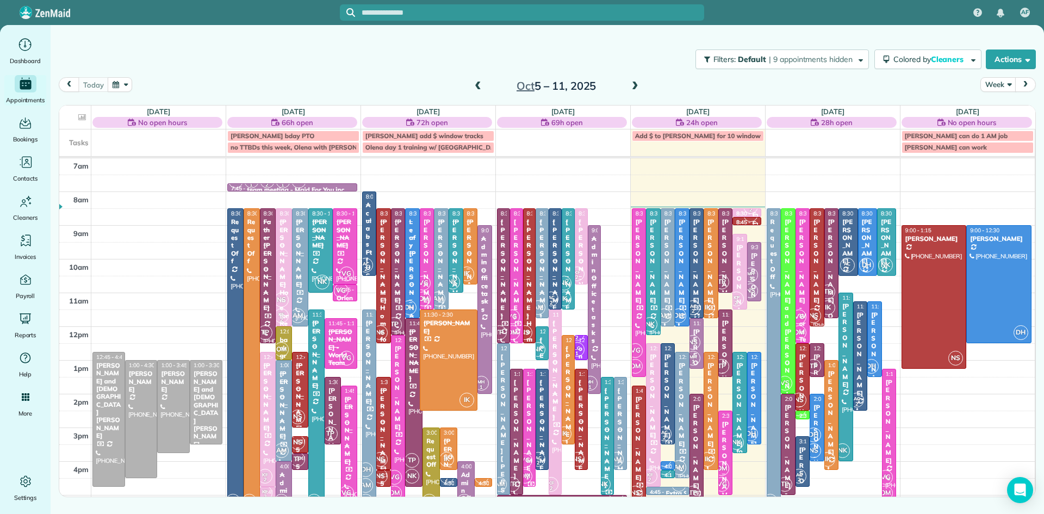
click at [636, 86] on span at bounding box center [635, 87] width 12 height 10
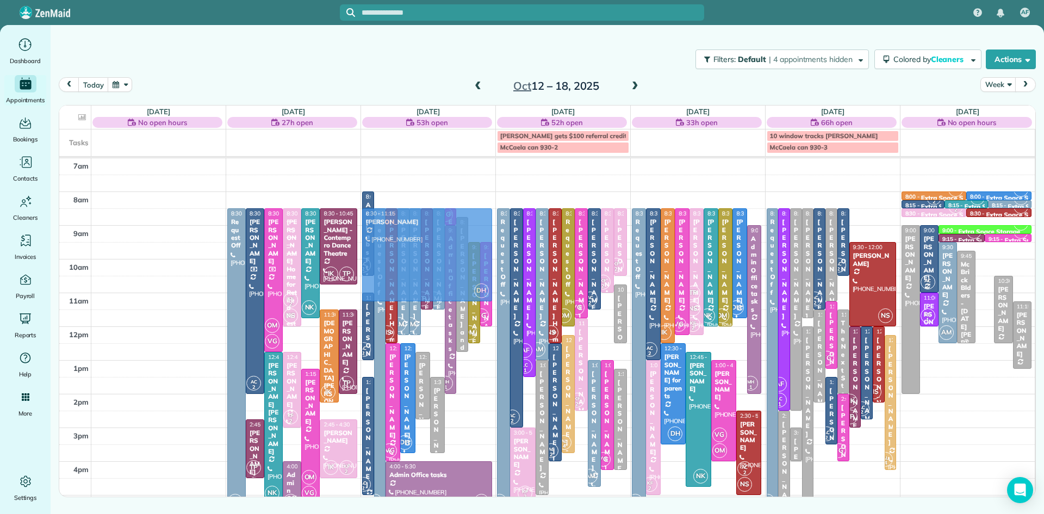
drag, startPoint x: 980, startPoint y: 336, endPoint x: 451, endPoint y: 279, distance: 531.3
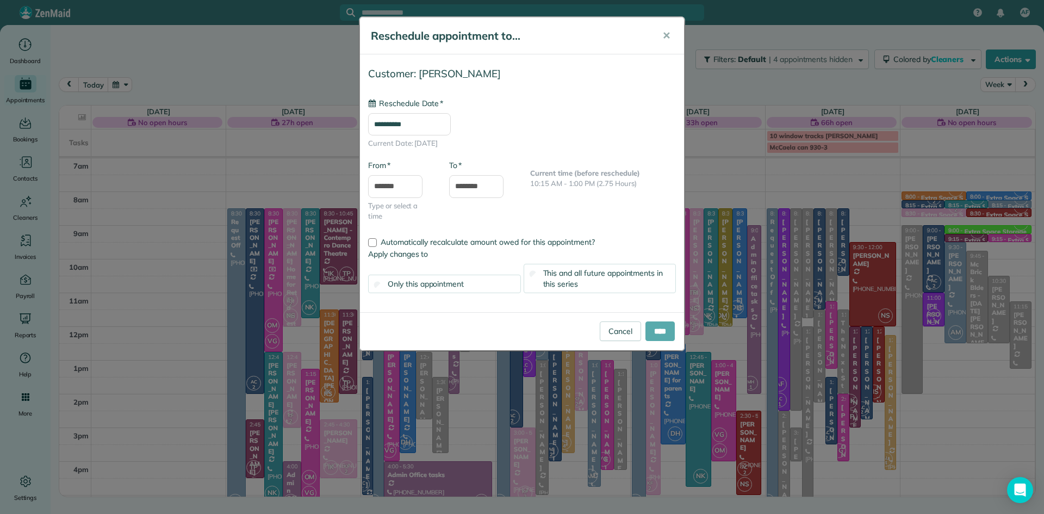
type input "**********"
click at [658, 330] on input "****" at bounding box center [660, 331] width 29 height 20
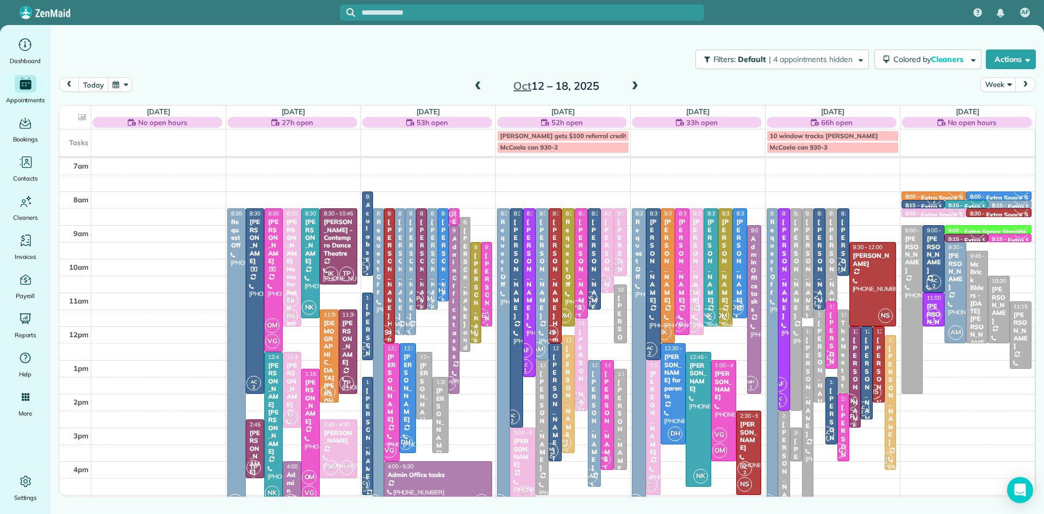
click at [634, 86] on span at bounding box center [635, 87] width 12 height 10
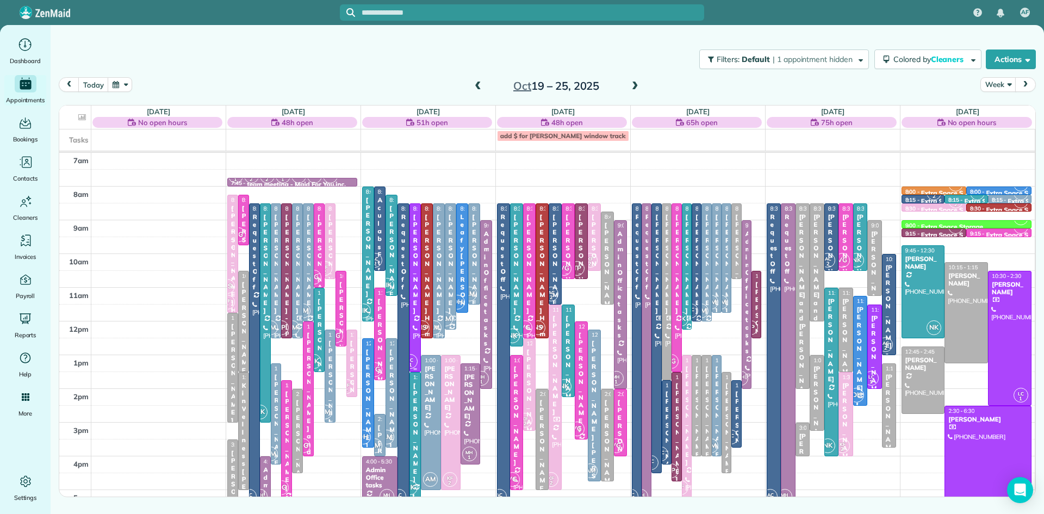
click at [415, 296] on div "Nicole Rahill" at bounding box center [415, 264] width 5 height 102
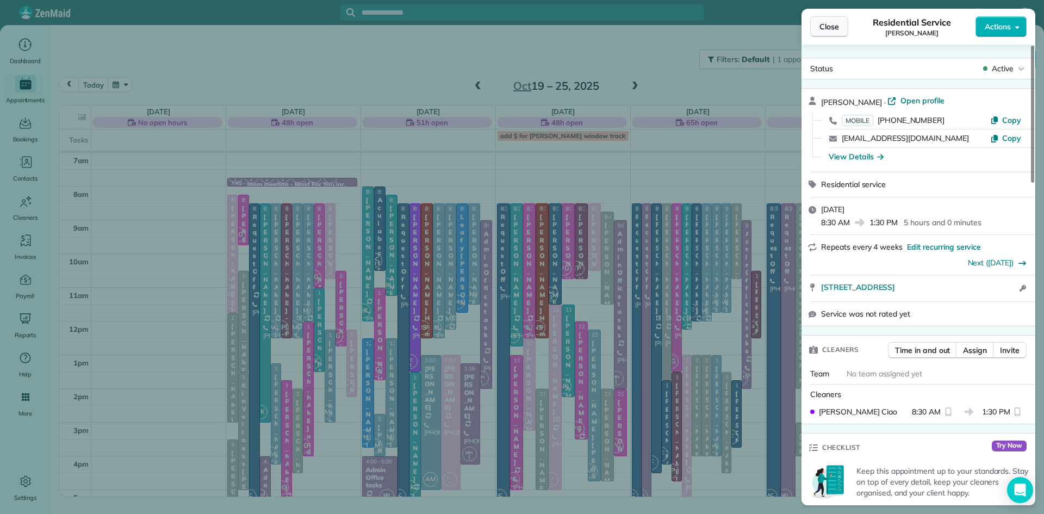
click at [825, 26] on span "Close" at bounding box center [830, 26] width 20 height 11
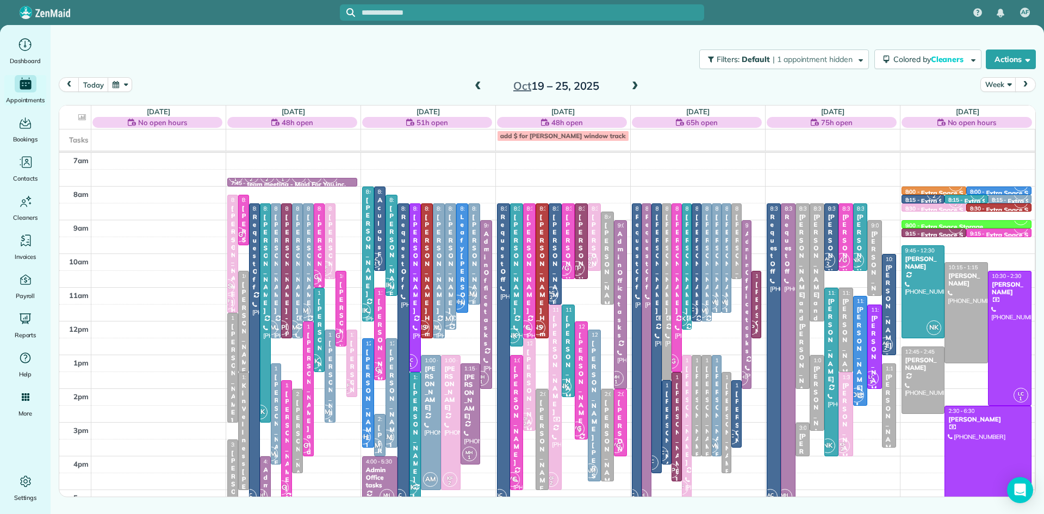
click at [475, 84] on span at bounding box center [478, 87] width 12 height 10
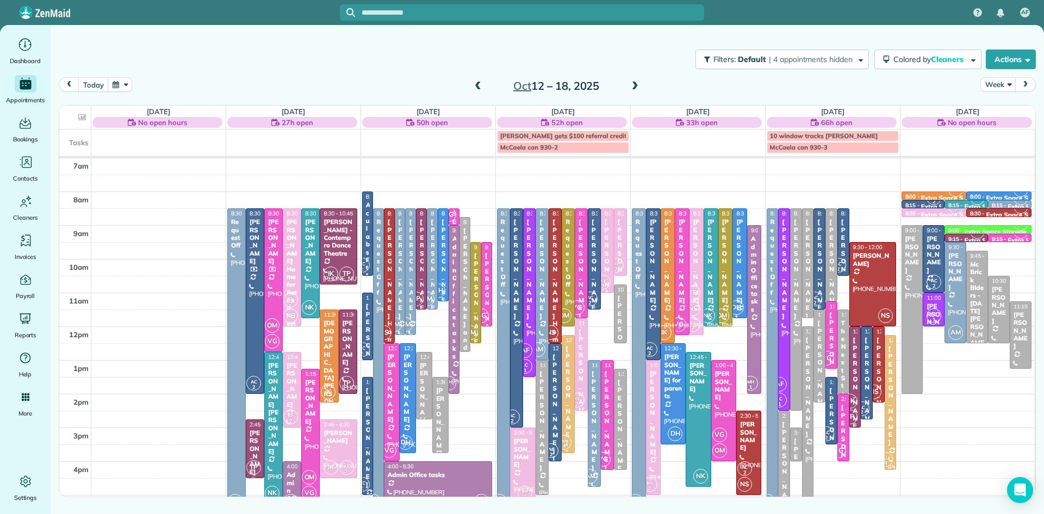
click at [442, 288] on span "DH" at bounding box center [438, 290] width 15 height 15
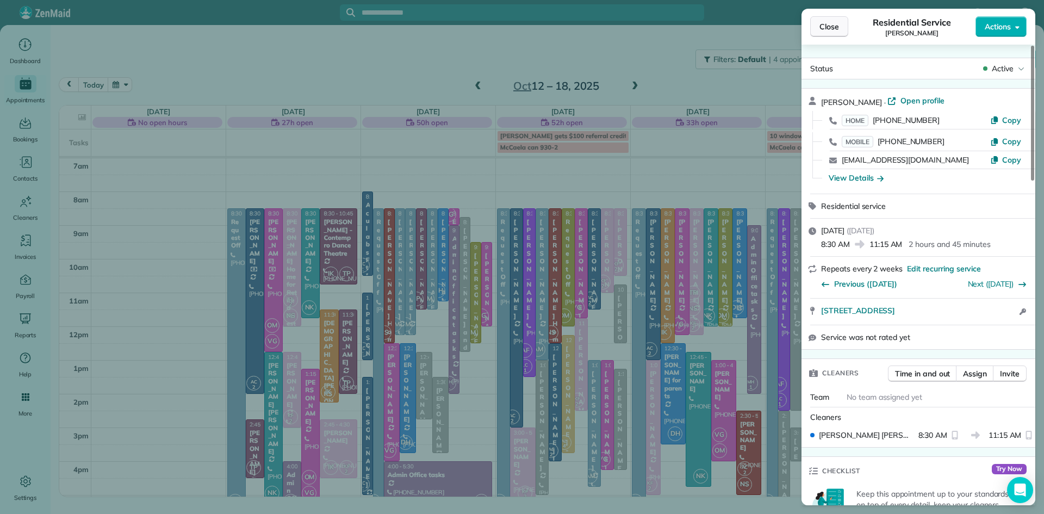
click at [827, 27] on span "Close" at bounding box center [830, 26] width 20 height 11
